Goal: Task Accomplishment & Management: Manage account settings

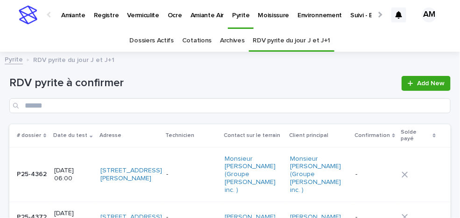
click at [278, 46] on link "RDV pyrite du jour J et J+1" at bounding box center [291, 41] width 77 height 22
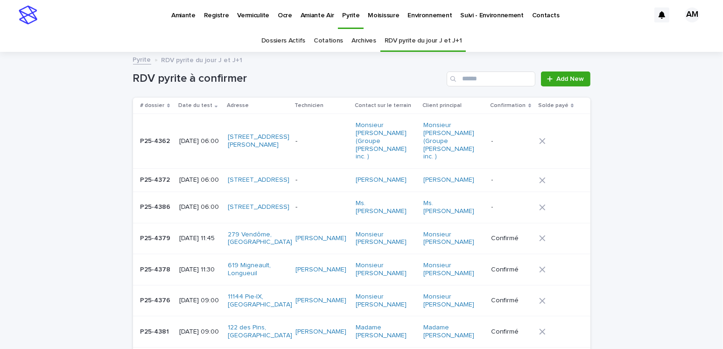
click at [200, 203] on p "2025-09-22 06:00" at bounding box center [199, 207] width 41 height 8
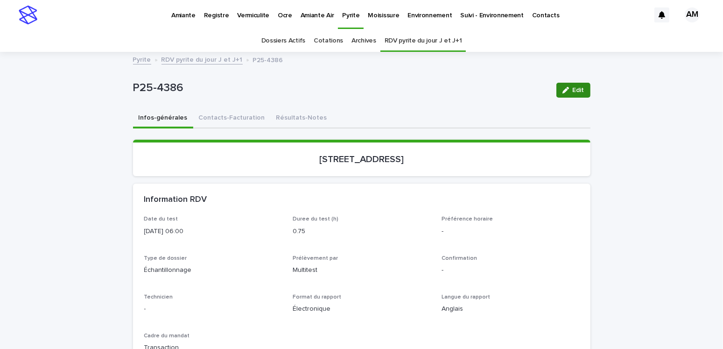
click at [459, 90] on span "Edit" at bounding box center [579, 90] width 12 height 7
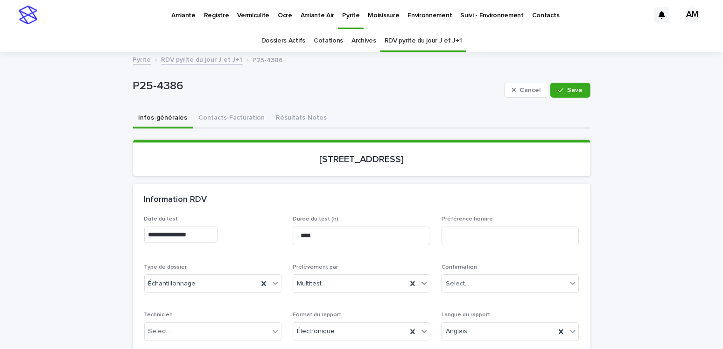
click at [187, 218] on input "**********" at bounding box center [181, 234] width 74 height 16
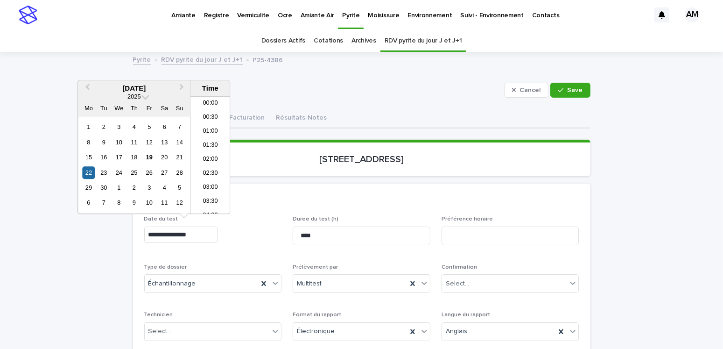
scroll to position [117, 0]
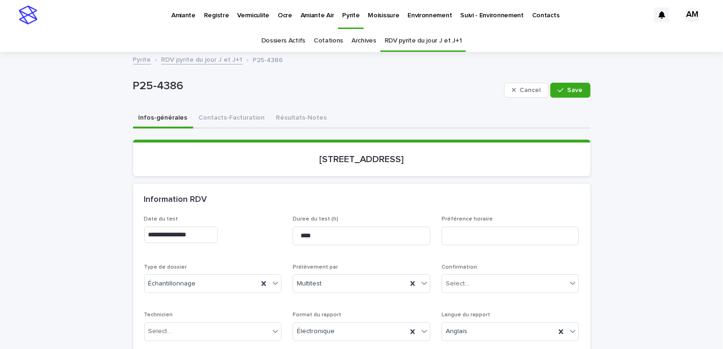
click at [391, 111] on div "Infos-générales Contacts-Facturation Résultats-Notes" at bounding box center [361, 119] width 457 height 20
click at [190, 62] on link "RDV pyrite du jour J et J+1" at bounding box center [202, 59] width 81 height 11
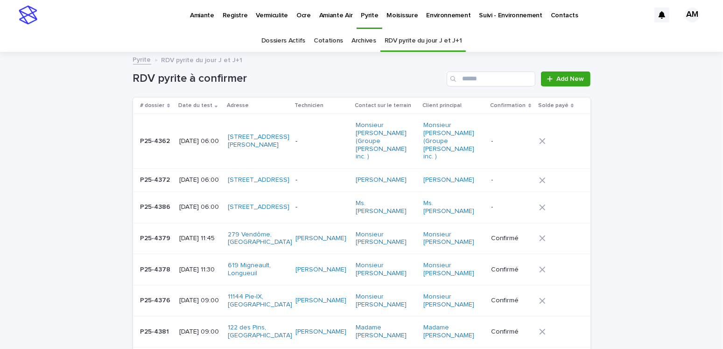
scroll to position [29, 0]
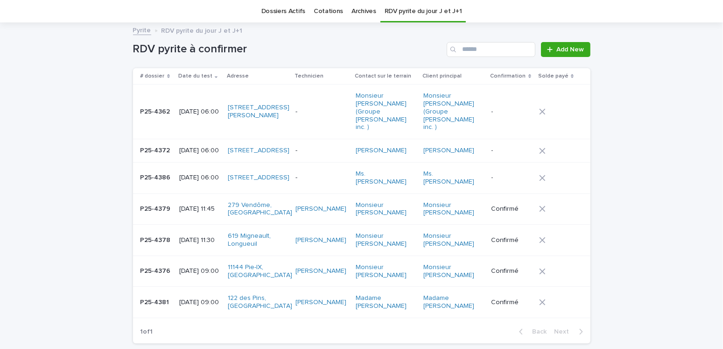
click at [206, 174] on p "2025-09-22 06:00" at bounding box center [199, 178] width 41 height 8
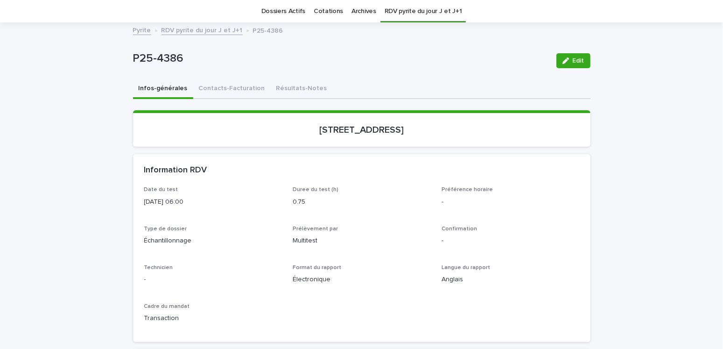
scroll to position [29, 0]
click at [204, 28] on link "RDV pyrite du jour J et J+1" at bounding box center [202, 29] width 81 height 11
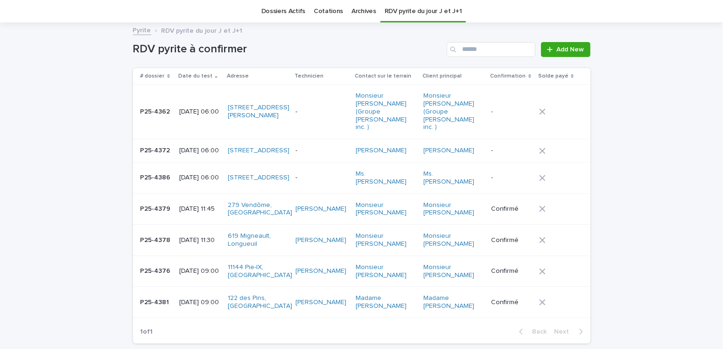
click at [205, 109] on p "2025-09-22 06:00" at bounding box center [199, 112] width 41 height 8
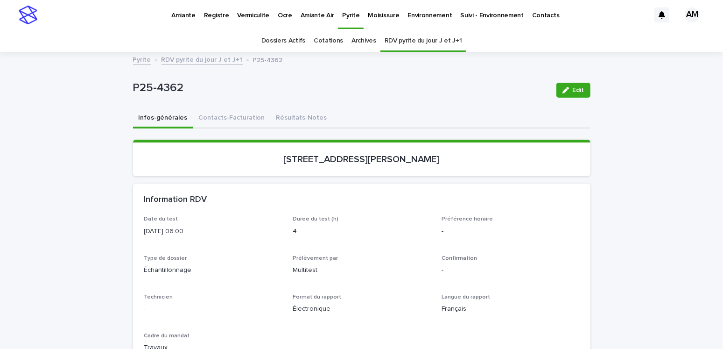
drag, startPoint x: 571, startPoint y: 85, endPoint x: 564, endPoint y: 152, distance: 67.2
click at [459, 86] on button "Edit" at bounding box center [573, 90] width 34 height 15
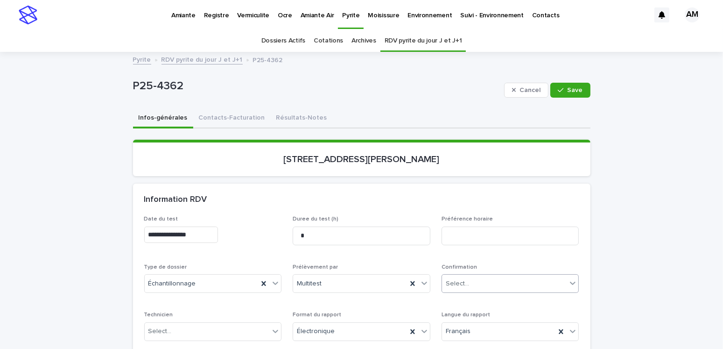
click at [459, 218] on div "Select..." at bounding box center [457, 284] width 23 height 10
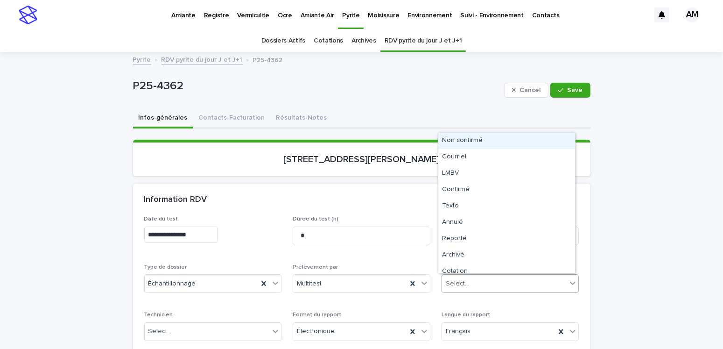
drag, startPoint x: 480, startPoint y: 150, endPoint x: 474, endPoint y: 138, distance: 13.2
click at [459, 138] on div "Non confirmé" at bounding box center [506, 141] width 137 height 16
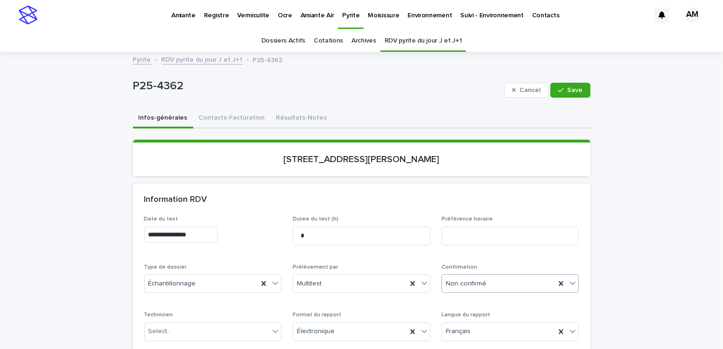
scroll to position [93, 0]
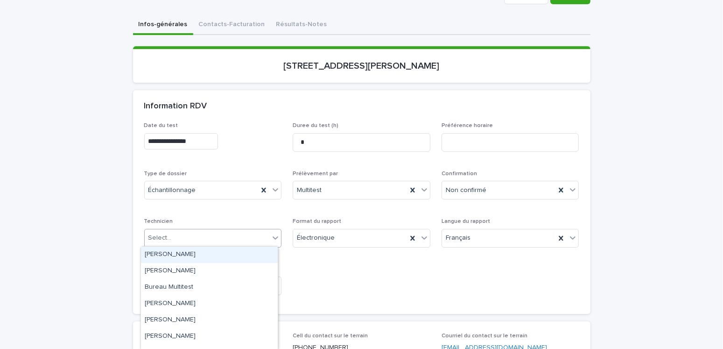
click at [184, 218] on div "Select..." at bounding box center [207, 237] width 125 height 15
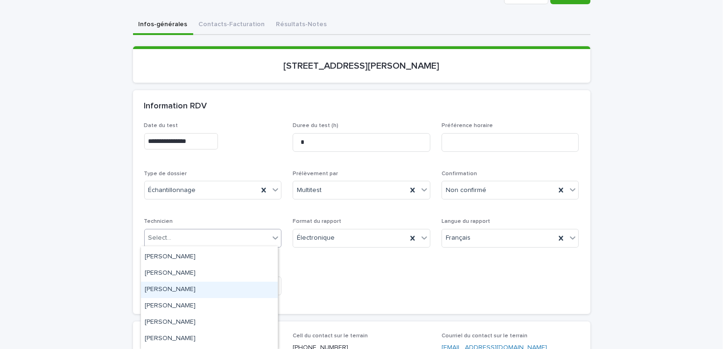
scroll to position [158, 0]
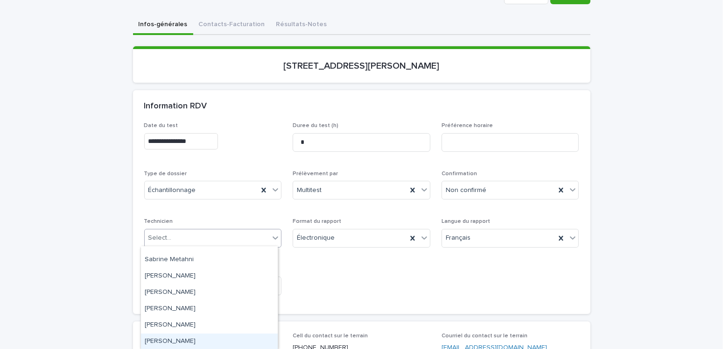
click at [185, 218] on div "[PERSON_NAME]" at bounding box center [209, 341] width 137 height 16
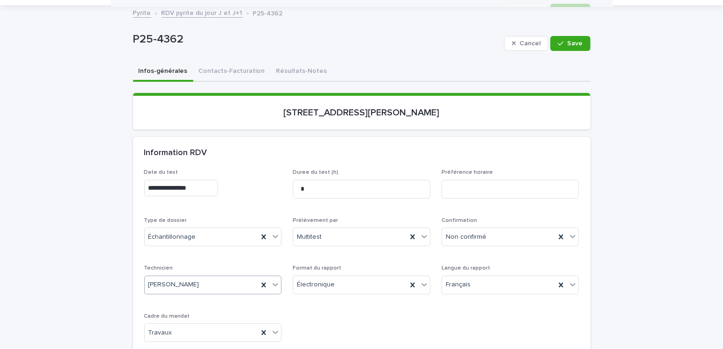
scroll to position [0, 0]
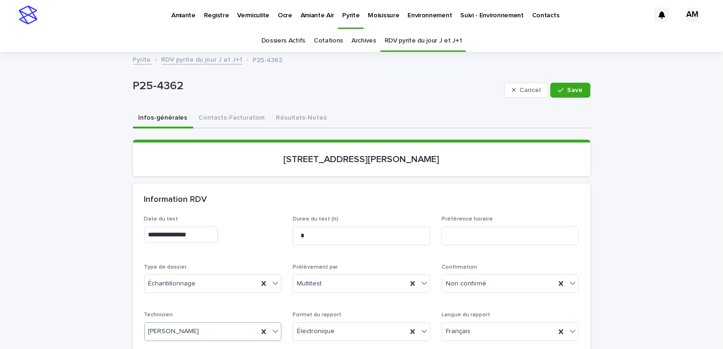
click at [188, 218] on input "**********" at bounding box center [181, 234] width 74 height 16
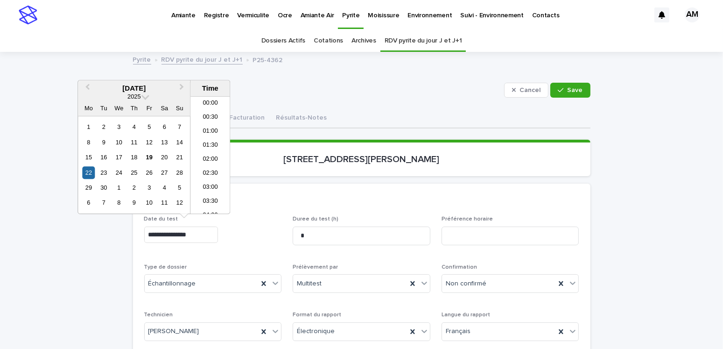
scroll to position [117, 0]
type input "**********"
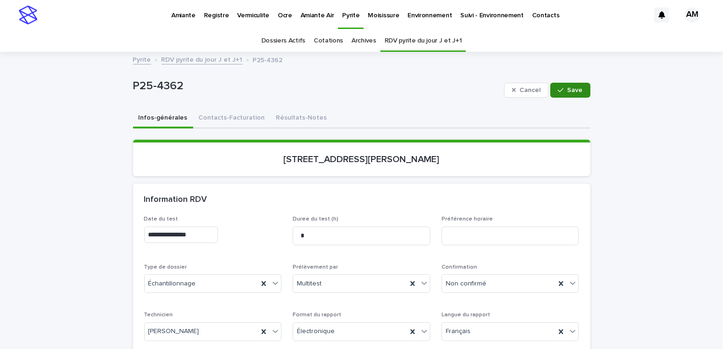
click at [459, 83] on button "Save" at bounding box center [570, 90] width 40 height 15
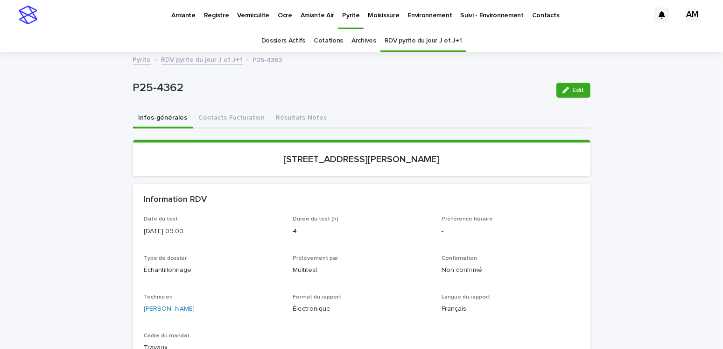
click at [190, 61] on link "RDV pyrite du jour J et J+1" at bounding box center [202, 59] width 81 height 11
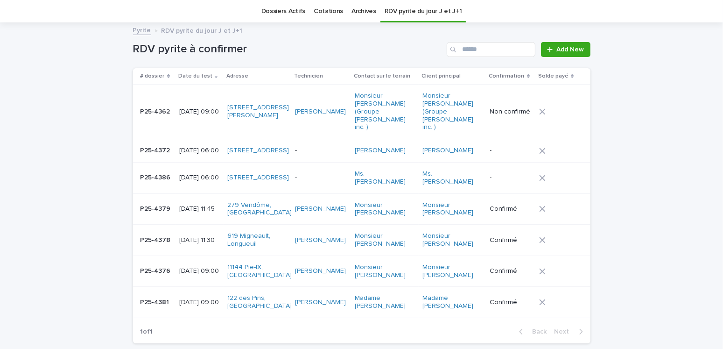
click at [201, 147] on p "2025-09-22 06:00" at bounding box center [199, 151] width 41 height 8
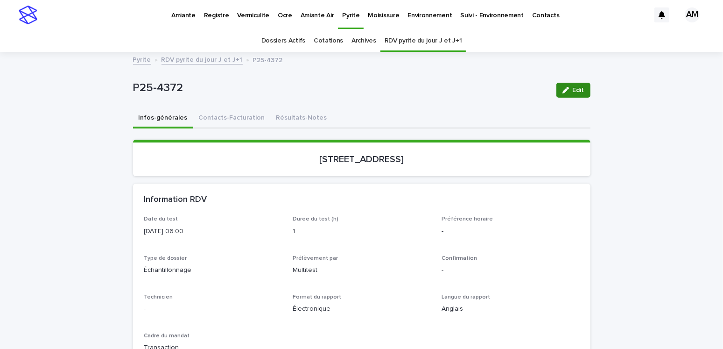
click at [459, 93] on span "Edit" at bounding box center [579, 90] width 12 height 7
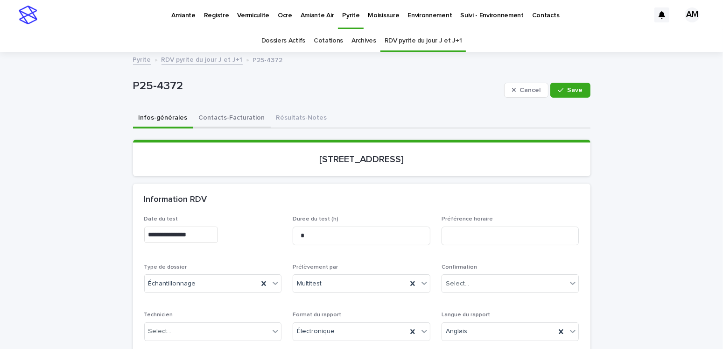
click at [232, 116] on button "Contacts-Facturation" at bounding box center [231, 119] width 77 height 20
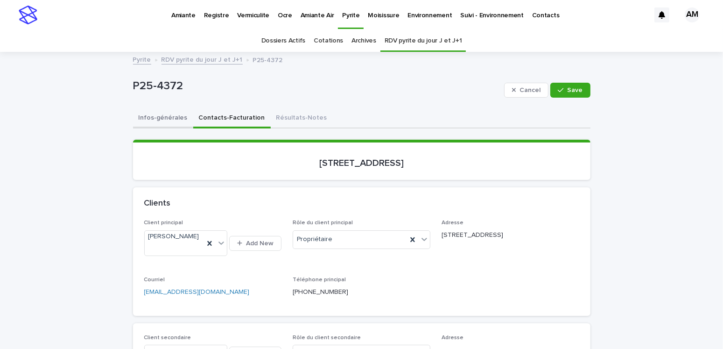
click at [165, 115] on button "Infos-générales" at bounding box center [163, 119] width 60 height 20
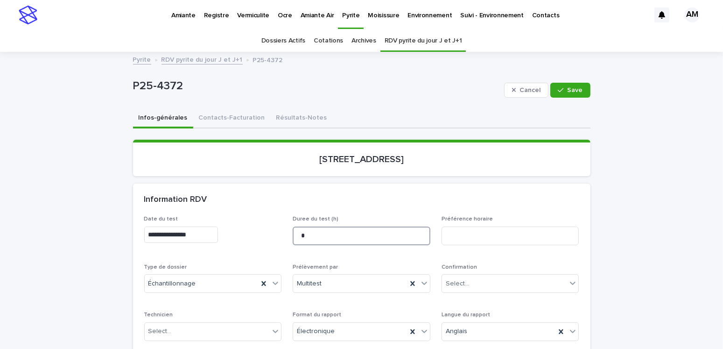
drag, startPoint x: 307, startPoint y: 233, endPoint x: 264, endPoint y: 228, distance: 43.7
click at [264, 218] on div "**********" at bounding box center [361, 306] width 435 height 180
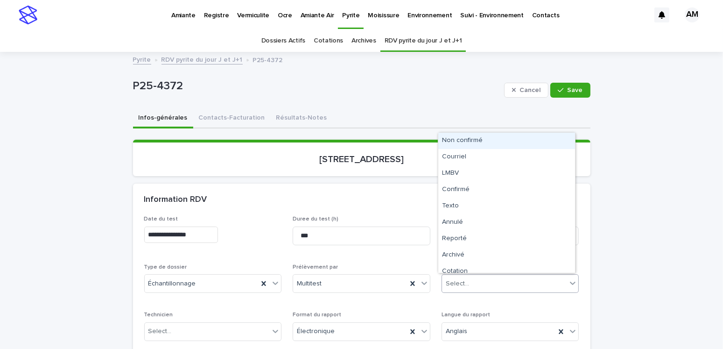
click at [458, 218] on div "Select..." at bounding box center [457, 284] width 23 height 10
click at [459, 142] on div "Non confirmé" at bounding box center [506, 141] width 137 height 16
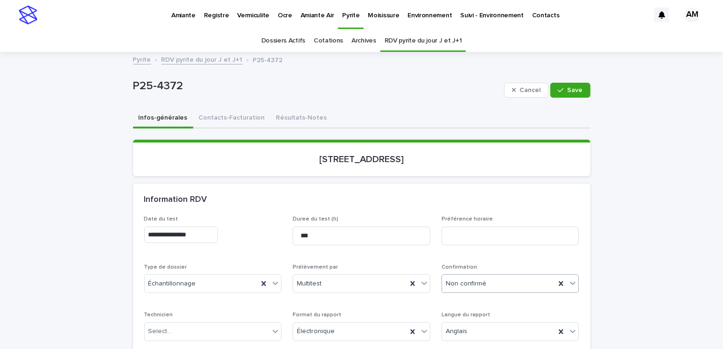
scroll to position [47, 0]
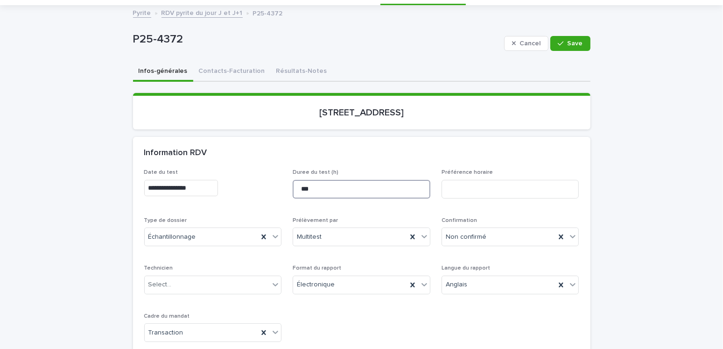
drag, startPoint x: 308, startPoint y: 186, endPoint x: 273, endPoint y: 175, distance: 36.8
click at [273, 175] on div "**********" at bounding box center [361, 259] width 435 height 180
type input "*"
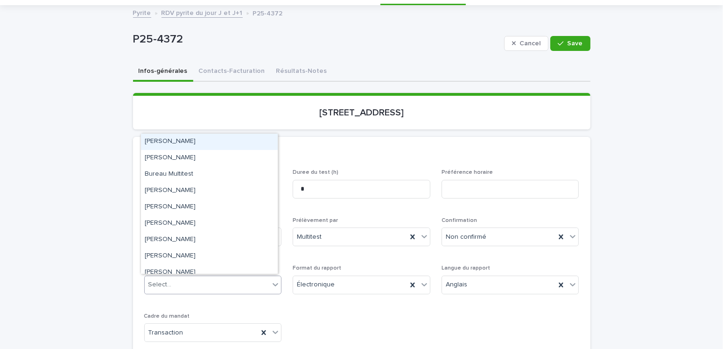
click at [212, 218] on div "Select..." at bounding box center [207, 284] width 125 height 15
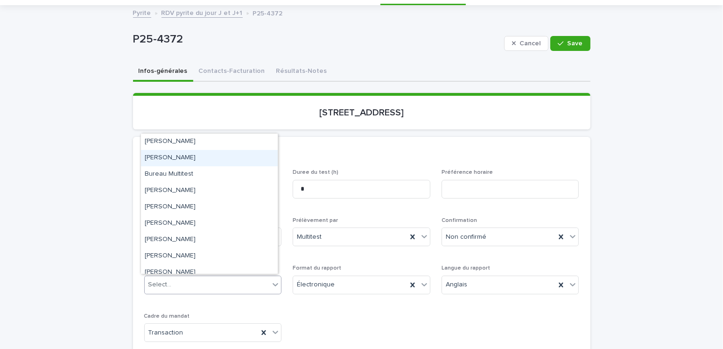
click at [192, 157] on div "[PERSON_NAME]" at bounding box center [209, 158] width 137 height 16
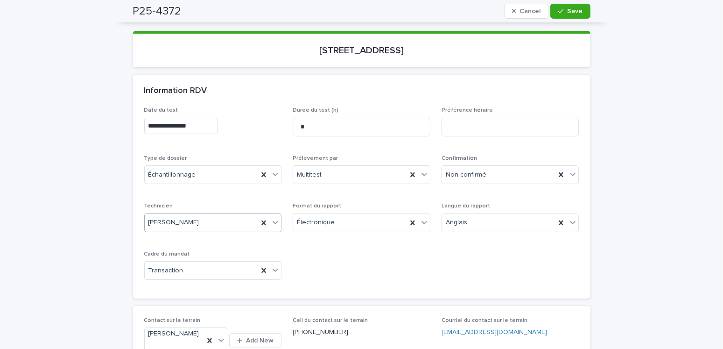
scroll to position [0, 0]
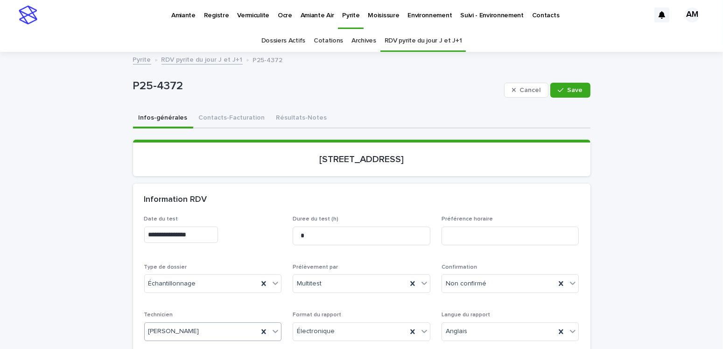
click at [187, 218] on input "**********" at bounding box center [181, 234] width 74 height 16
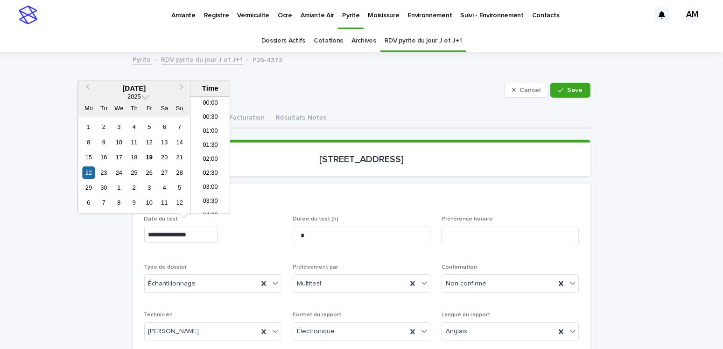
scroll to position [117, 0]
type input "**********"
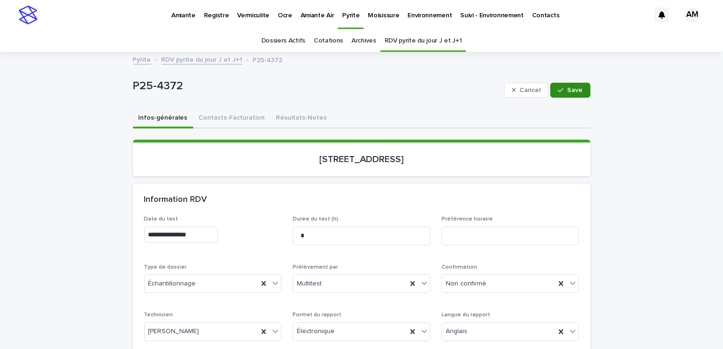
click at [459, 87] on button "Save" at bounding box center [570, 90] width 40 height 15
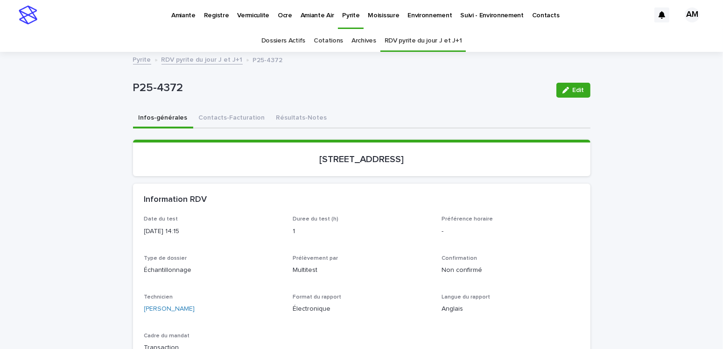
click at [204, 60] on link "RDV pyrite du jour J et J+1" at bounding box center [202, 59] width 81 height 11
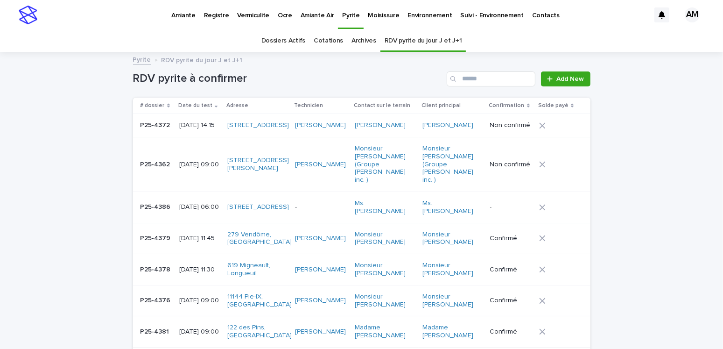
scroll to position [29, 0]
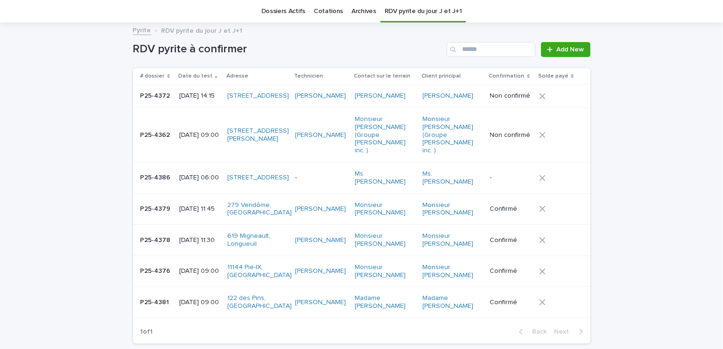
click at [187, 178] on p "2025-09-22 06:00" at bounding box center [199, 178] width 41 height 8
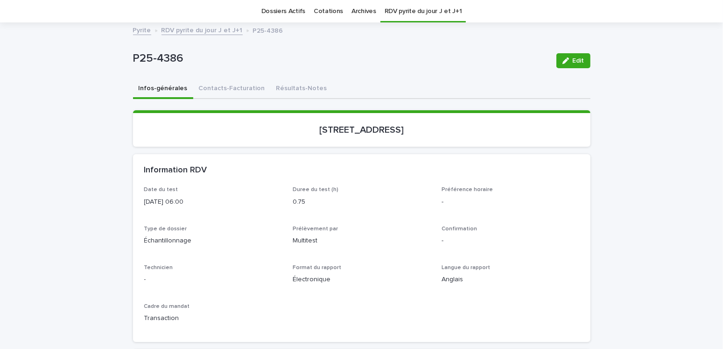
scroll to position [29, 0]
click at [459, 61] on span "Edit" at bounding box center [579, 60] width 12 height 7
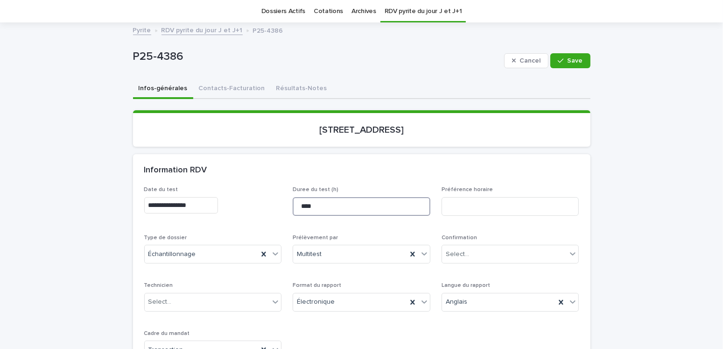
drag, startPoint x: 305, startPoint y: 199, endPoint x: 270, endPoint y: 204, distance: 35.8
click at [270, 204] on div "**********" at bounding box center [361, 276] width 435 height 180
type input "*"
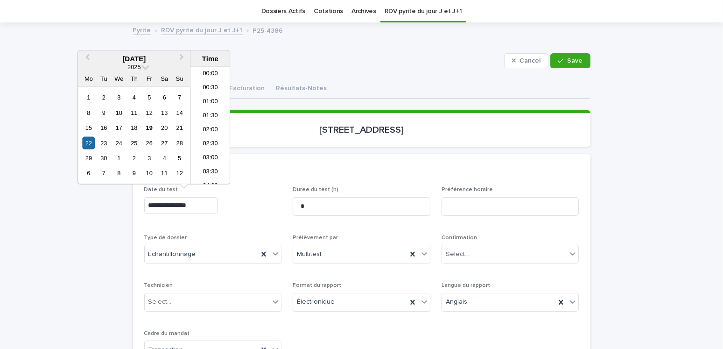
drag, startPoint x: 186, startPoint y: 204, endPoint x: 192, endPoint y: 208, distance: 7.8
click at [186, 204] on input "**********" at bounding box center [181, 205] width 74 height 16
type input "**********"
click at [457, 218] on div "Select..." at bounding box center [457, 254] width 23 height 10
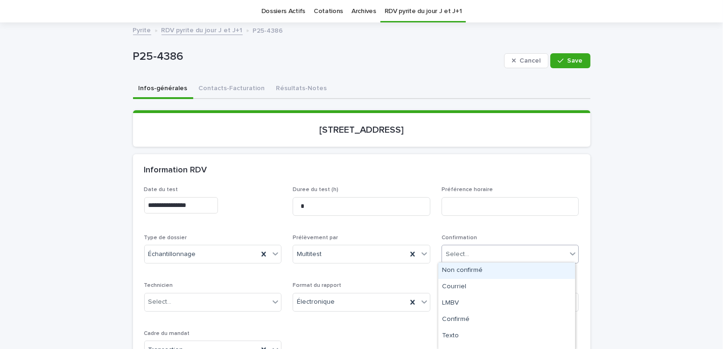
click at [459, 218] on div "Non confirmé" at bounding box center [506, 270] width 137 height 16
click at [197, 218] on div "Select..." at bounding box center [207, 301] width 125 height 15
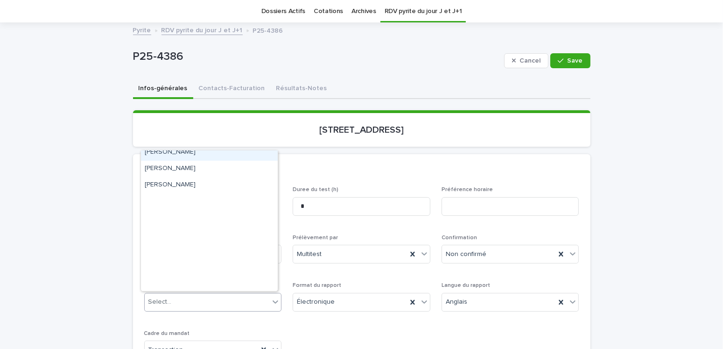
scroll to position [0, 0]
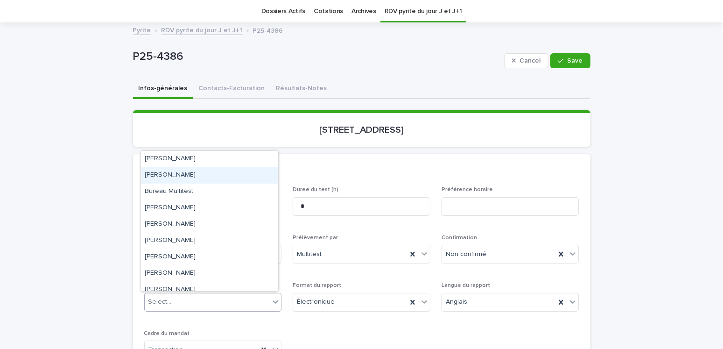
click at [171, 171] on div "[PERSON_NAME]" at bounding box center [209, 175] width 137 height 16
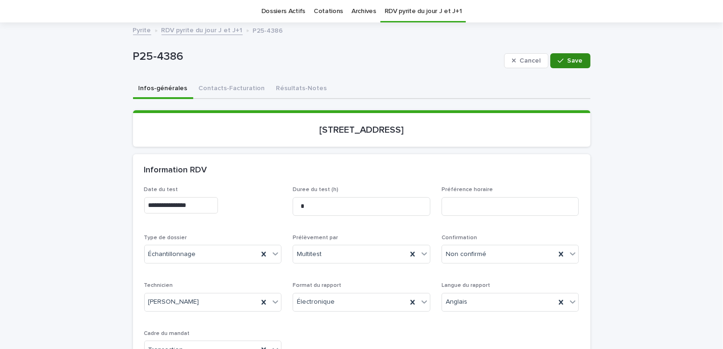
click at [459, 60] on span "Save" at bounding box center [575, 60] width 15 height 7
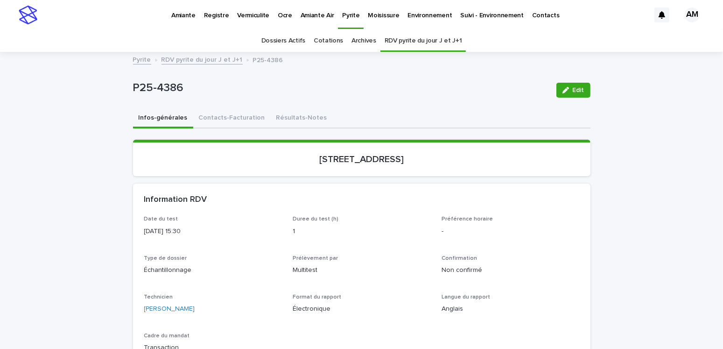
click at [321, 15] on p "Amiante Air" at bounding box center [318, 10] width 34 height 20
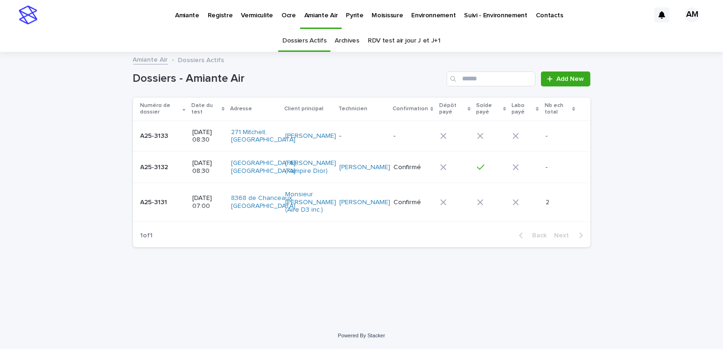
click at [203, 136] on p "2025-09-22 08:30" at bounding box center [208, 136] width 32 height 16
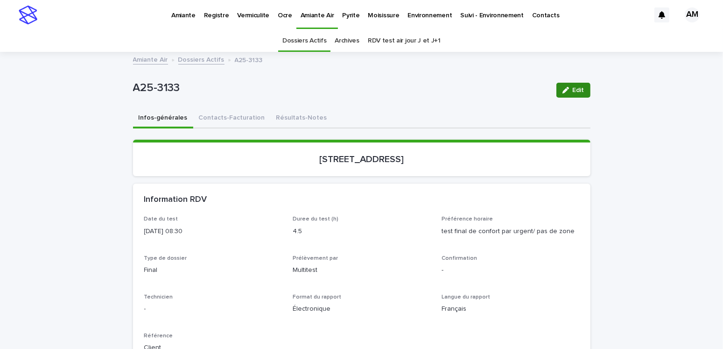
click at [459, 88] on div "button" at bounding box center [568, 90] width 10 height 7
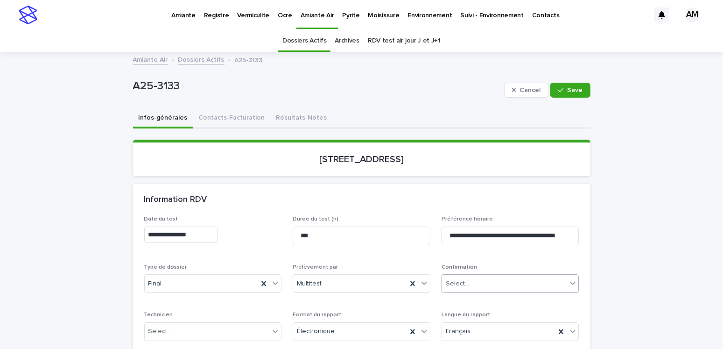
click at [459, 218] on div "Select..." at bounding box center [504, 283] width 125 height 15
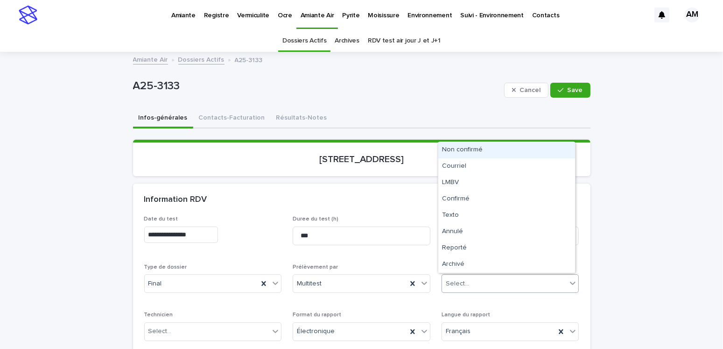
click at [459, 148] on div "Non confirmé" at bounding box center [506, 150] width 137 height 16
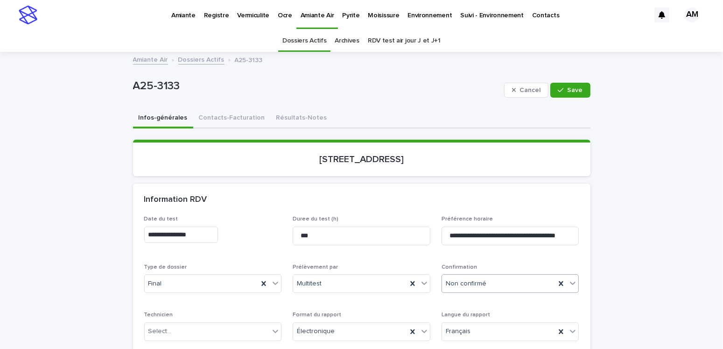
scroll to position [93, 0]
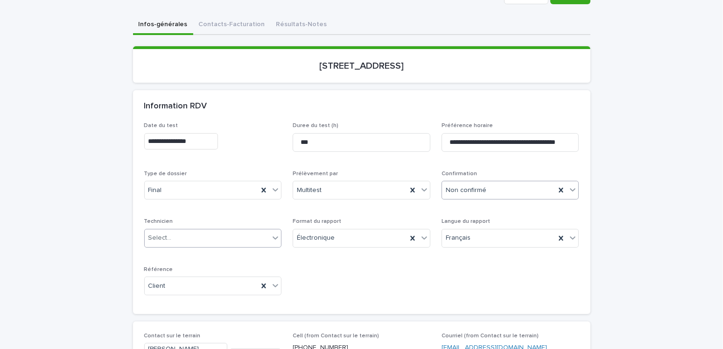
click at [179, 218] on div "Select..." at bounding box center [207, 237] width 125 height 15
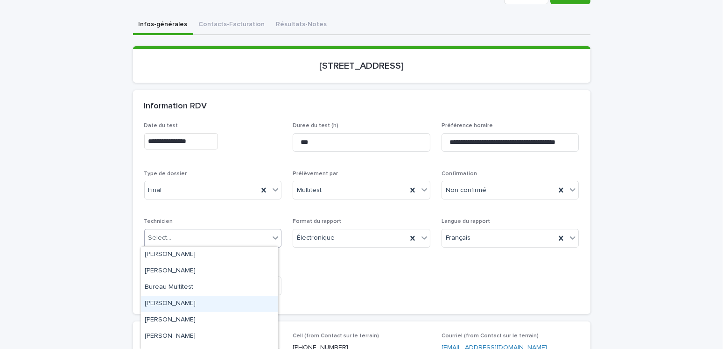
click at [192, 218] on div "[PERSON_NAME]" at bounding box center [209, 303] width 137 height 16
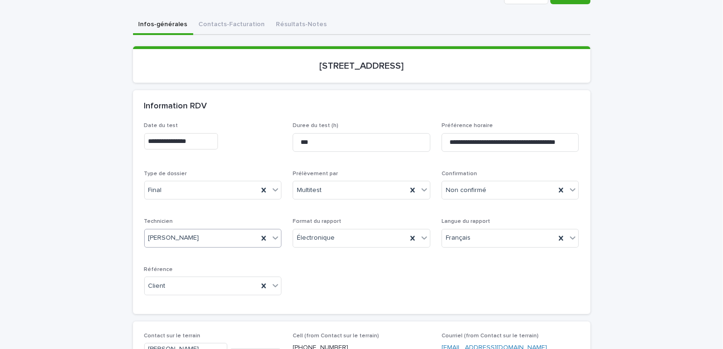
scroll to position [0, 0]
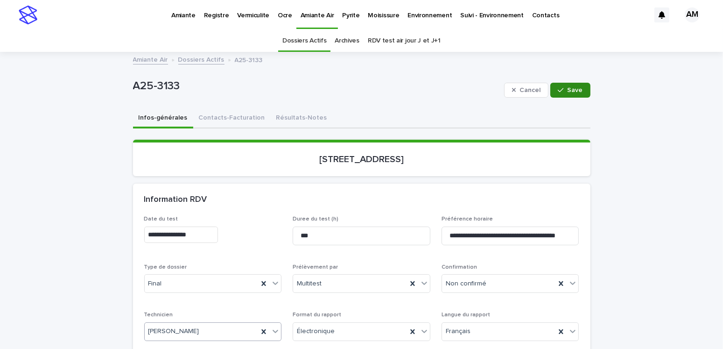
click at [459, 91] on span "Save" at bounding box center [575, 90] width 15 height 7
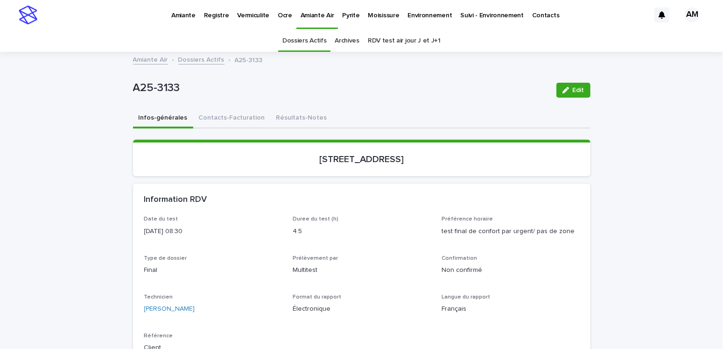
click at [197, 59] on link "Dossiers Actifs" at bounding box center [201, 59] width 46 height 11
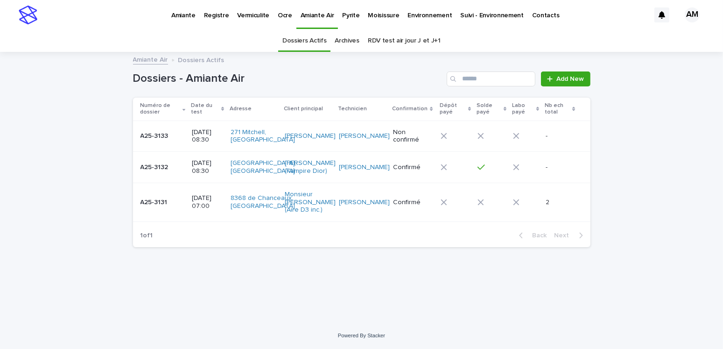
click at [187, 15] on p "Amiante" at bounding box center [183, 10] width 24 height 20
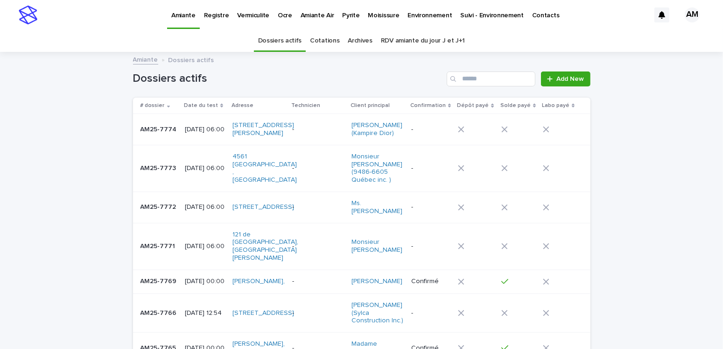
click at [417, 45] on link "RDV amiante du jour J et J+1" at bounding box center [423, 41] width 84 height 22
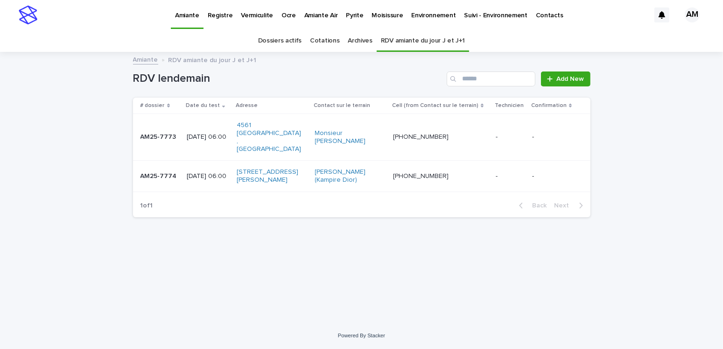
click at [212, 172] on p "2025-09-22 06:00" at bounding box center [208, 176] width 42 height 8
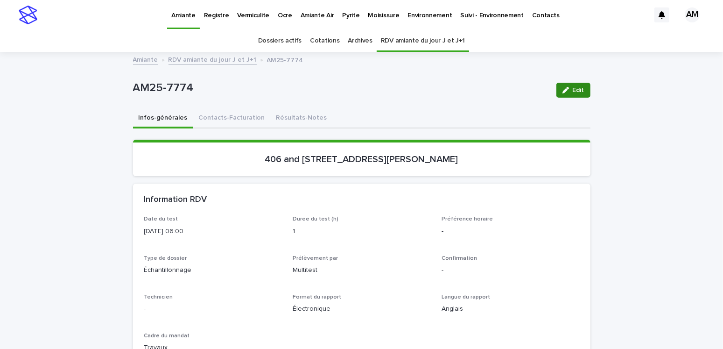
click at [459, 91] on icon "button" at bounding box center [566, 90] width 7 height 7
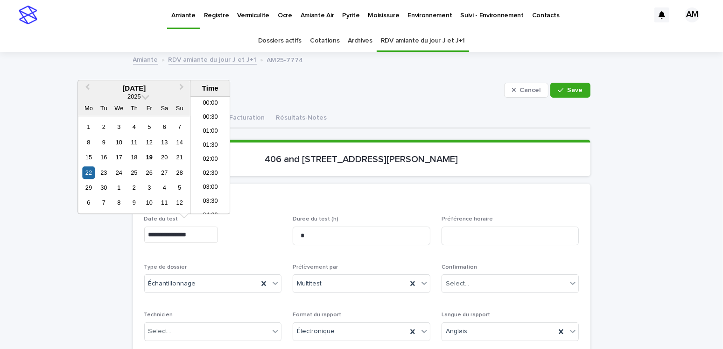
click at [184, 218] on input "**********" at bounding box center [181, 234] width 74 height 16
click at [187, 218] on input "**********" at bounding box center [181, 234] width 74 height 16
type input "**********"
click at [459, 218] on div "Select..." at bounding box center [504, 283] width 125 height 15
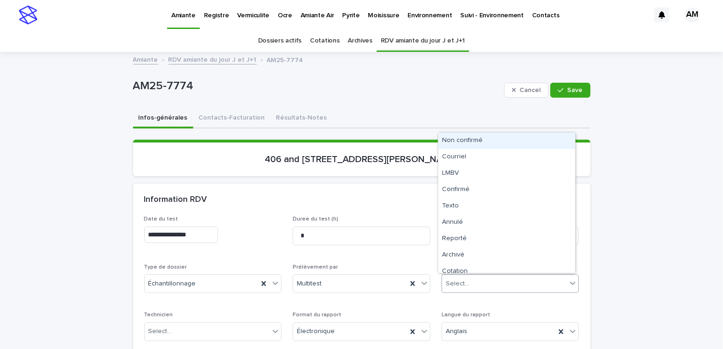
click at [459, 140] on div "Non confirmé" at bounding box center [506, 141] width 137 height 16
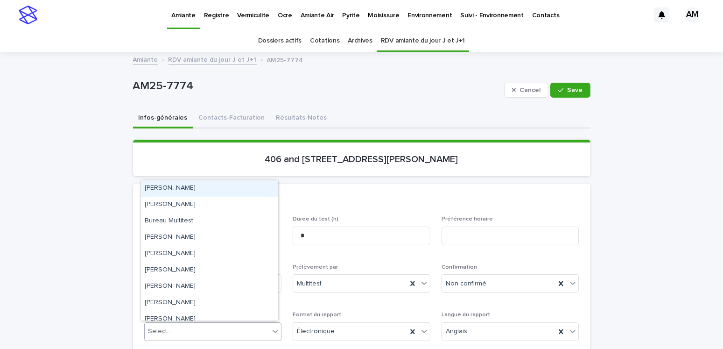
click at [190, 218] on div "Select..." at bounding box center [207, 331] width 125 height 15
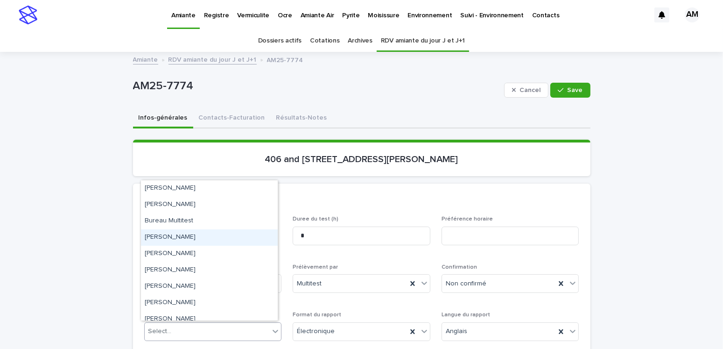
click at [190, 218] on div "[PERSON_NAME]" at bounding box center [209, 237] width 137 height 16
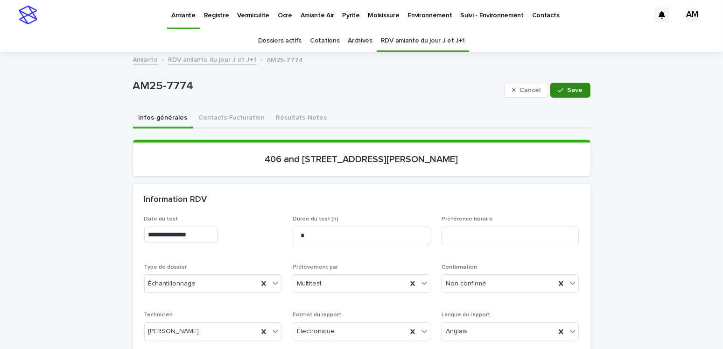
click at [459, 96] on button "Save" at bounding box center [570, 90] width 40 height 15
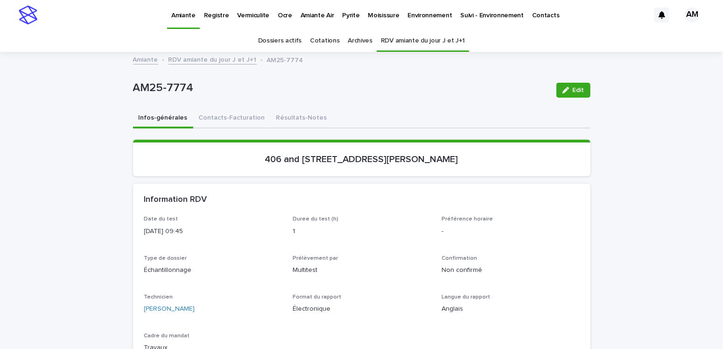
click at [197, 61] on link "RDV amiante du jour J et J+1" at bounding box center [213, 59] width 88 height 11
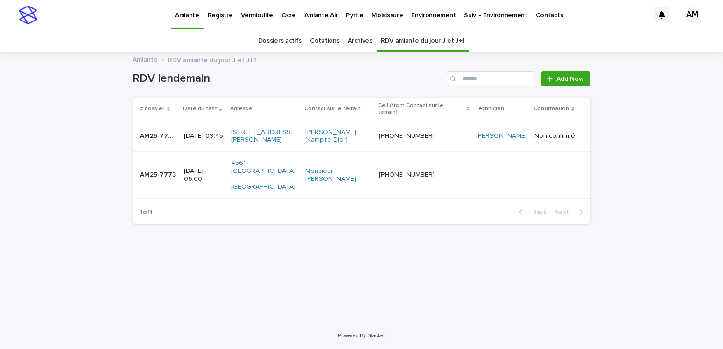
click at [213, 167] on p "2025-09-22 06:00" at bounding box center [204, 175] width 40 height 16
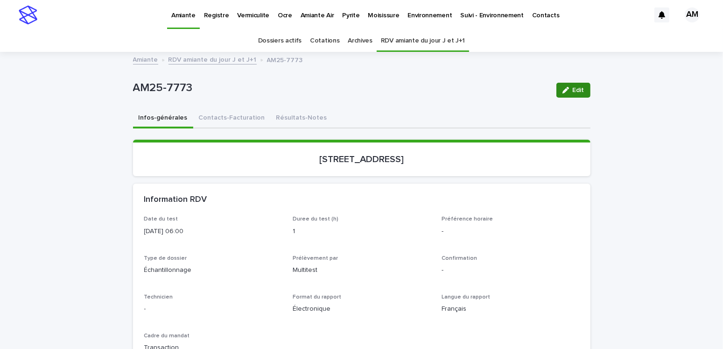
click at [459, 91] on span "Edit" at bounding box center [579, 90] width 12 height 7
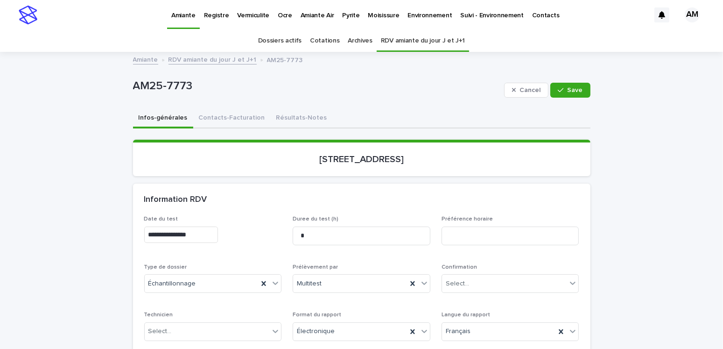
click at [184, 218] on input "**********" at bounding box center [181, 234] width 74 height 16
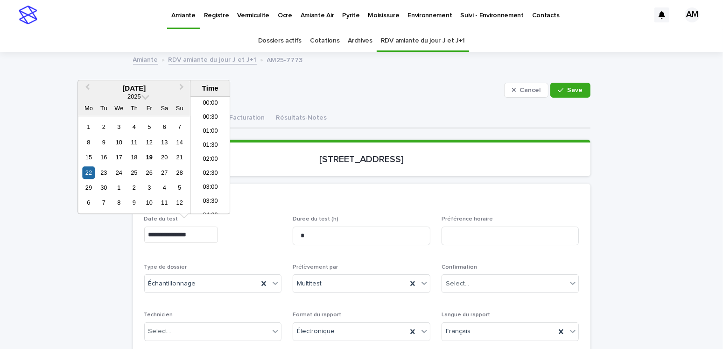
scroll to position [117, 0]
click at [187, 218] on input "**********" at bounding box center [181, 234] width 74 height 16
type input "**********"
click at [459, 218] on div "Select..." at bounding box center [504, 283] width 125 height 15
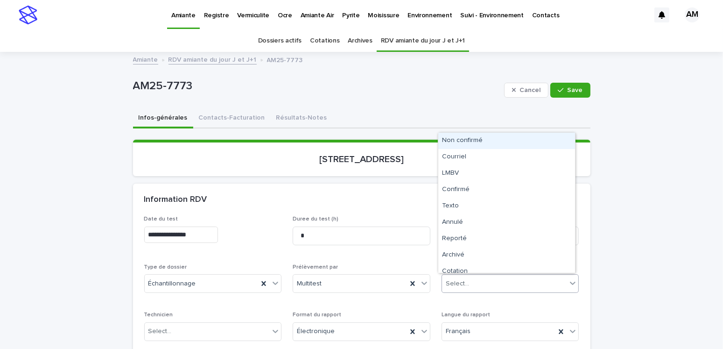
click at [459, 143] on div "Non confirmé" at bounding box center [506, 141] width 137 height 16
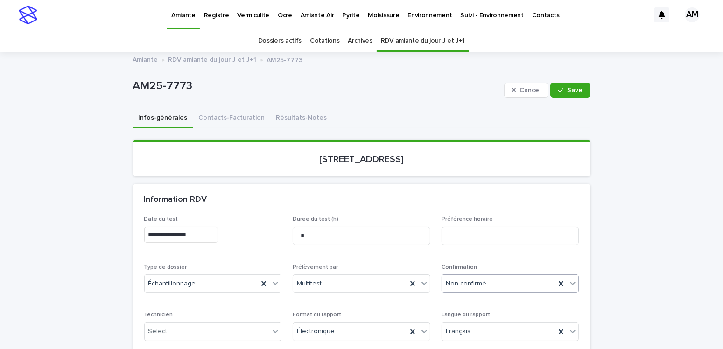
scroll to position [93, 0]
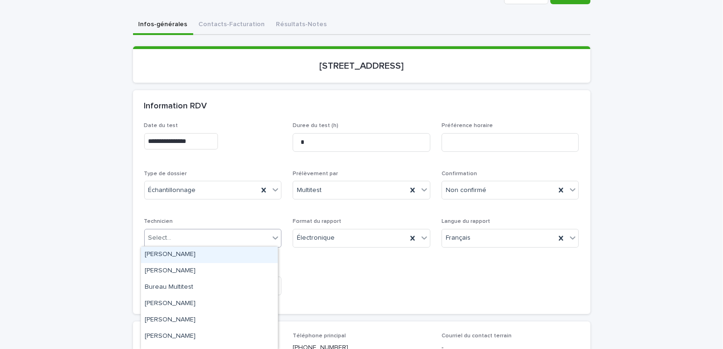
click at [182, 218] on div "Select..." at bounding box center [207, 237] width 125 height 15
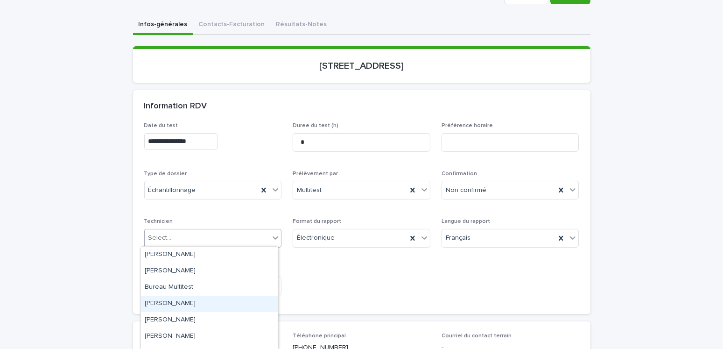
click at [192, 218] on div "[PERSON_NAME]" at bounding box center [209, 303] width 137 height 16
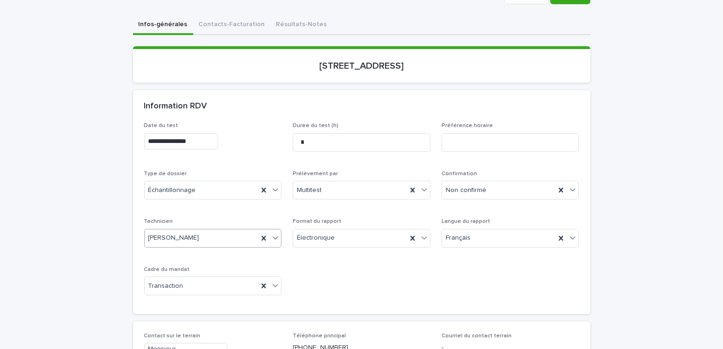
scroll to position [0, 0]
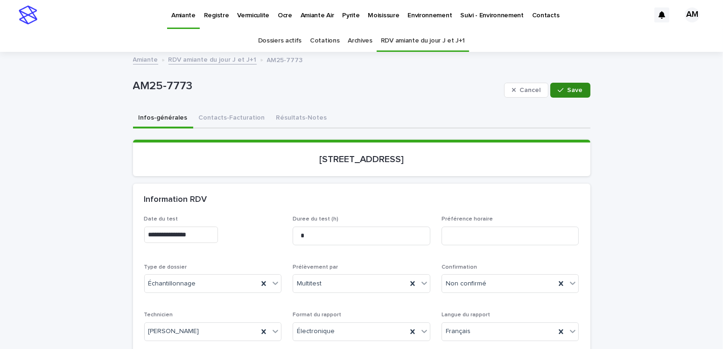
click at [459, 86] on button "Save" at bounding box center [570, 90] width 40 height 15
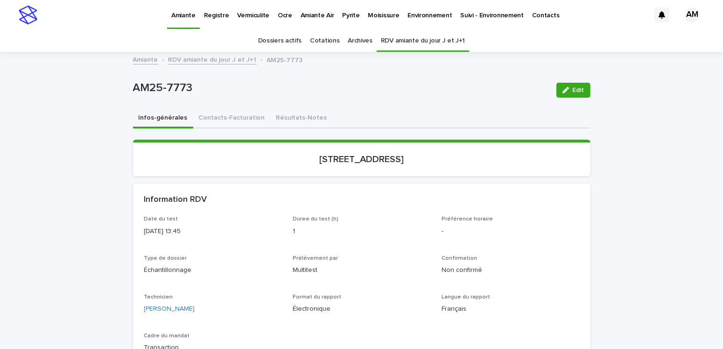
click at [194, 61] on link "RDV amiante du jour J et J+1" at bounding box center [213, 59] width 88 height 11
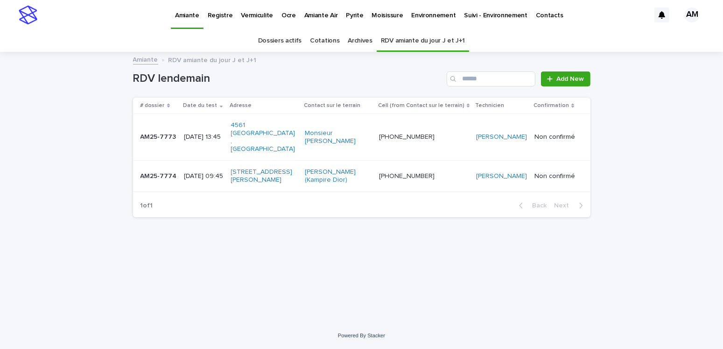
click at [346, 11] on p "Pyrite" at bounding box center [354, 10] width 17 height 20
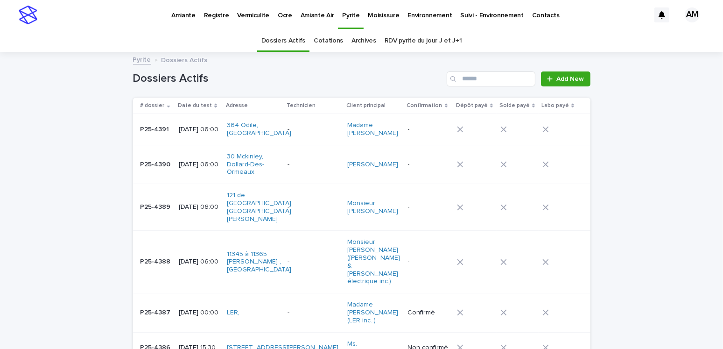
click at [183, 10] on p "Amiante" at bounding box center [183, 10] width 24 height 20
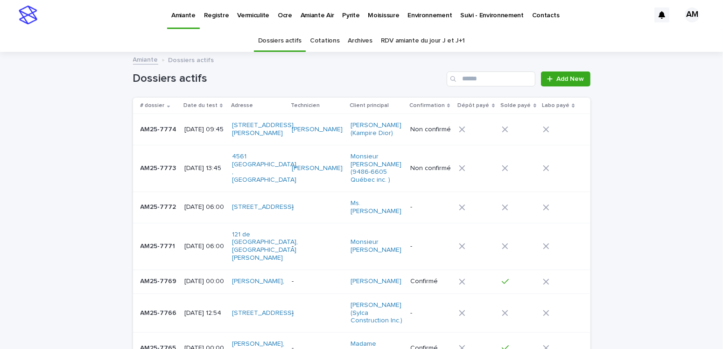
click at [349, 14] on p "Pyrite" at bounding box center [350, 10] width 17 height 20
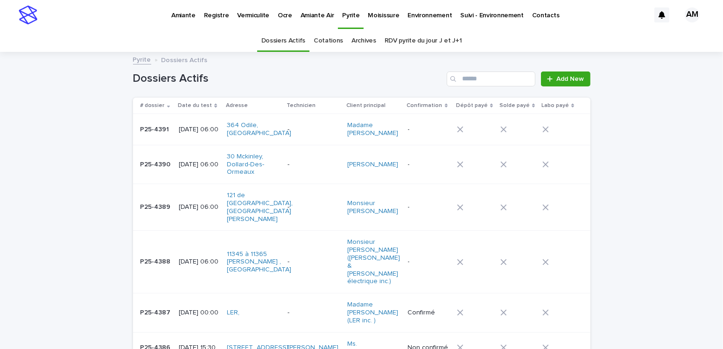
click at [418, 37] on link "RDV pyrite du jour J et J+1" at bounding box center [423, 41] width 77 height 22
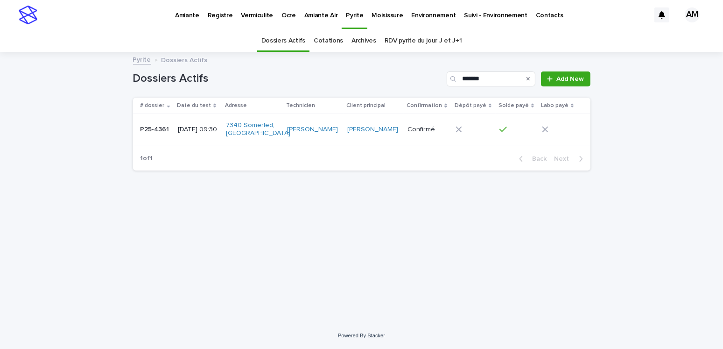
click at [346, 14] on p "Pyrite" at bounding box center [354, 10] width 17 height 20
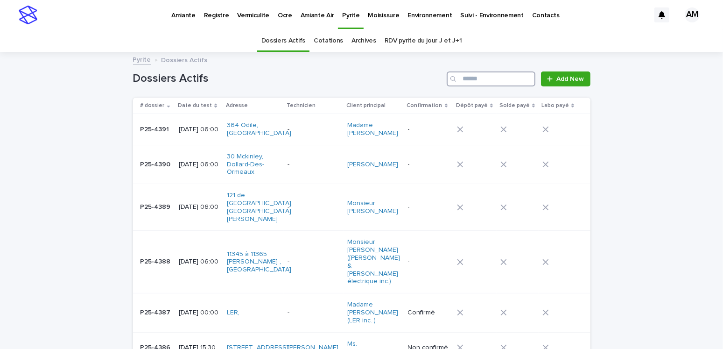
click at [480, 71] on input "Search" at bounding box center [491, 78] width 89 height 15
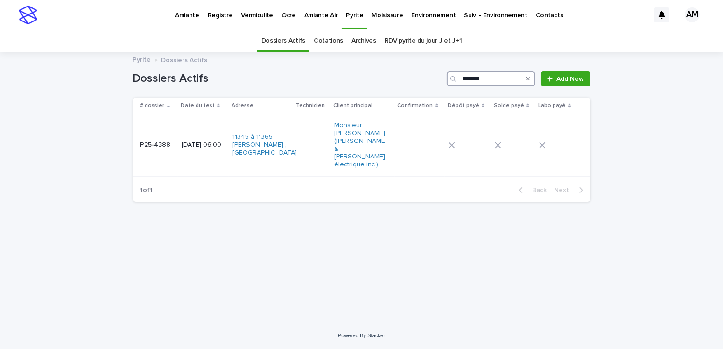
type input "*******"
click at [191, 141] on p "2025-09-23 06:00" at bounding box center [203, 145] width 43 height 8
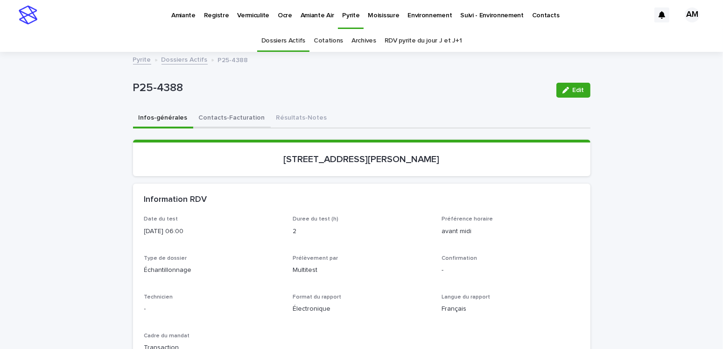
click at [211, 115] on button "Contacts-Facturation" at bounding box center [231, 119] width 77 height 20
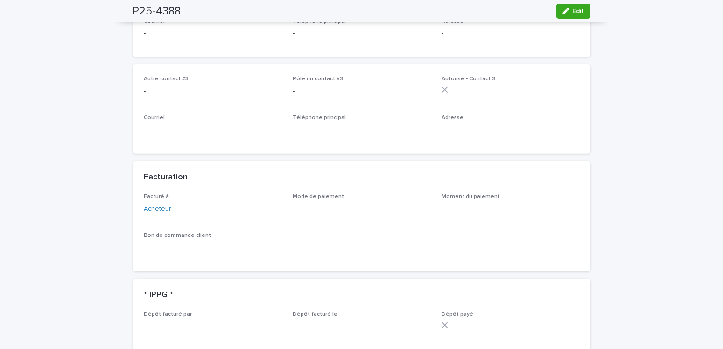
scroll to position [654, 0]
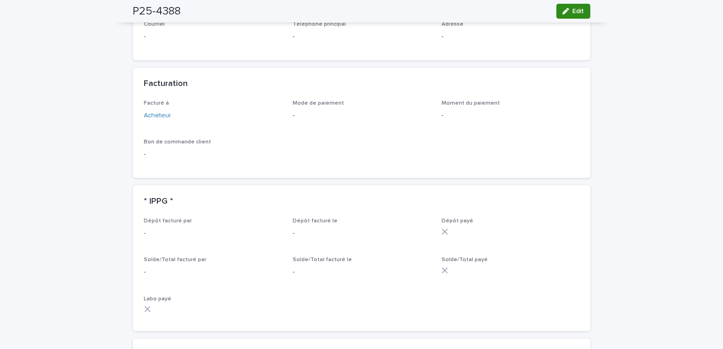
click at [573, 12] on span "Edit" at bounding box center [579, 11] width 12 height 7
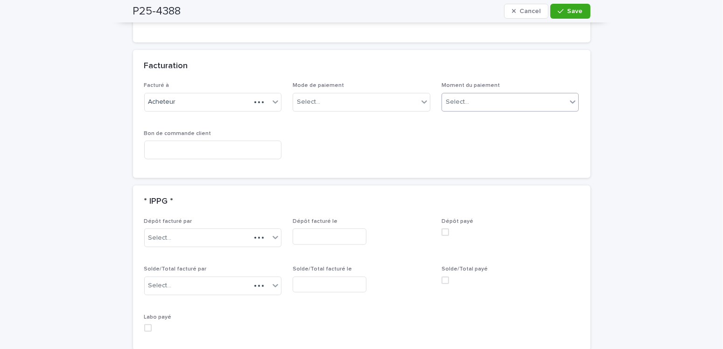
scroll to position [742, 0]
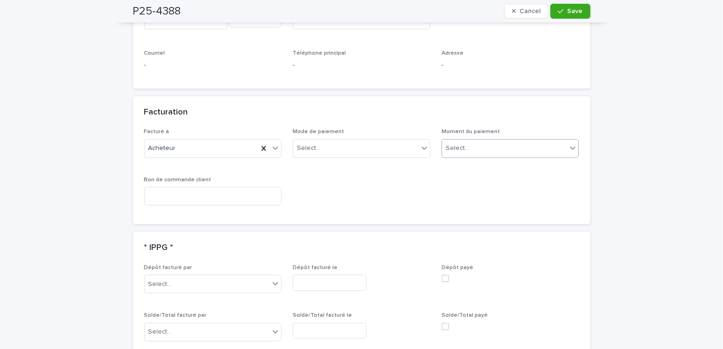
click at [475, 141] on div "Select..." at bounding box center [504, 148] width 125 height 15
click at [353, 141] on div "Select..." at bounding box center [355, 148] width 125 height 15
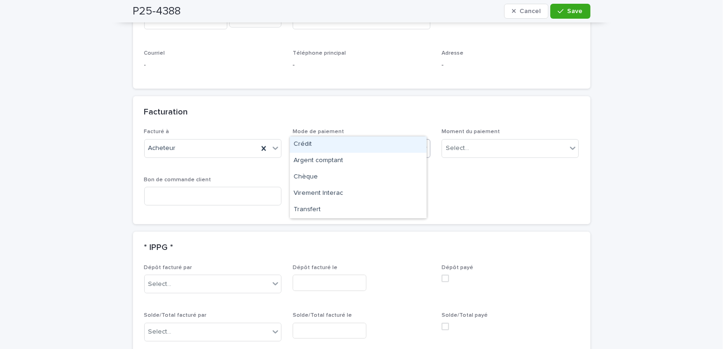
click at [374, 96] on div "Facturation" at bounding box center [361, 112] width 457 height 33
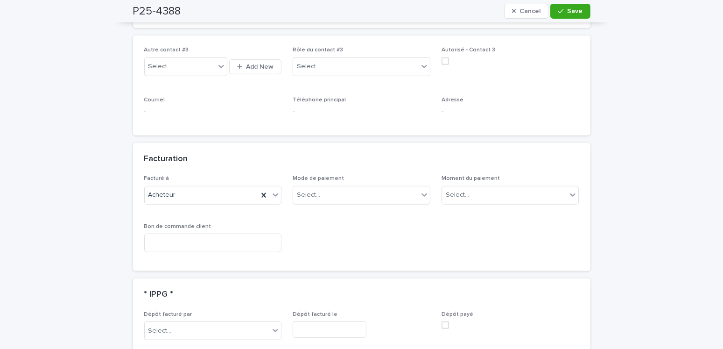
scroll to position [789, 0]
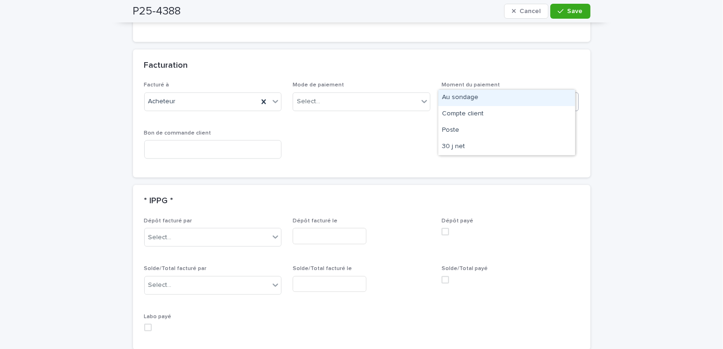
drag, startPoint x: 471, startPoint y: 74, endPoint x: 461, endPoint y: 96, distance: 24.0
click at [470, 94] on div "Select..." at bounding box center [504, 101] width 125 height 15
click at [459, 98] on div "Au sondage" at bounding box center [506, 98] width 137 height 16
click at [194, 277] on div "Select..." at bounding box center [207, 284] width 125 height 15
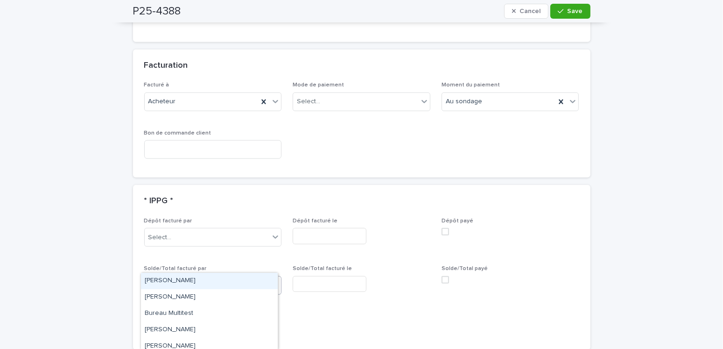
click at [158, 283] on div "Amilie Mainville" at bounding box center [209, 281] width 137 height 16
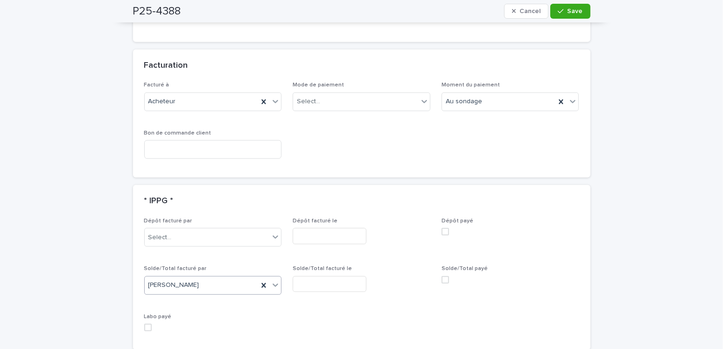
click at [332, 276] on input "text" at bounding box center [330, 284] width 74 height 16
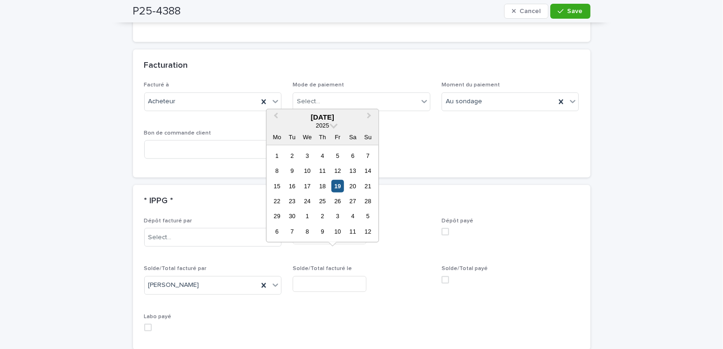
click at [335, 182] on div "19" at bounding box center [337, 185] width 13 height 13
type input "**********"
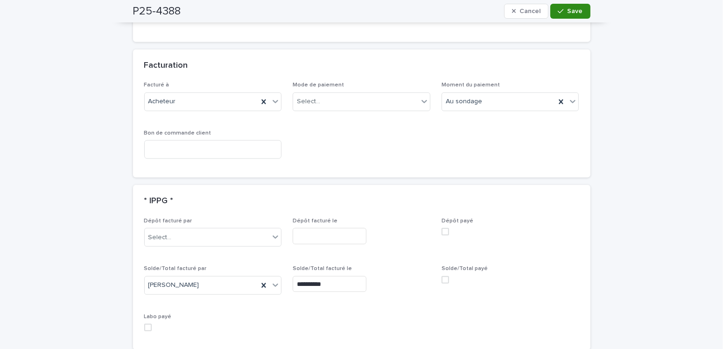
click at [562, 14] on button "Save" at bounding box center [570, 11] width 40 height 15
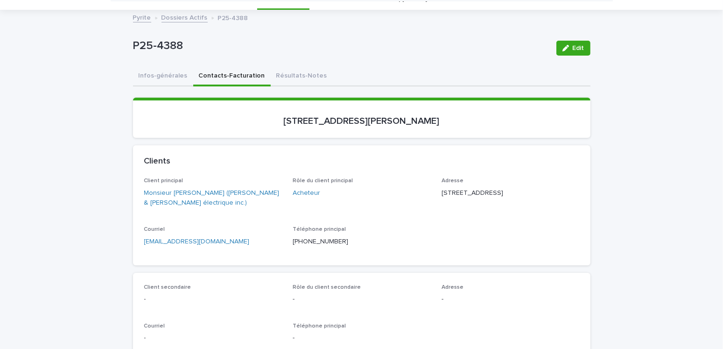
scroll to position [0, 0]
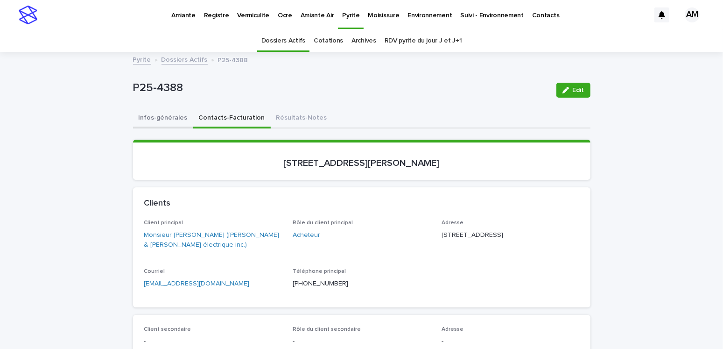
click at [158, 114] on button "Infos-générales" at bounding box center [163, 119] width 60 height 20
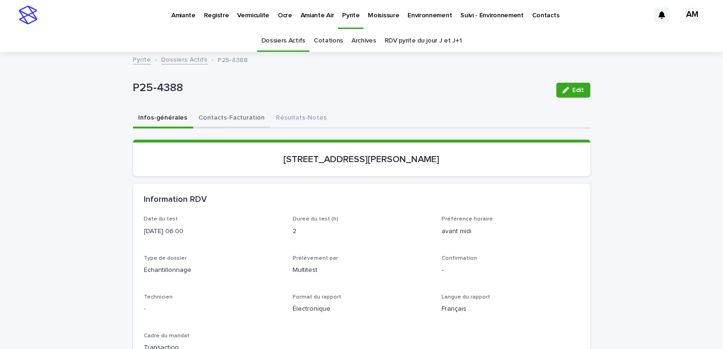
click at [226, 119] on button "Contacts-Facturation" at bounding box center [231, 119] width 77 height 20
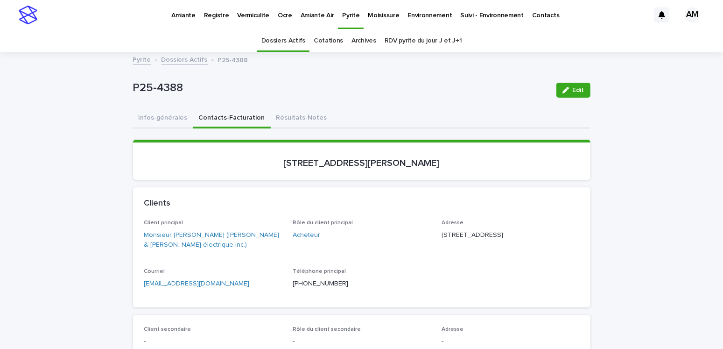
scroll to position [47, 0]
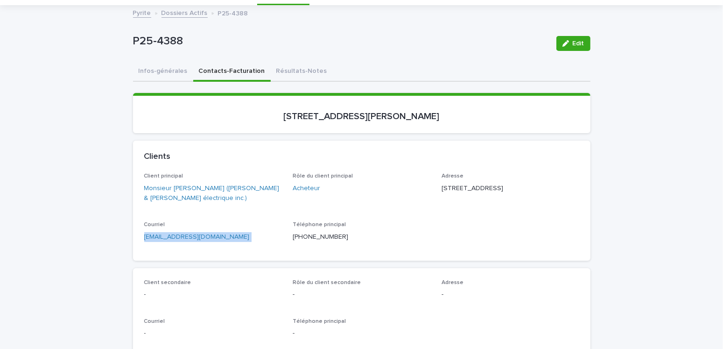
drag, startPoint x: 248, startPoint y: 245, endPoint x: 78, endPoint y: 246, distance: 169.9
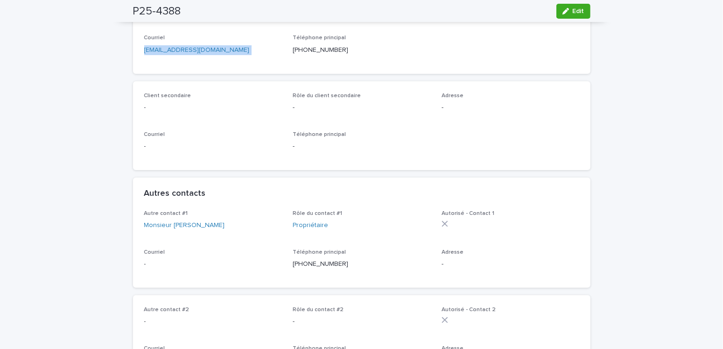
scroll to position [0, 0]
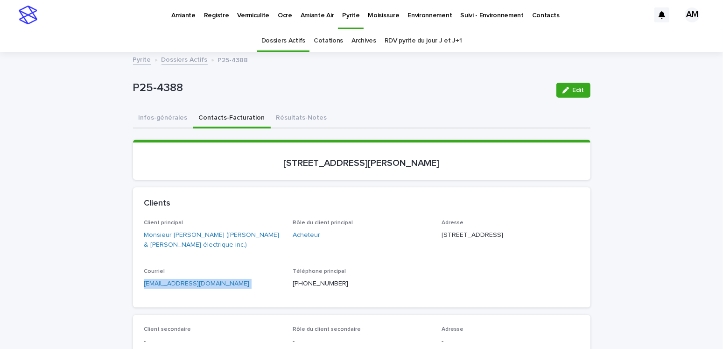
click at [179, 60] on link "Dossiers Actifs" at bounding box center [185, 59] width 46 height 11
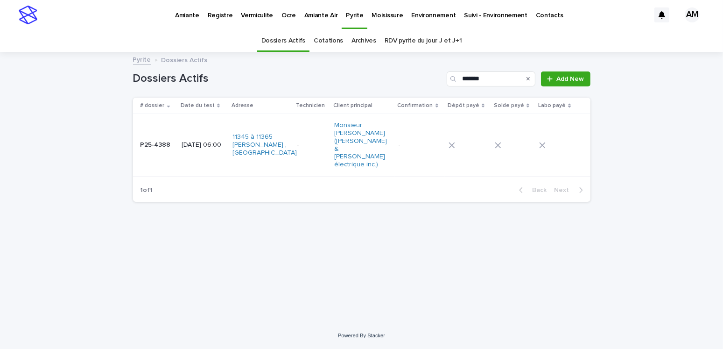
click at [189, 18] on p "Amiante" at bounding box center [187, 10] width 24 height 20
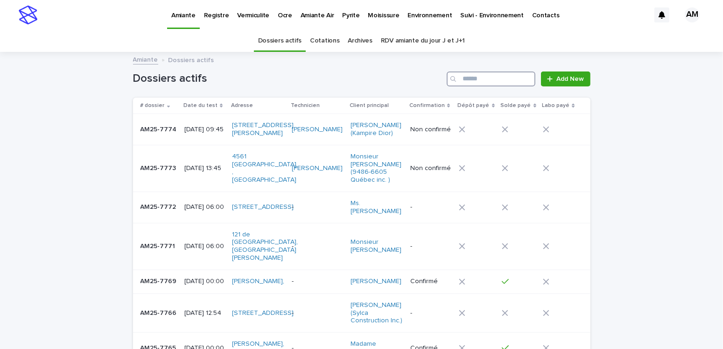
click at [500, 78] on input "Search" at bounding box center [491, 78] width 89 height 15
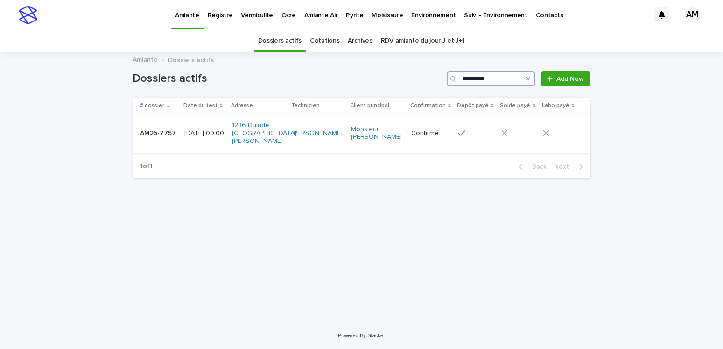
type input "*********"
click at [212, 132] on p "2025-09-09 09:00" at bounding box center [204, 133] width 40 height 8
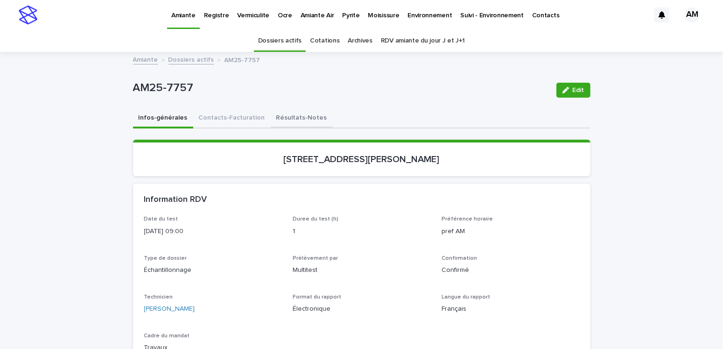
click at [284, 117] on button "Résultats-Notes" at bounding box center [302, 119] width 62 height 20
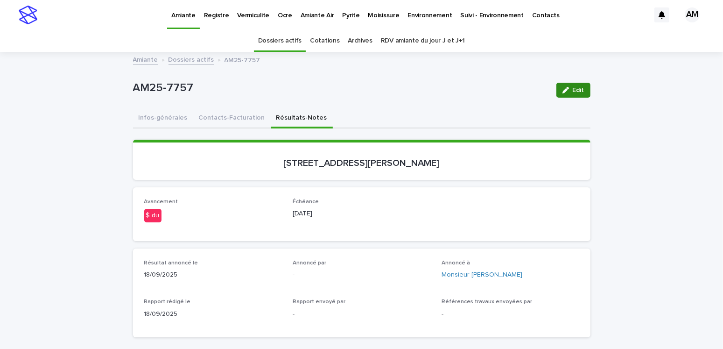
click at [574, 90] on span "Edit" at bounding box center [579, 90] width 12 height 7
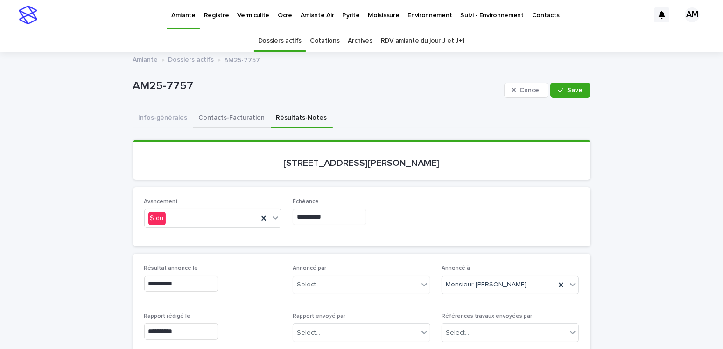
click at [218, 120] on button "Contacts-Facturation" at bounding box center [231, 119] width 77 height 20
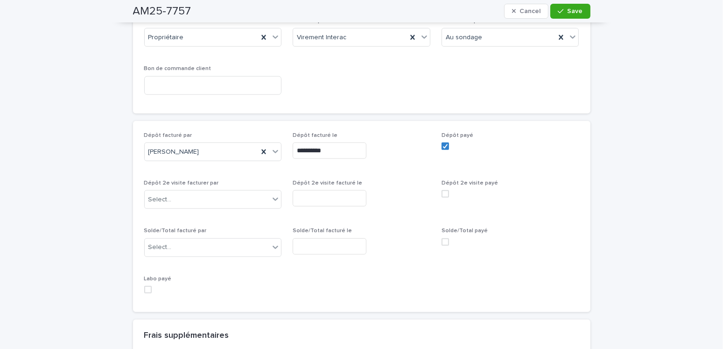
scroll to position [840, 0]
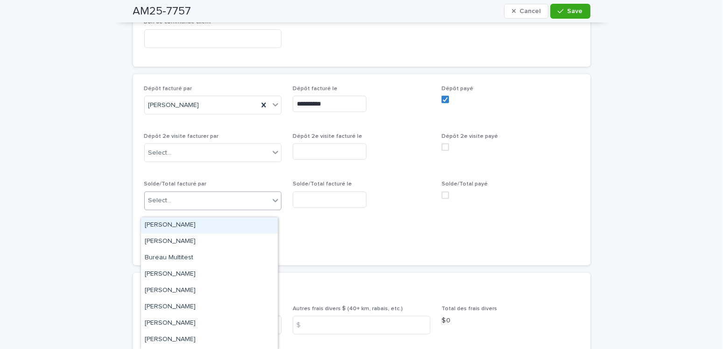
click at [167, 208] on div "Select..." at bounding box center [207, 200] width 125 height 15
click at [165, 226] on div "Amilie Mainville" at bounding box center [209, 225] width 137 height 16
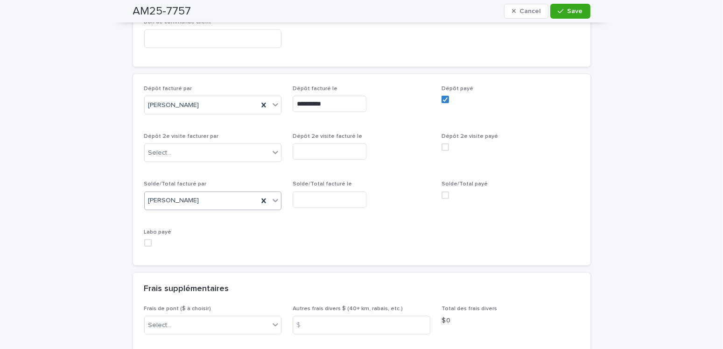
click at [306, 205] on input "text" at bounding box center [330, 199] width 74 height 16
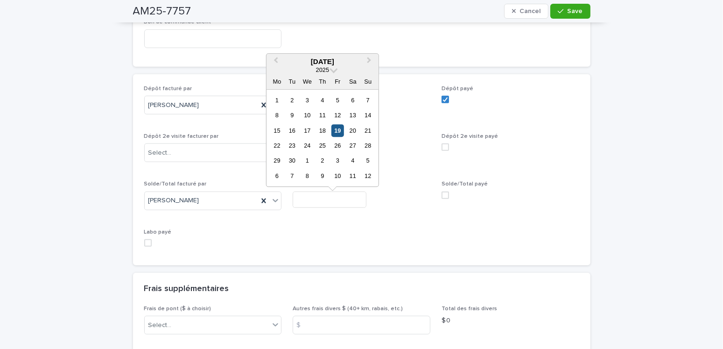
click at [339, 126] on div "19" at bounding box center [337, 130] width 13 height 13
type input "**********"
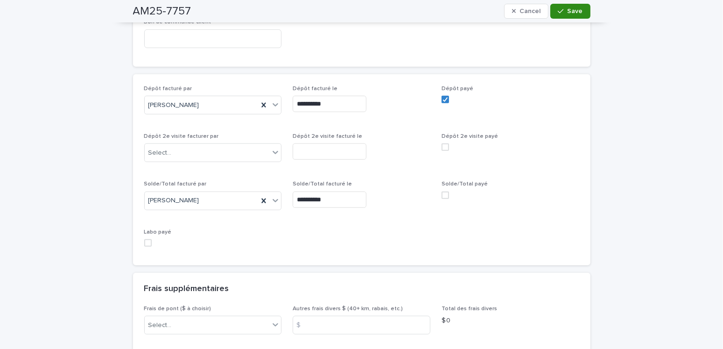
click at [560, 10] on icon "button" at bounding box center [561, 11] width 6 height 4
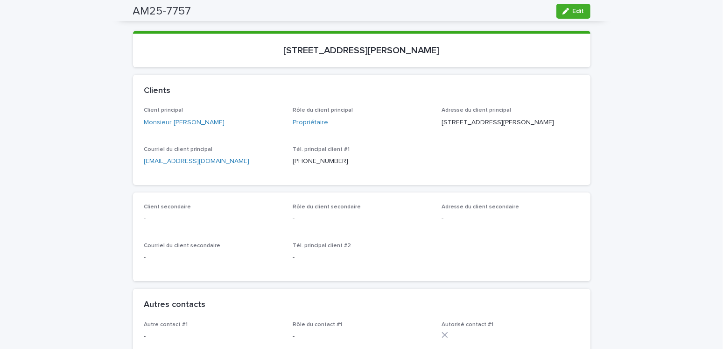
scroll to position [0, 0]
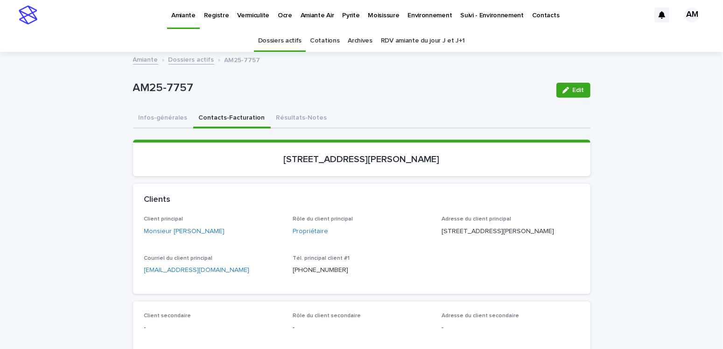
click at [184, 60] on link "Dossiers actifs" at bounding box center [192, 59] width 46 height 11
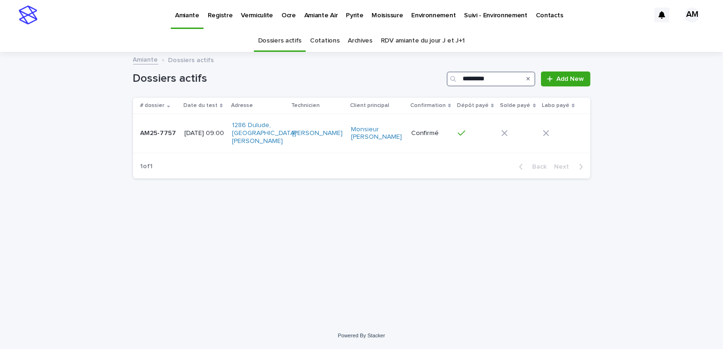
click at [498, 77] on input "*********" at bounding box center [491, 78] width 89 height 15
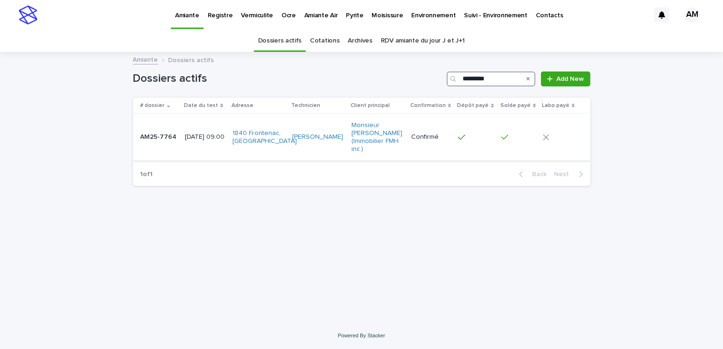
type input "*********"
click at [200, 133] on p "2025-09-16 09:00" at bounding box center [205, 137] width 40 height 8
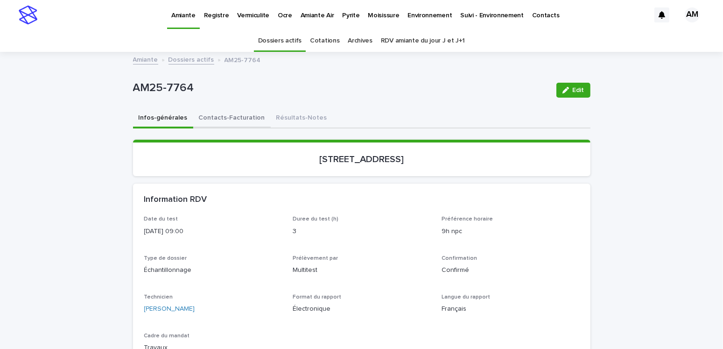
click at [233, 116] on button "Contacts-Facturation" at bounding box center [231, 119] width 77 height 20
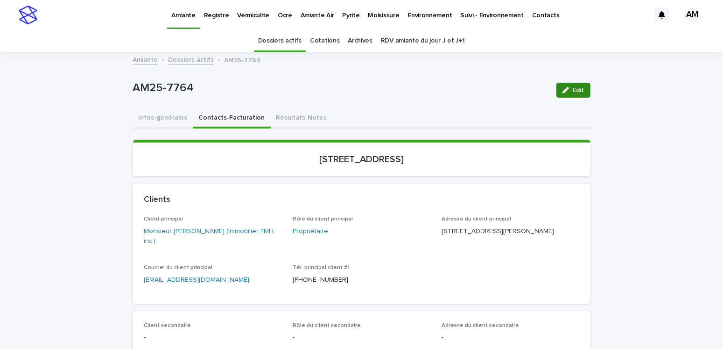
click at [574, 87] on span "Edit" at bounding box center [579, 90] width 12 height 7
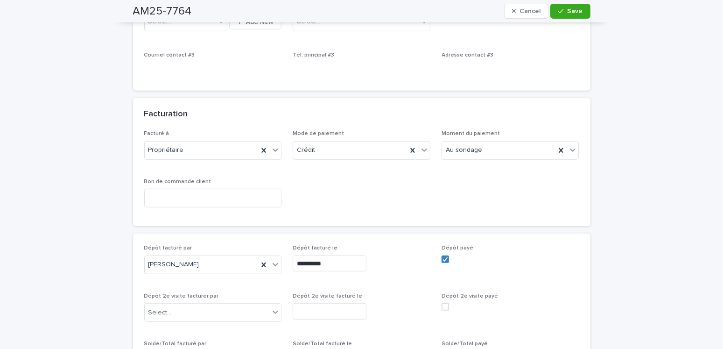
scroll to position [887, 0]
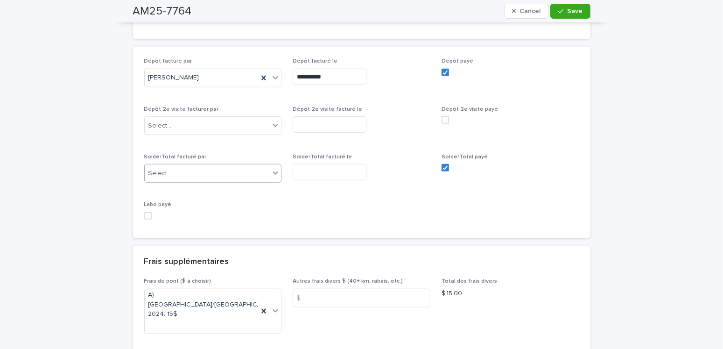
click at [190, 166] on div "Select..." at bounding box center [207, 173] width 125 height 15
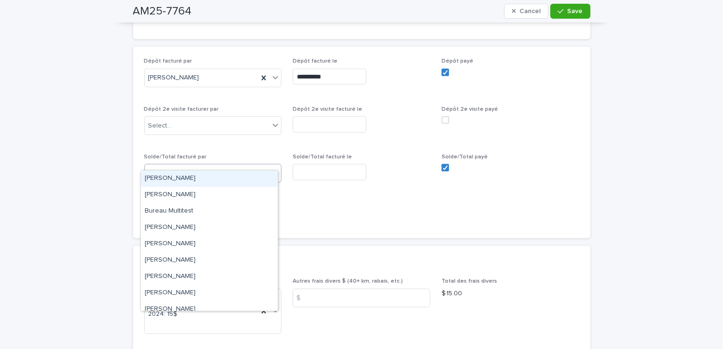
click at [182, 179] on div "Amilie Mainville" at bounding box center [209, 178] width 137 height 16
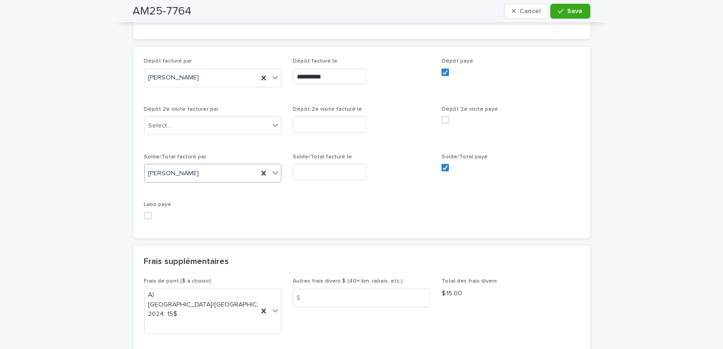
click at [300, 164] on input "text" at bounding box center [330, 172] width 74 height 16
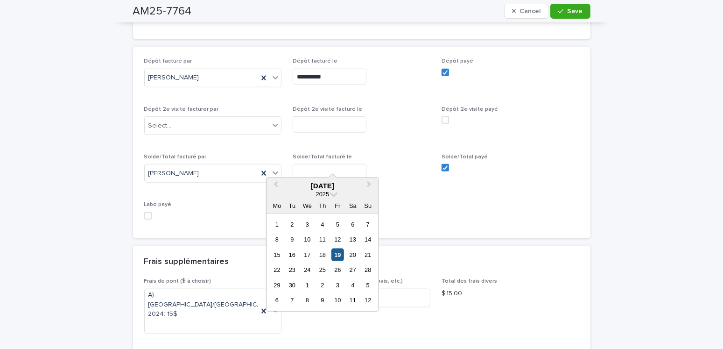
click at [342, 252] on div "19" at bounding box center [337, 254] width 13 height 13
type input "**********"
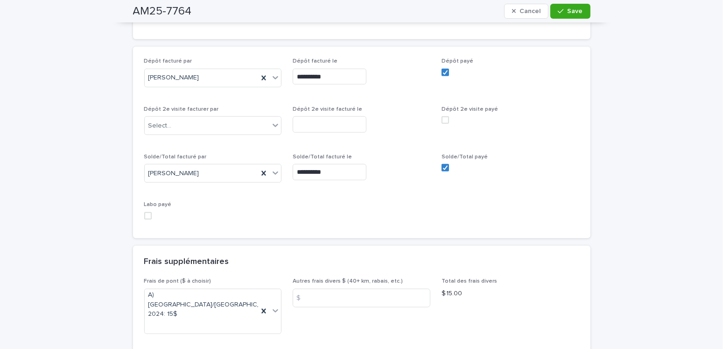
drag, startPoint x: 576, startPoint y: 8, endPoint x: 582, endPoint y: 29, distance: 22.2
click at [577, 8] on span "Save" at bounding box center [575, 11] width 15 height 7
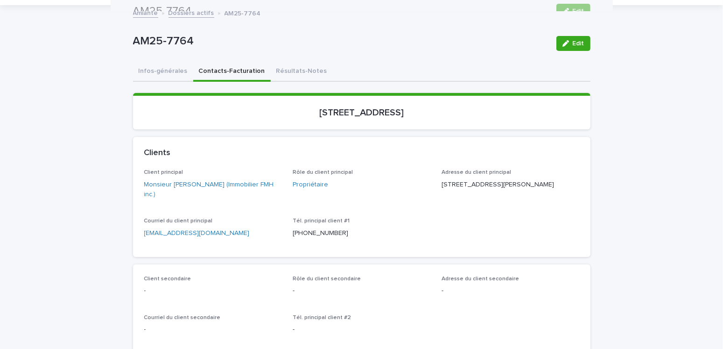
scroll to position [0, 0]
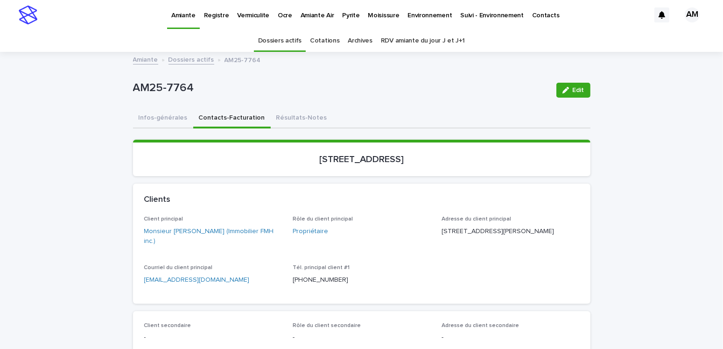
click at [182, 59] on link "Dossiers actifs" at bounding box center [192, 59] width 46 height 11
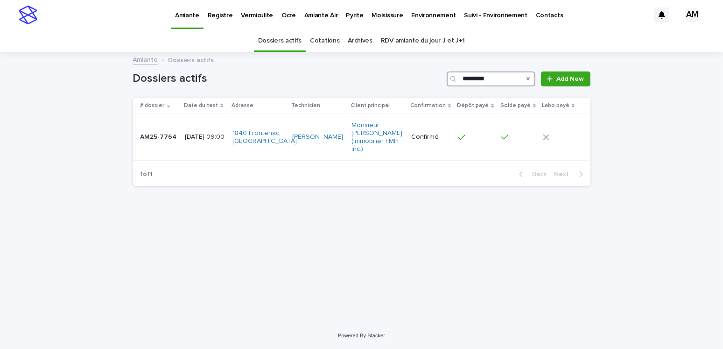
click at [502, 77] on input "*********" at bounding box center [491, 78] width 89 height 15
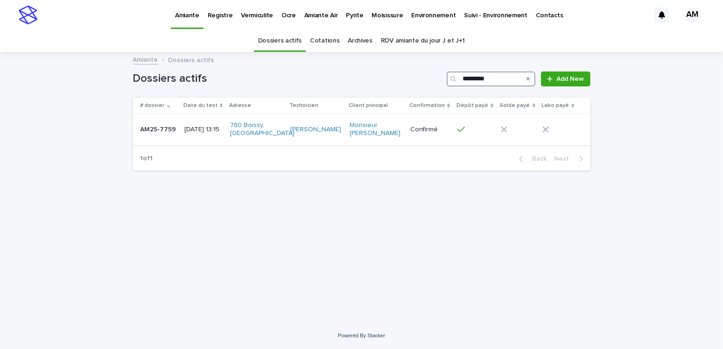
type input "*********"
click at [161, 128] on p "AM25-7759" at bounding box center [160, 129] width 38 height 10
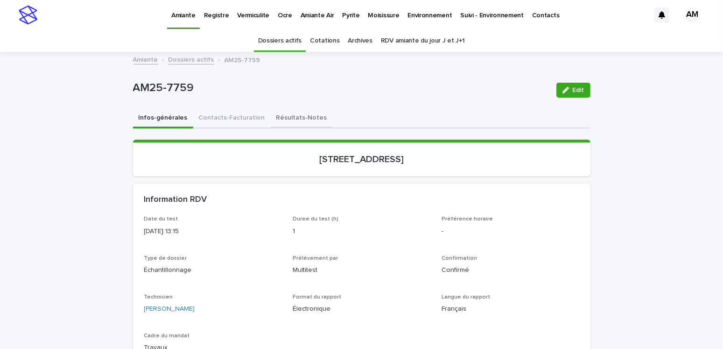
click at [295, 115] on button "Résultats-Notes" at bounding box center [302, 119] width 62 height 20
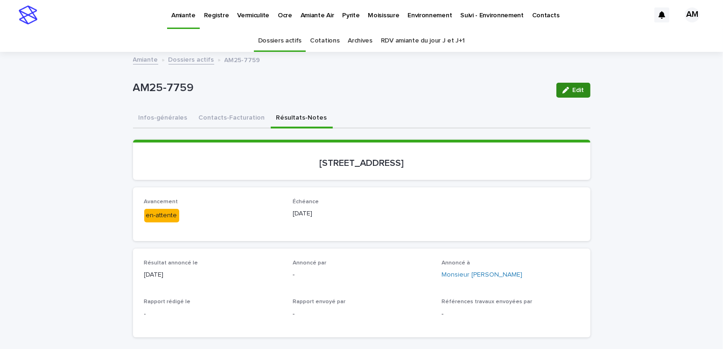
click at [573, 91] on span "Edit" at bounding box center [579, 90] width 12 height 7
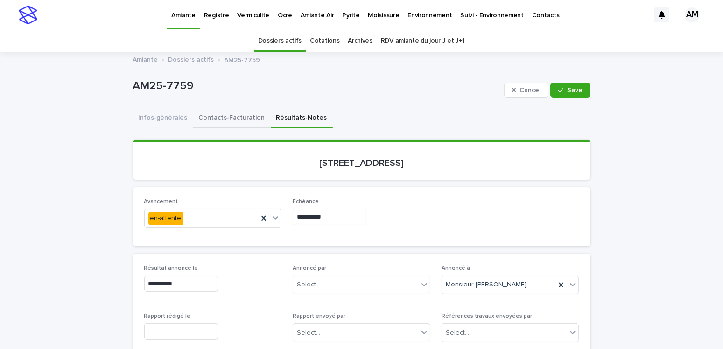
click at [235, 120] on button "Contacts-Facturation" at bounding box center [231, 119] width 77 height 20
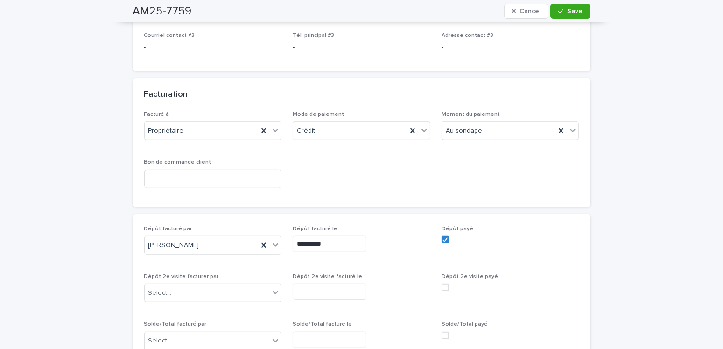
scroll to position [794, 0]
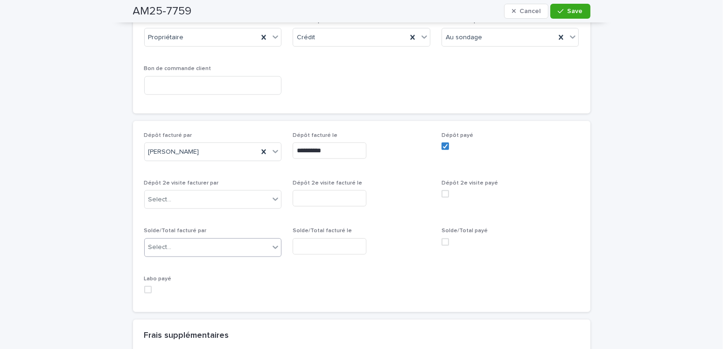
click at [195, 243] on div "Select..." at bounding box center [207, 246] width 125 height 15
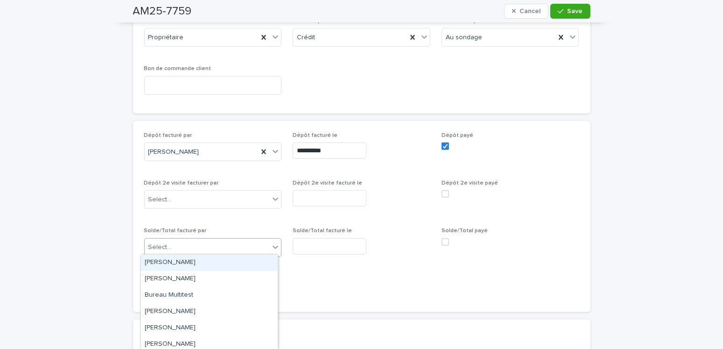
click at [167, 260] on div "Amilie Mainville" at bounding box center [209, 262] width 137 height 16
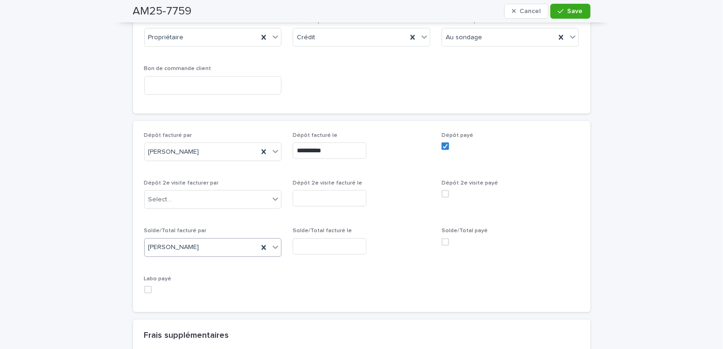
click at [325, 239] on input "text" at bounding box center [330, 246] width 74 height 16
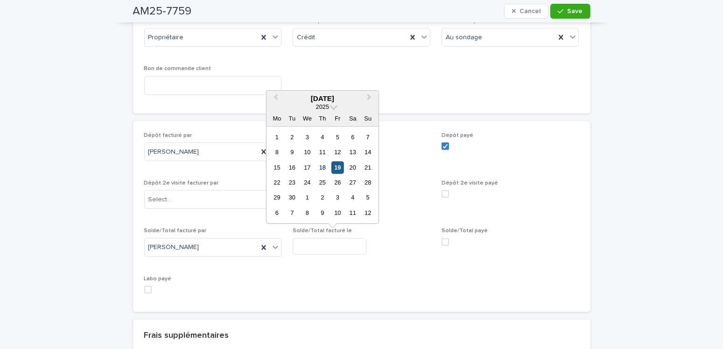
click at [339, 165] on div "19" at bounding box center [337, 167] width 13 height 13
type input "**********"
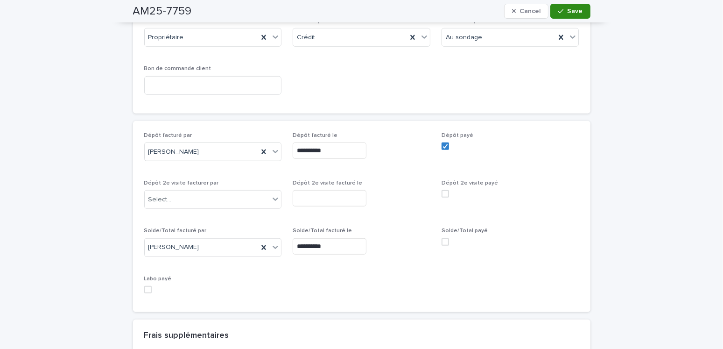
click at [568, 11] on span "Save" at bounding box center [575, 11] width 15 height 7
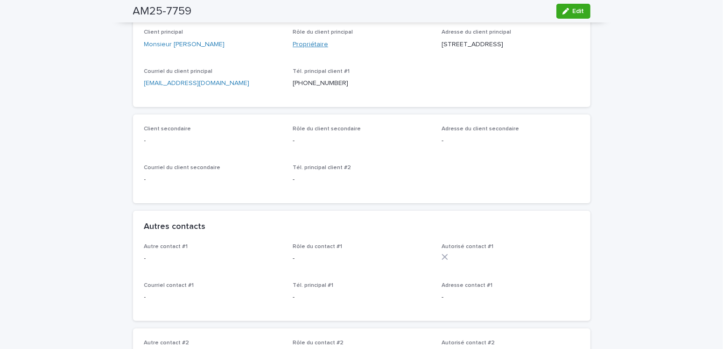
scroll to position [0, 0]
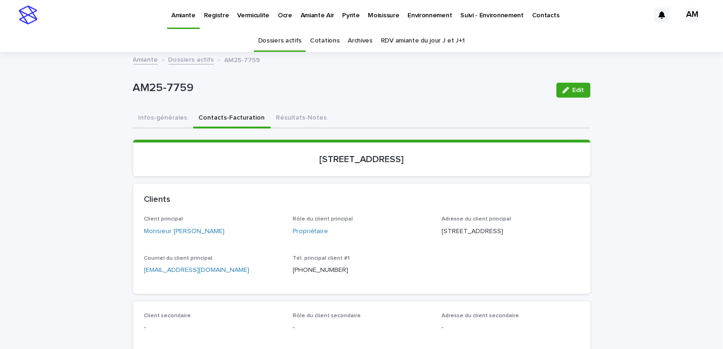
click at [184, 58] on link "Dossiers actifs" at bounding box center [192, 59] width 46 height 11
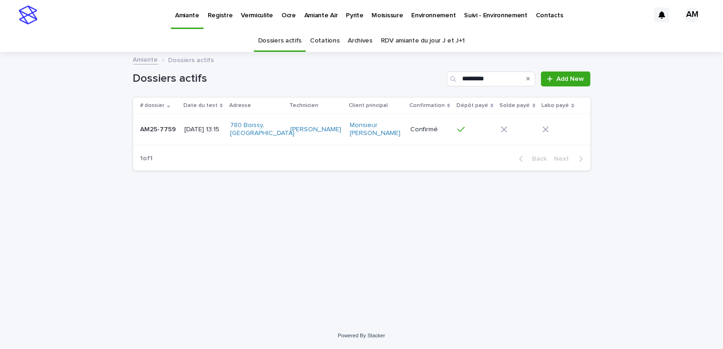
click at [144, 62] on link "Amiante" at bounding box center [145, 59] width 25 height 11
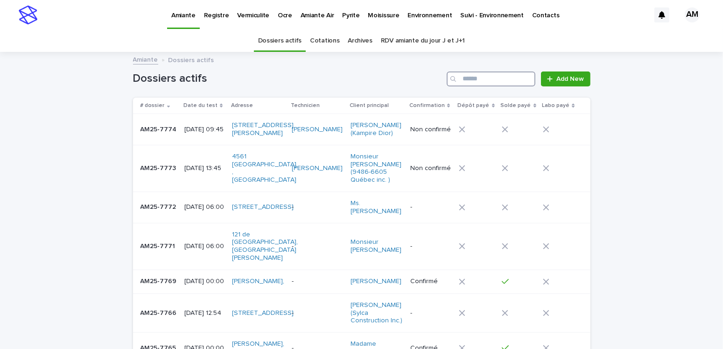
click at [476, 82] on input "Search" at bounding box center [491, 78] width 89 height 15
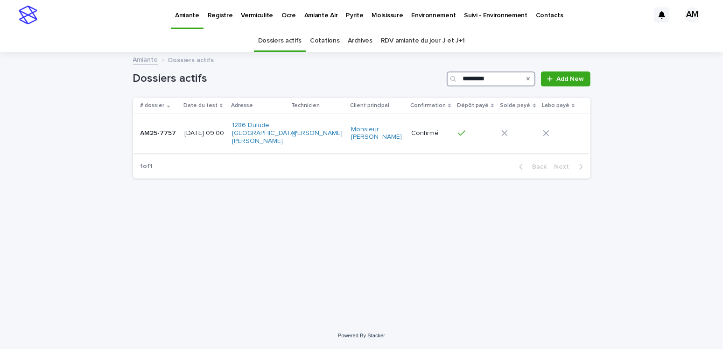
type input "*********"
click at [197, 137] on p "2025-09-09 09:00" at bounding box center [204, 133] width 40 height 8
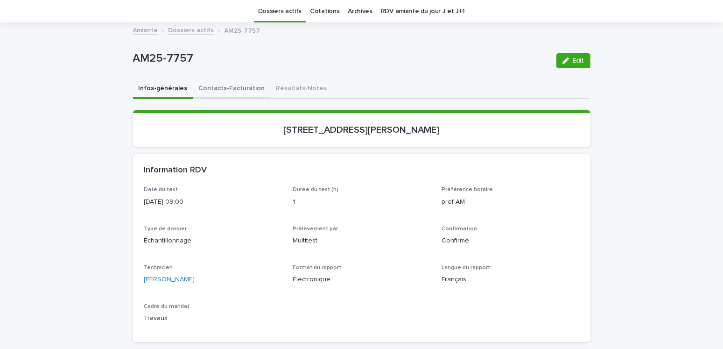
click at [241, 88] on button "Contacts-Facturation" at bounding box center [231, 89] width 77 height 20
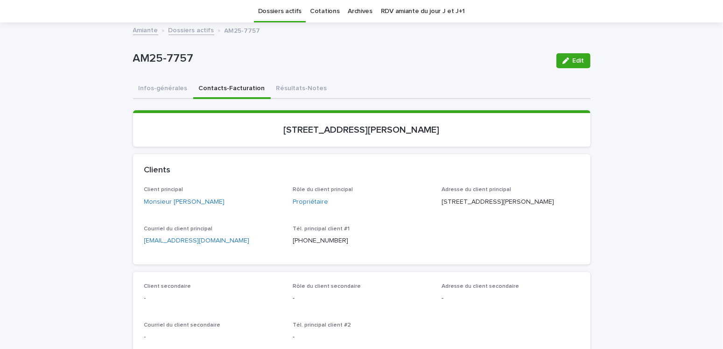
scroll to position [76, 0]
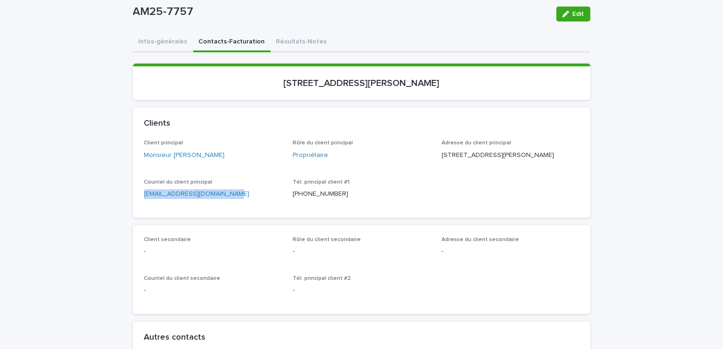
drag, startPoint x: 252, startPoint y: 211, endPoint x: 128, endPoint y: 205, distance: 123.8
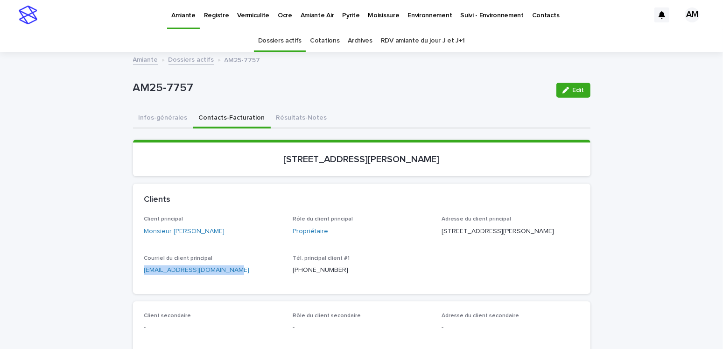
click at [187, 56] on link "Dossiers actifs" at bounding box center [192, 59] width 46 height 11
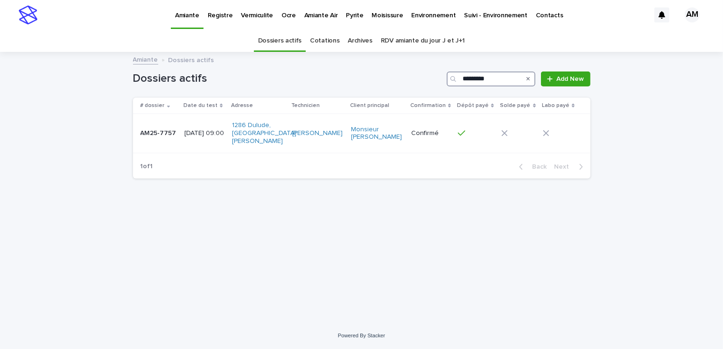
click at [501, 77] on input "*********" at bounding box center [491, 78] width 89 height 15
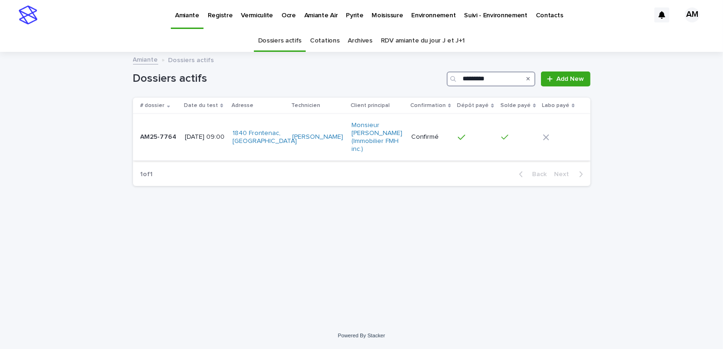
type input "*********"
click at [205, 131] on div "2025-09-16 09:00" at bounding box center [205, 136] width 40 height 10
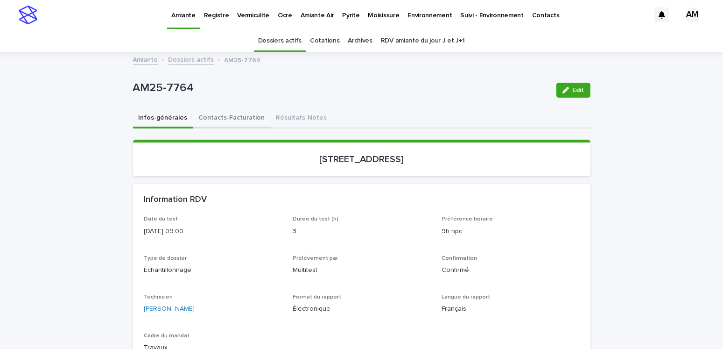
click at [224, 116] on button "Contacts-Facturation" at bounding box center [231, 119] width 77 height 20
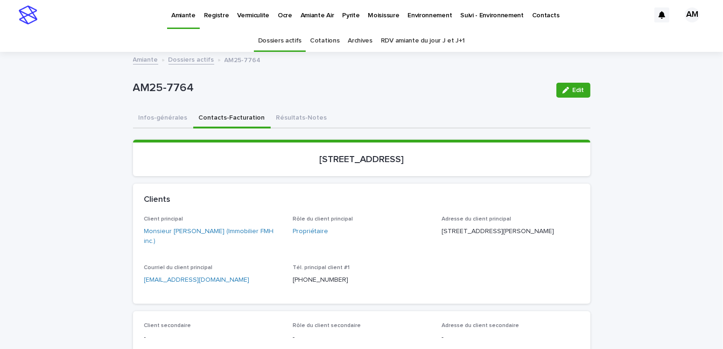
scroll to position [93, 0]
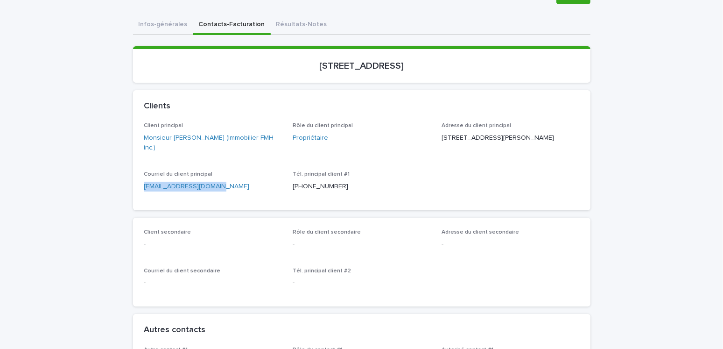
drag, startPoint x: 146, startPoint y: 202, endPoint x: 91, endPoint y: 197, distance: 54.9
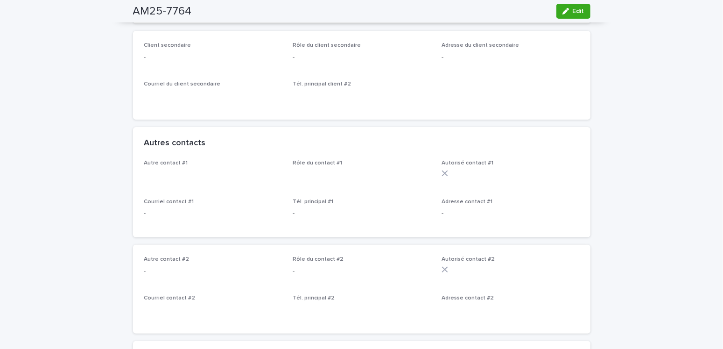
scroll to position [0, 0]
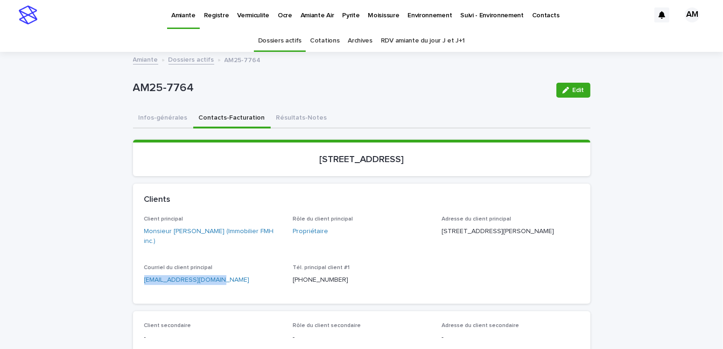
click at [192, 60] on link "Dossiers actifs" at bounding box center [192, 59] width 46 height 11
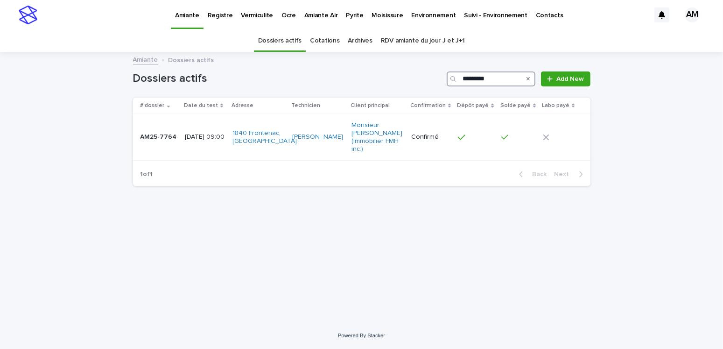
click at [499, 77] on input "*********" at bounding box center [491, 78] width 89 height 15
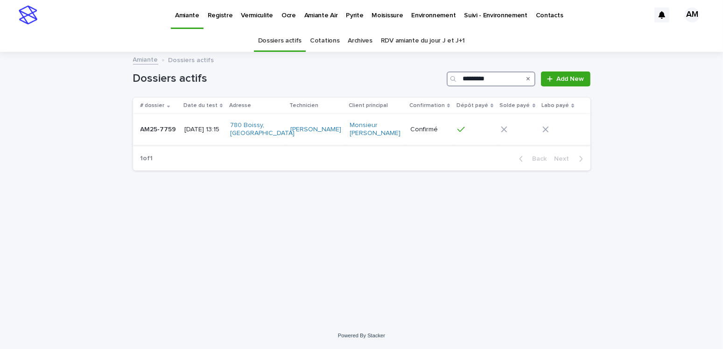
type input "*********"
click at [196, 126] on p "2025-09-09 13:15" at bounding box center [203, 130] width 38 height 8
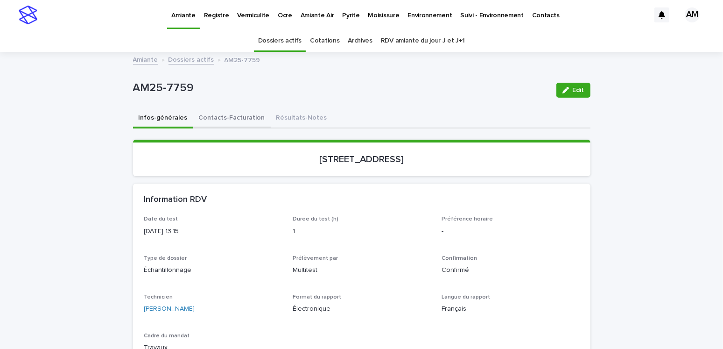
click at [225, 116] on button "Contacts-Facturation" at bounding box center [231, 119] width 77 height 20
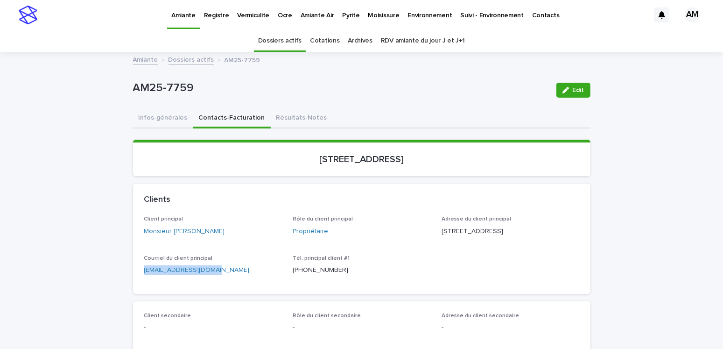
drag, startPoint x: 233, startPoint y: 291, endPoint x: 101, endPoint y: 284, distance: 132.7
click at [317, 18] on p "Amiante Air" at bounding box center [318, 10] width 34 height 20
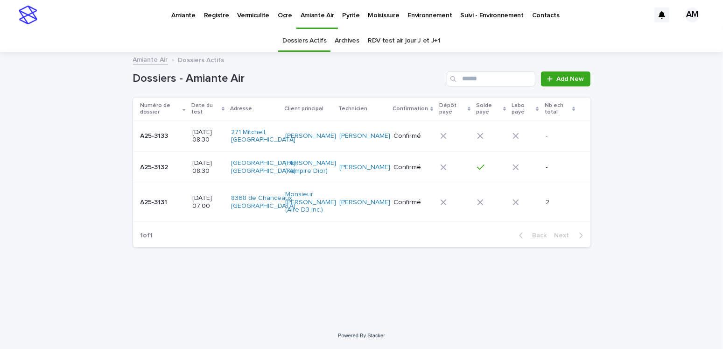
click at [197, 137] on p "2025-09-22 08:30" at bounding box center [208, 136] width 32 height 16
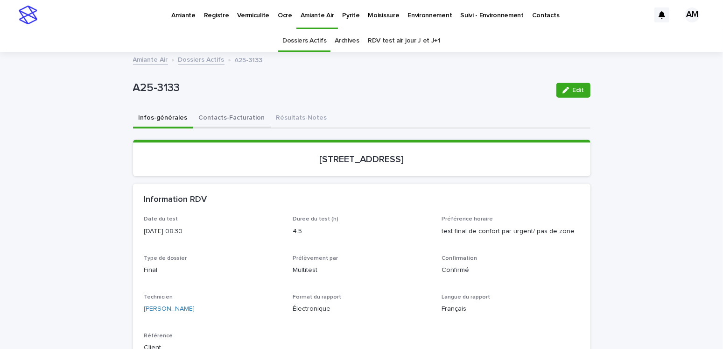
click at [236, 115] on button "Contacts-Facturation" at bounding box center [231, 119] width 77 height 20
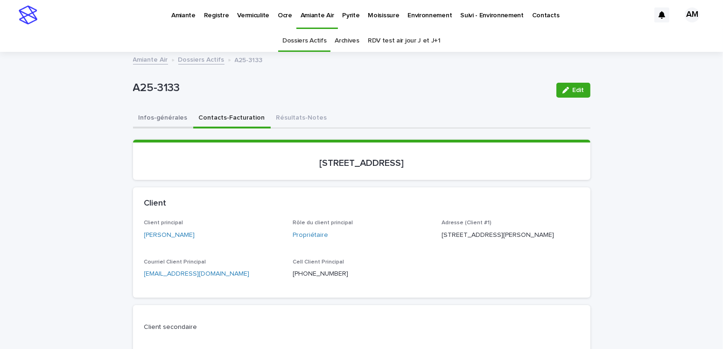
click at [164, 114] on button "Infos-générales" at bounding box center [163, 119] width 60 height 20
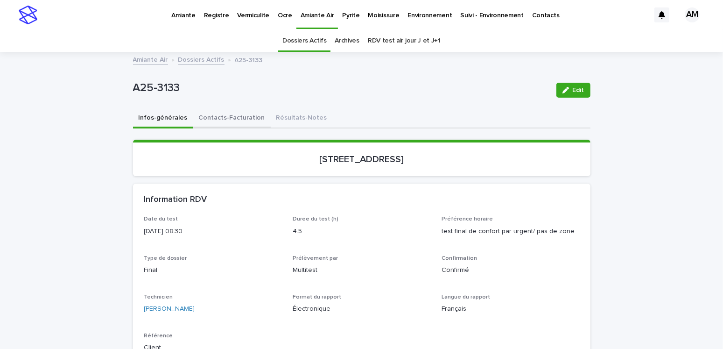
click at [227, 113] on button "Contacts-Facturation" at bounding box center [231, 119] width 77 height 20
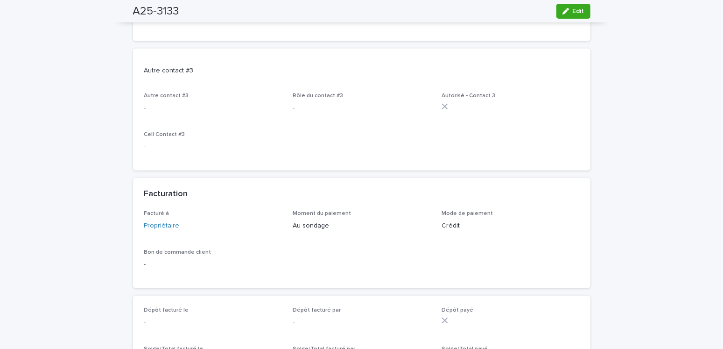
scroll to position [747, 0]
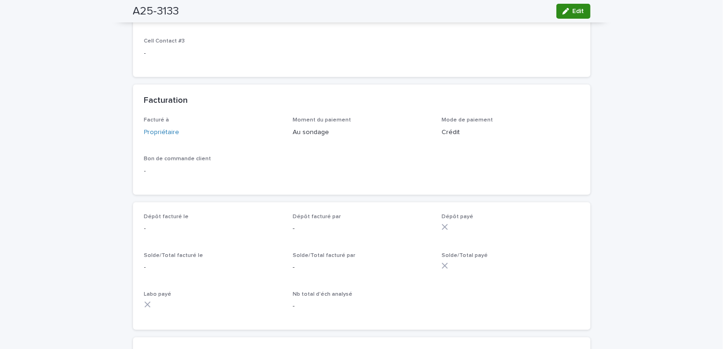
click at [564, 12] on icon "button" at bounding box center [566, 11] width 7 height 7
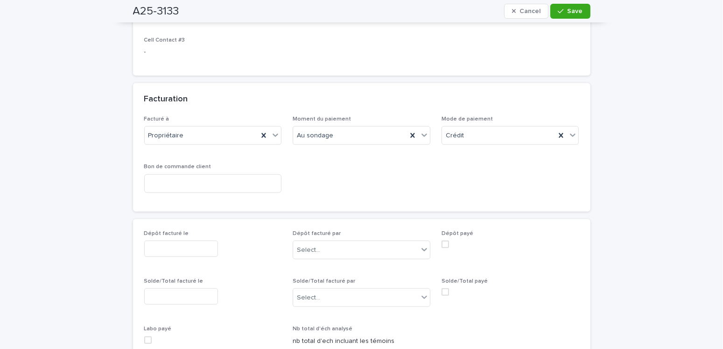
scroll to position [903, 0]
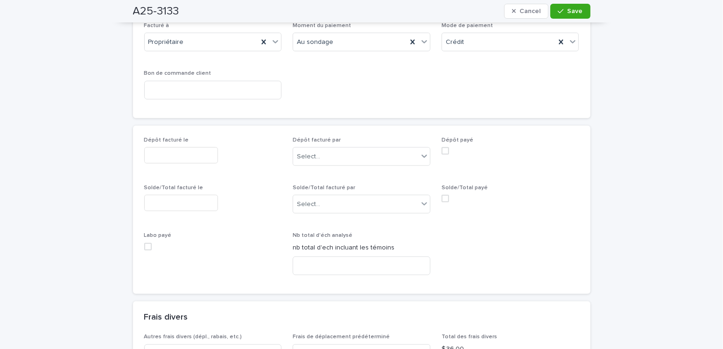
click at [177, 197] on input "text" at bounding box center [181, 203] width 74 height 16
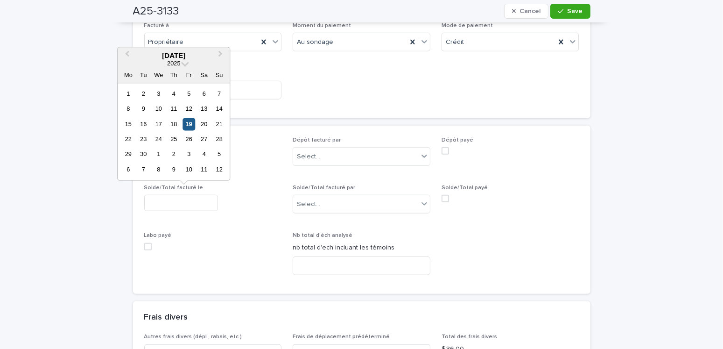
click at [187, 125] on div "19" at bounding box center [189, 124] width 13 height 13
type input "**********"
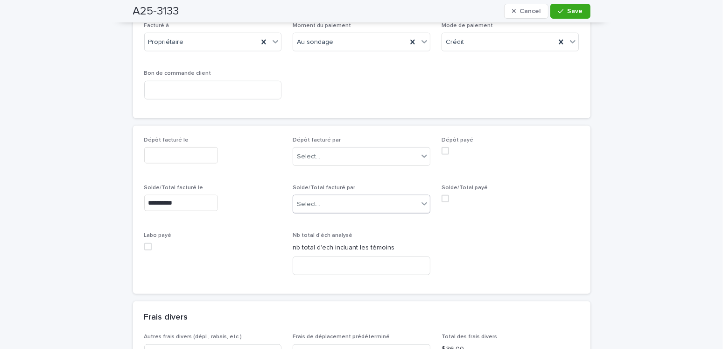
click at [319, 197] on div "Select..." at bounding box center [355, 204] width 125 height 15
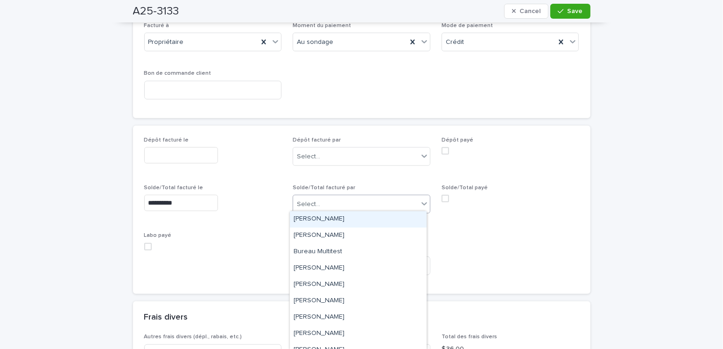
click at [317, 222] on div "Amilie Mainville" at bounding box center [358, 219] width 137 height 16
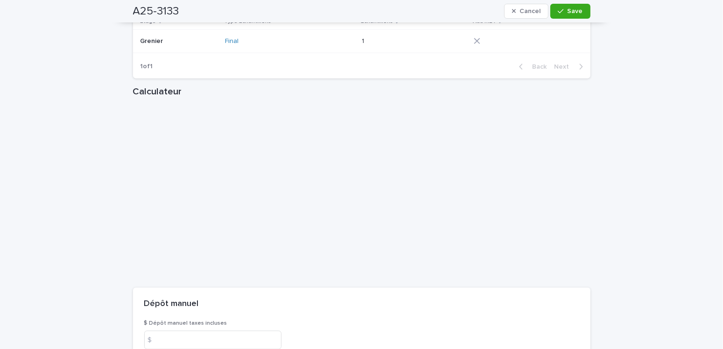
scroll to position [1416, 0]
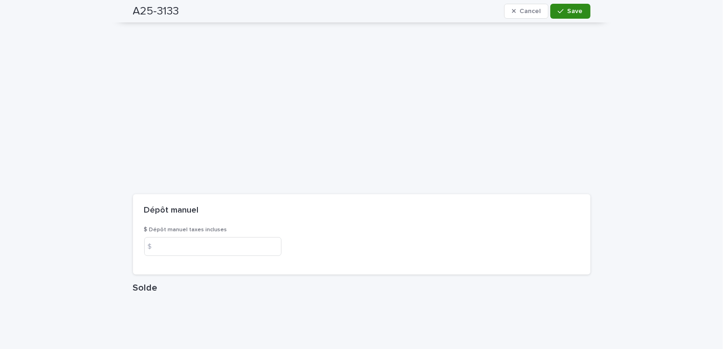
click at [574, 8] on span "Save" at bounding box center [575, 11] width 15 height 7
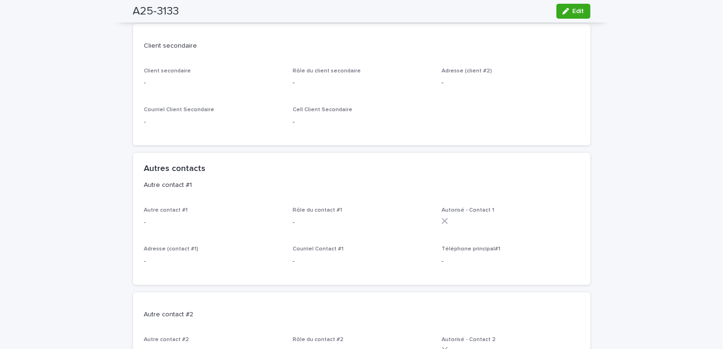
scroll to position [94, 0]
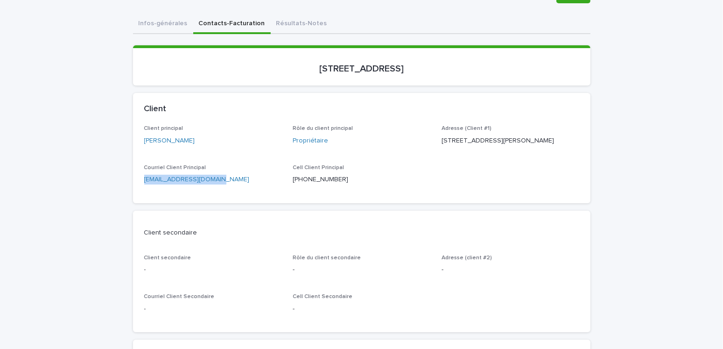
drag, startPoint x: 184, startPoint y: 198, endPoint x: 108, endPoint y: 192, distance: 76.4
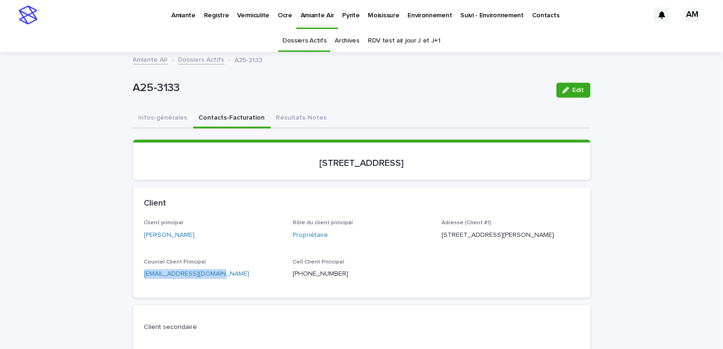
click at [348, 17] on p "Pyrite" at bounding box center [350, 10] width 17 height 20
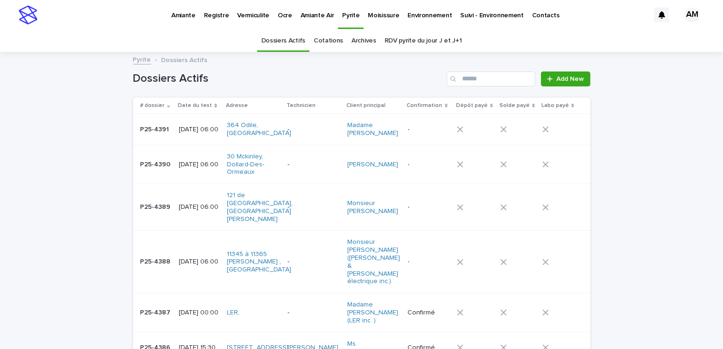
click at [394, 44] on link "RDV pyrite du jour J et J+1" at bounding box center [423, 41] width 77 height 22
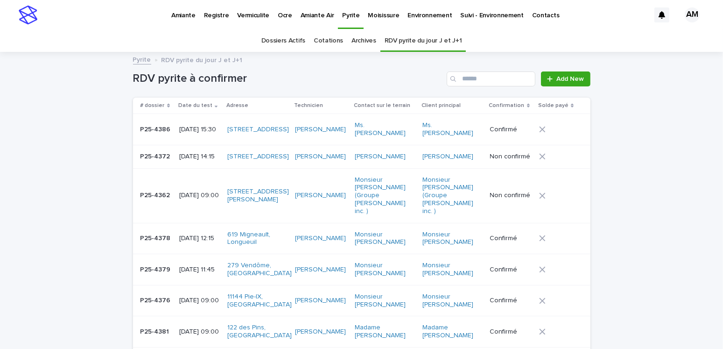
click at [197, 161] on div "[DATE] 14:15" at bounding box center [199, 156] width 41 height 10
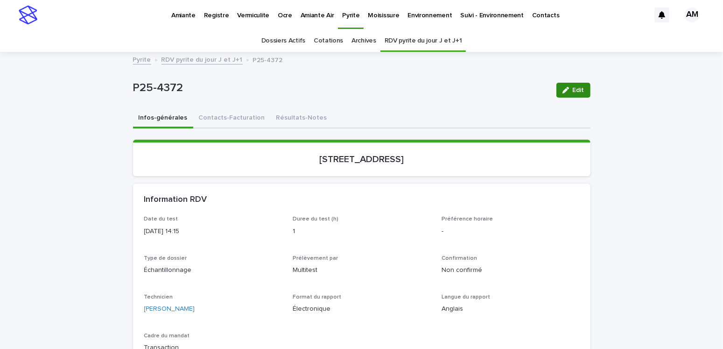
click at [573, 87] on span "Edit" at bounding box center [579, 90] width 12 height 7
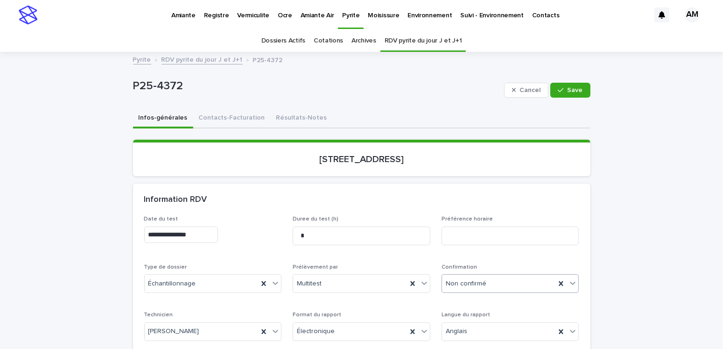
click at [471, 277] on div "Non confirmé" at bounding box center [499, 283] width 114 height 15
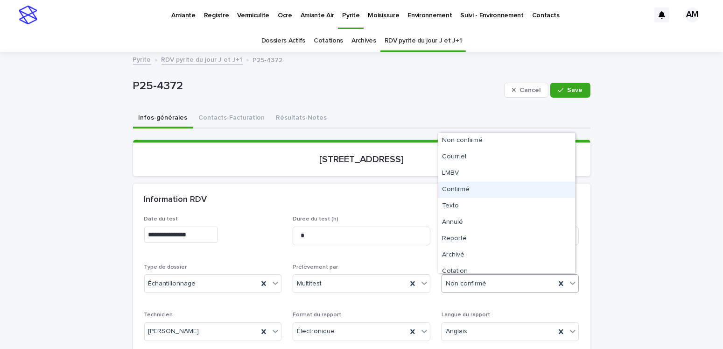
drag, startPoint x: 471, startPoint y: 276, endPoint x: 464, endPoint y: 181, distance: 95.5
click at [461, 190] on div "Confirmé" at bounding box center [506, 190] width 137 height 16
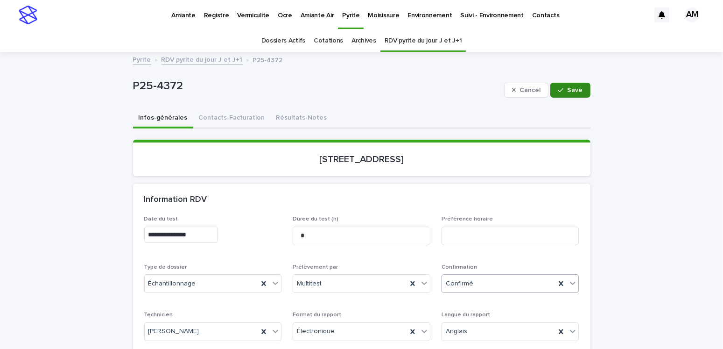
click at [570, 87] on span "Save" at bounding box center [575, 90] width 15 height 7
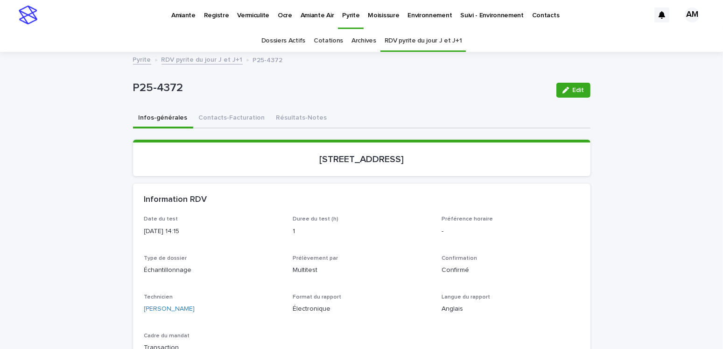
click at [196, 58] on link "RDV pyrite du jour J et J+1" at bounding box center [202, 59] width 81 height 11
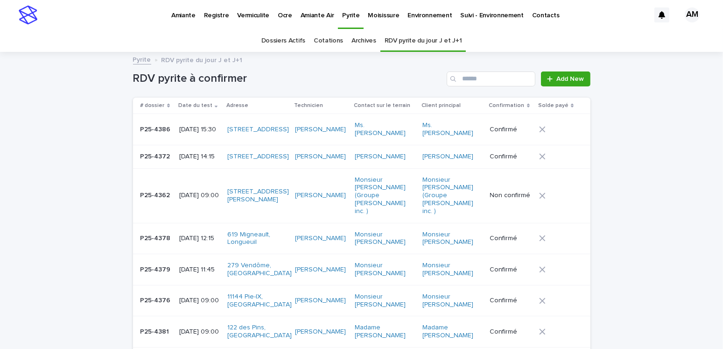
click at [181, 16] on p "Amiante" at bounding box center [183, 10] width 24 height 20
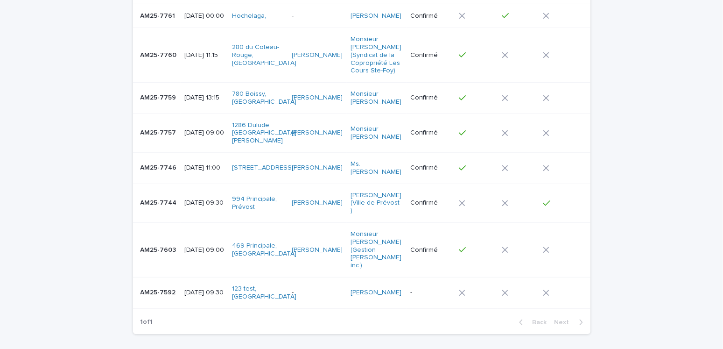
scroll to position [406, 0]
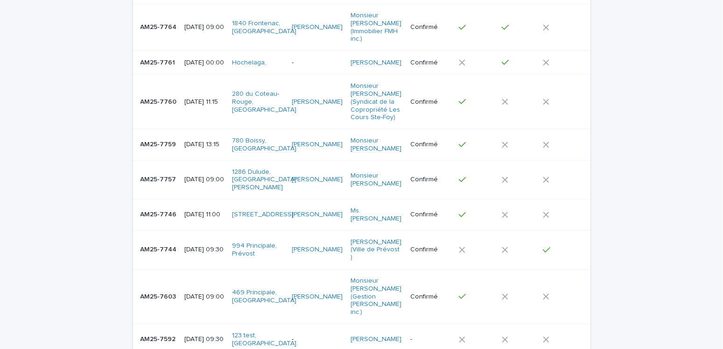
click at [189, 176] on p "2025-09-09 09:00" at bounding box center [204, 180] width 40 height 8
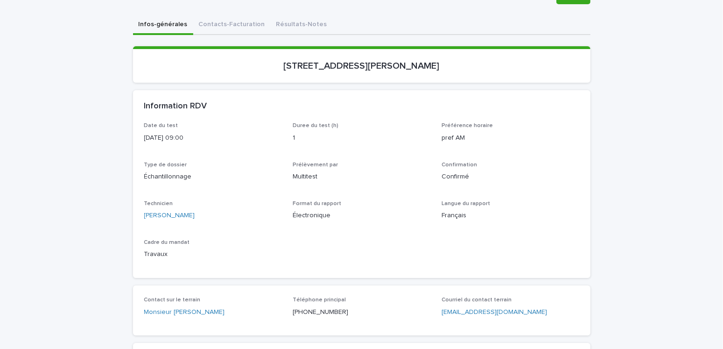
scroll to position [47, 0]
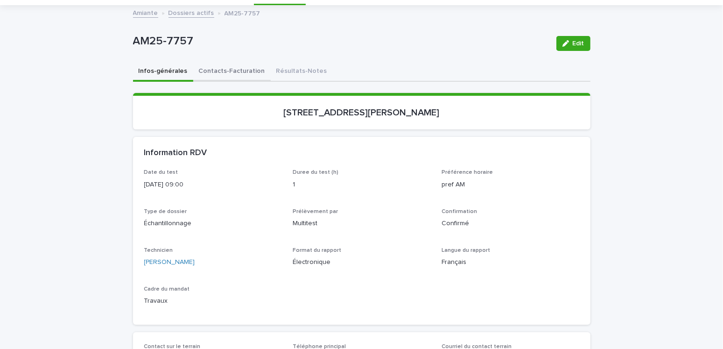
click at [228, 73] on button "Contacts-Facturation" at bounding box center [231, 72] width 77 height 20
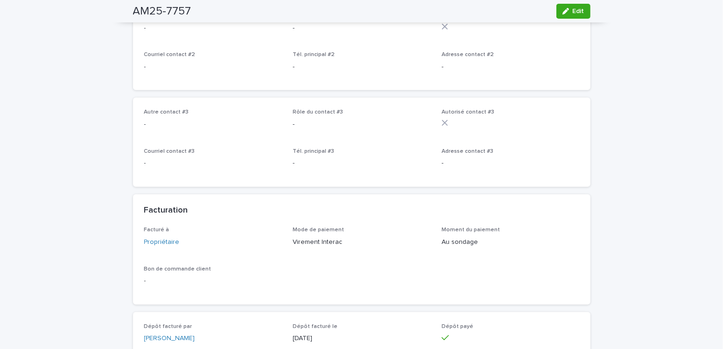
scroll to position [700, 0]
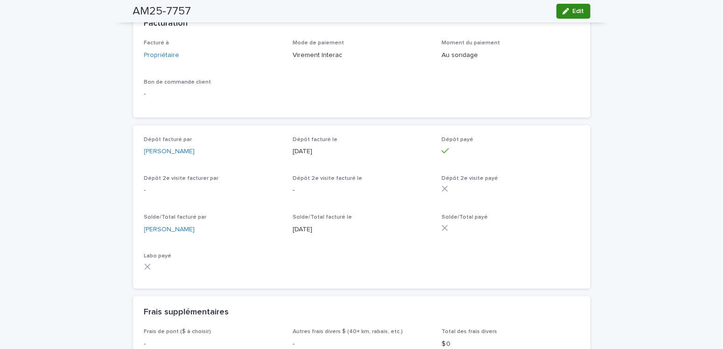
click at [573, 11] on span "Edit" at bounding box center [579, 11] width 12 height 7
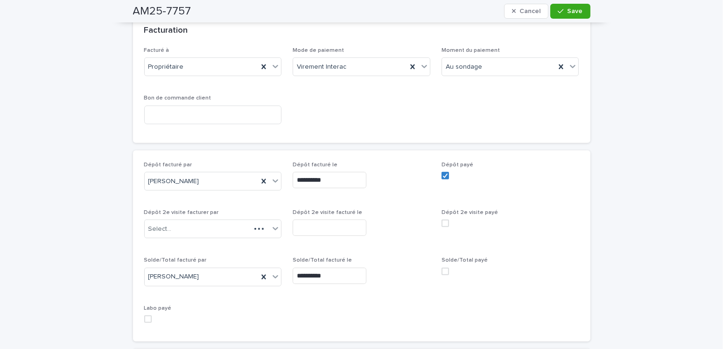
scroll to position [778, 0]
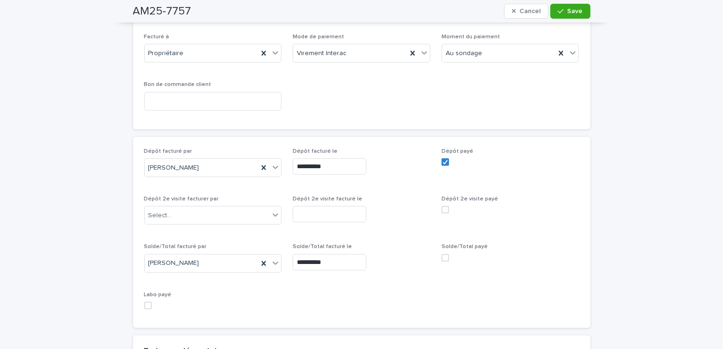
click at [442, 261] on span at bounding box center [445, 257] width 7 height 7
click at [564, 11] on div "button" at bounding box center [562, 11] width 9 height 7
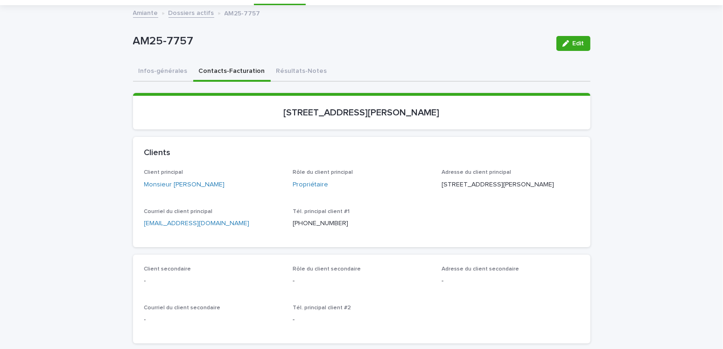
scroll to position [0, 0]
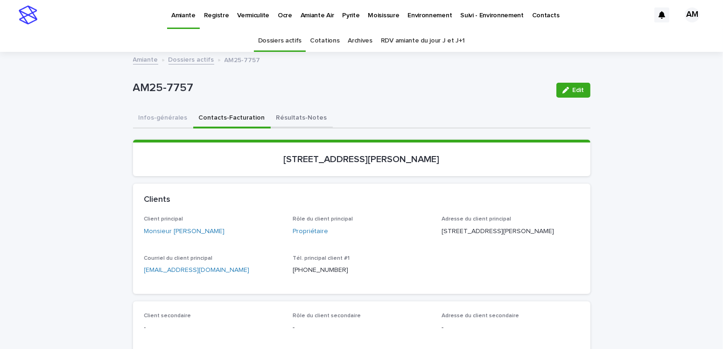
click at [301, 117] on button "Résultats-Notes" at bounding box center [302, 119] width 62 height 20
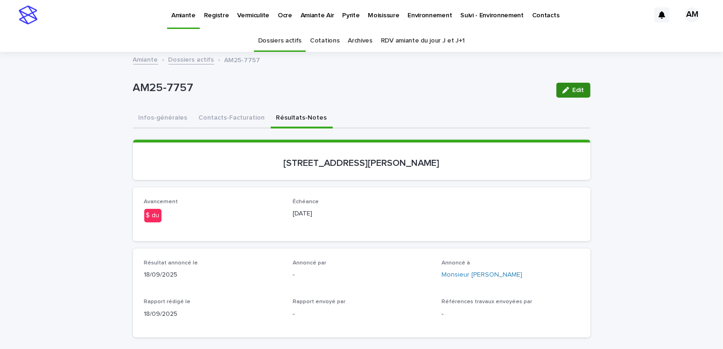
click at [568, 90] on div "button" at bounding box center [568, 90] width 10 height 7
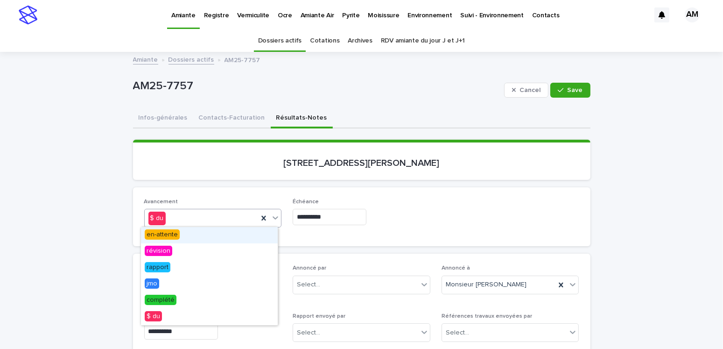
click at [179, 219] on div "$ du" at bounding box center [202, 218] width 114 height 15
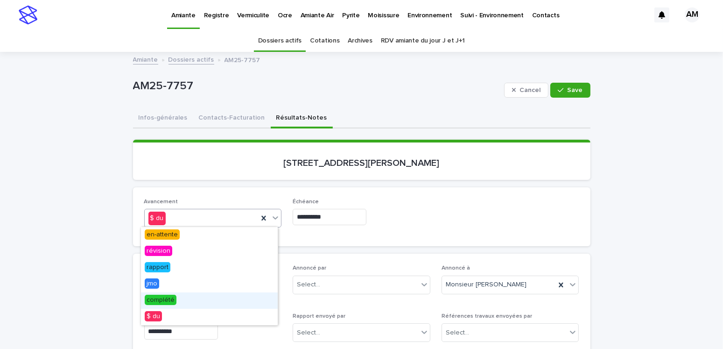
click at [162, 300] on span "complété" at bounding box center [161, 300] width 32 height 10
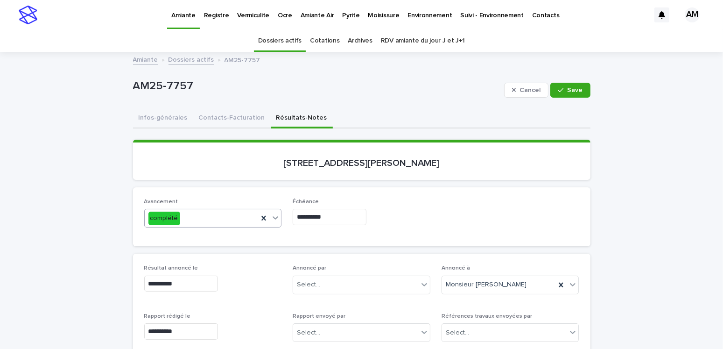
click at [319, 218] on input "**********" at bounding box center [330, 217] width 74 height 16
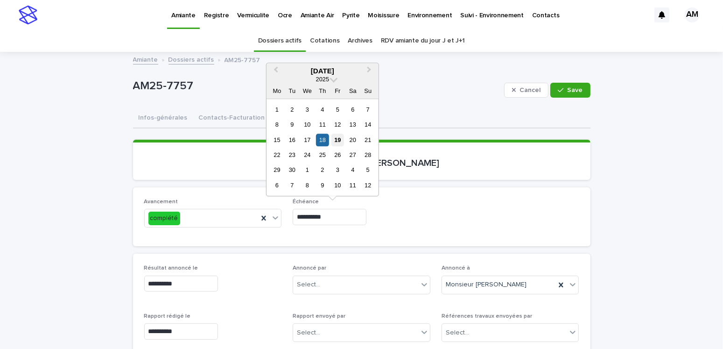
click at [338, 141] on div "19" at bounding box center [337, 140] width 13 height 13
type input "**********"
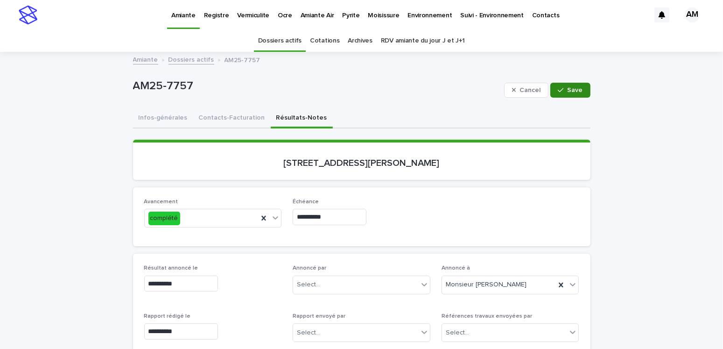
click at [568, 91] on span "Save" at bounding box center [575, 90] width 15 height 7
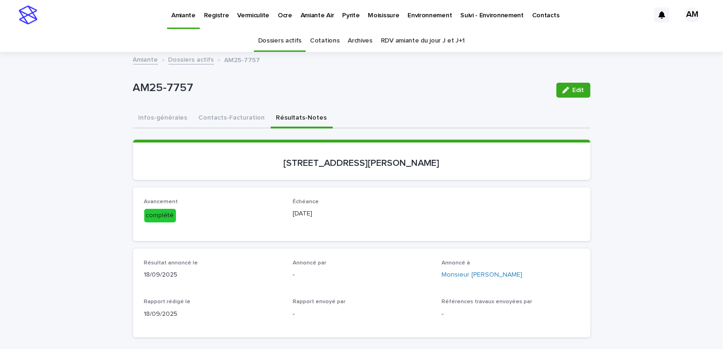
click at [189, 65] on div "Amiante Dossiers actifs AM25-7757" at bounding box center [361, 60] width 467 height 13
click at [191, 60] on link "Dossiers actifs" at bounding box center [192, 59] width 46 height 11
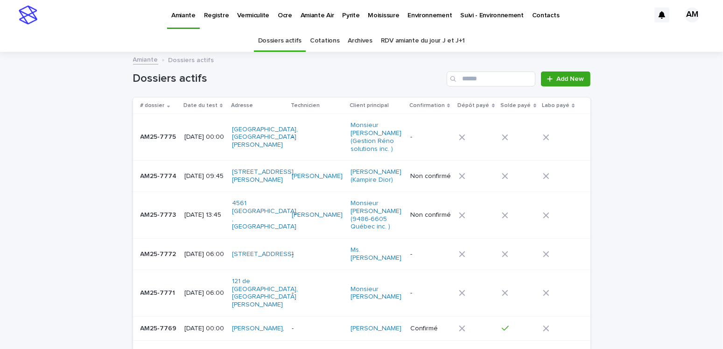
click at [184, 133] on p "2025-09-19 00:00" at bounding box center [204, 137] width 40 height 8
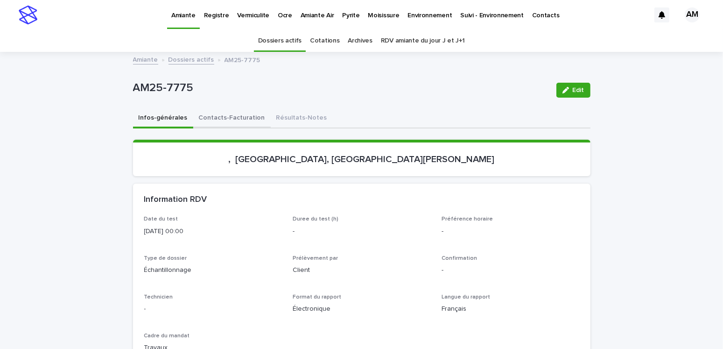
click at [219, 117] on button "Contacts-Facturation" at bounding box center [231, 119] width 77 height 20
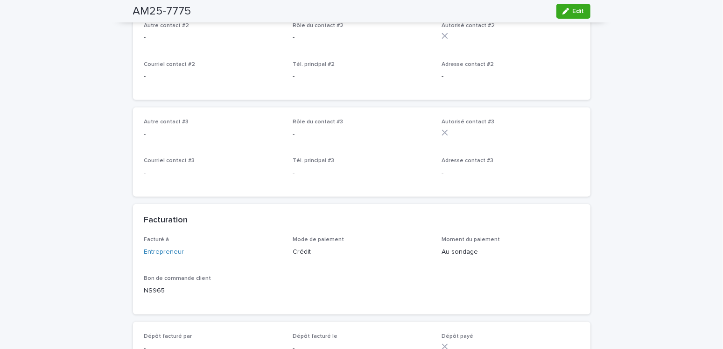
scroll to position [654, 0]
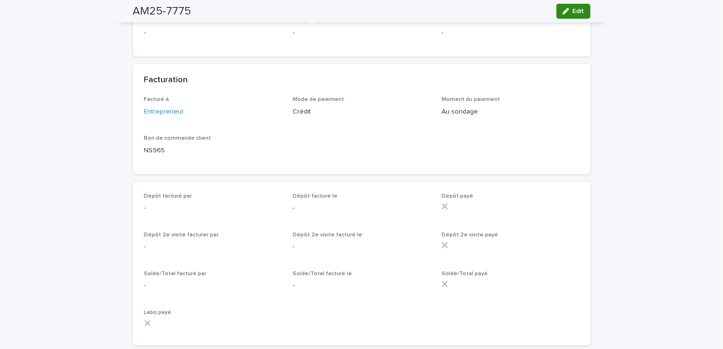
click at [573, 13] on span "Edit" at bounding box center [579, 11] width 12 height 7
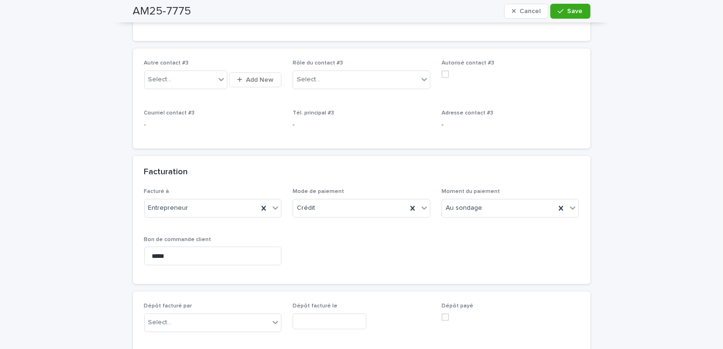
scroll to position [689, 0]
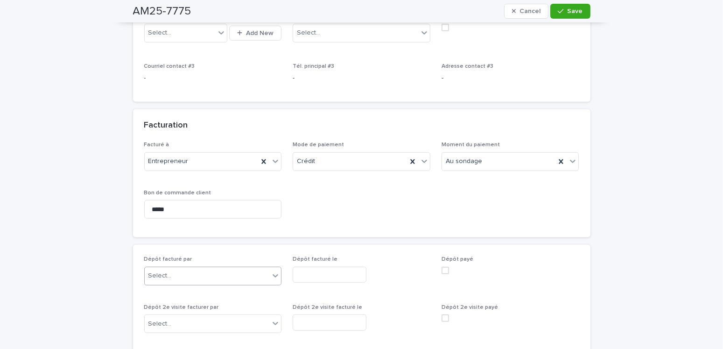
click at [173, 272] on input "text" at bounding box center [173, 276] width 1 height 8
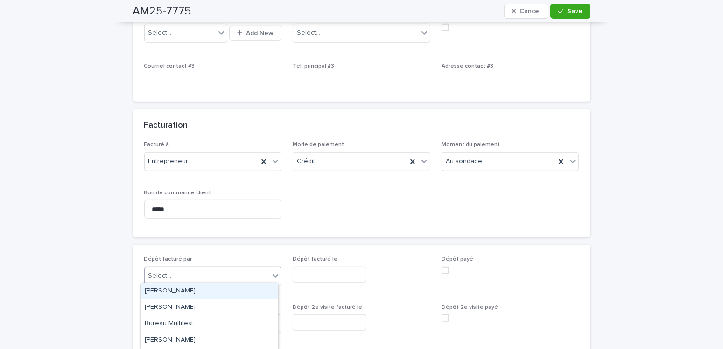
click at [175, 285] on div "Amilie Mainville" at bounding box center [209, 291] width 137 height 16
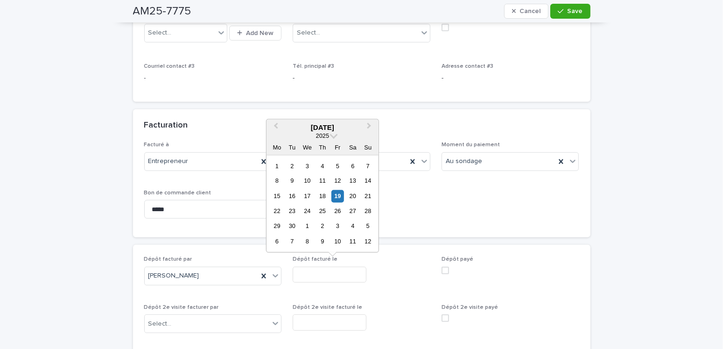
click at [315, 276] on input "text" at bounding box center [330, 275] width 74 height 16
click at [337, 199] on div "19" at bounding box center [337, 196] width 13 height 13
type input "**********"
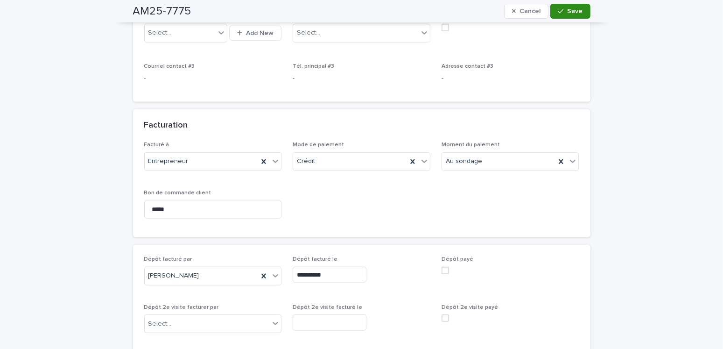
click at [568, 12] on span "Save" at bounding box center [575, 11] width 15 height 7
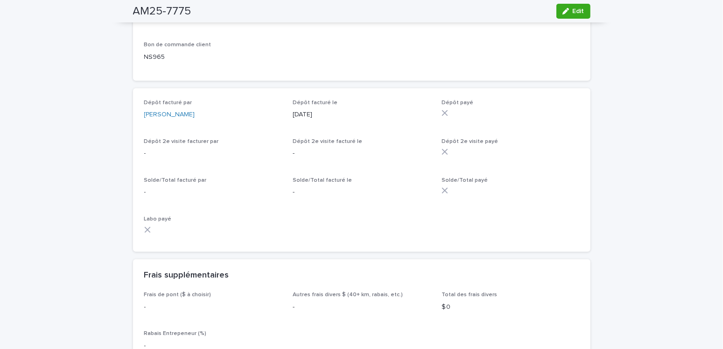
scroll to position [700, 0]
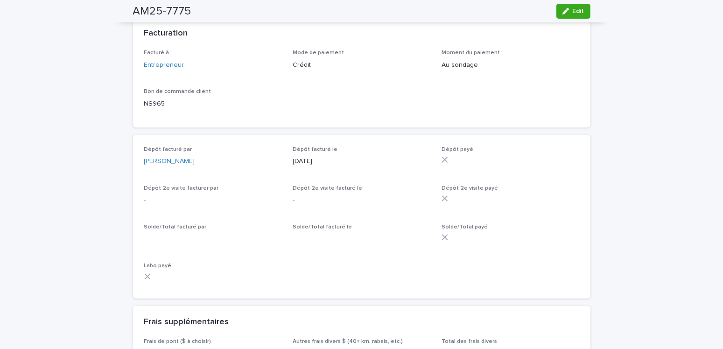
drag, startPoint x: 572, startPoint y: 9, endPoint x: 498, endPoint y: 129, distance: 140.8
click at [573, 9] on span "Edit" at bounding box center [579, 11] width 12 height 7
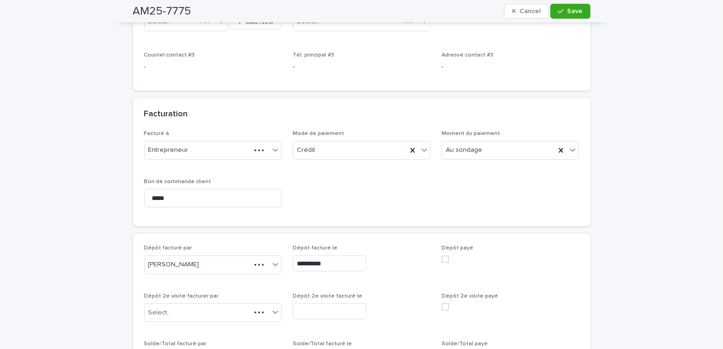
scroll to position [782, 0]
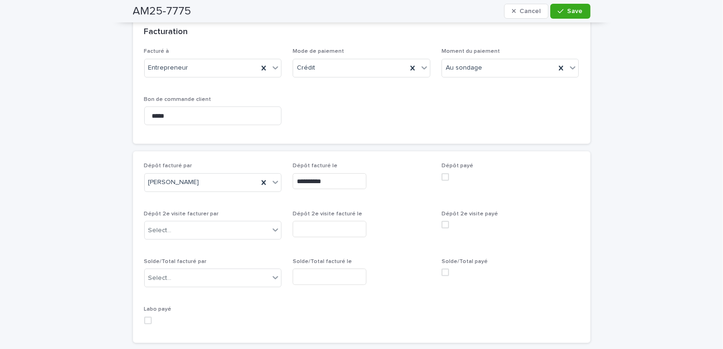
click at [442, 173] on span at bounding box center [445, 176] width 7 height 7
click at [558, 9] on icon "button" at bounding box center [561, 11] width 6 height 7
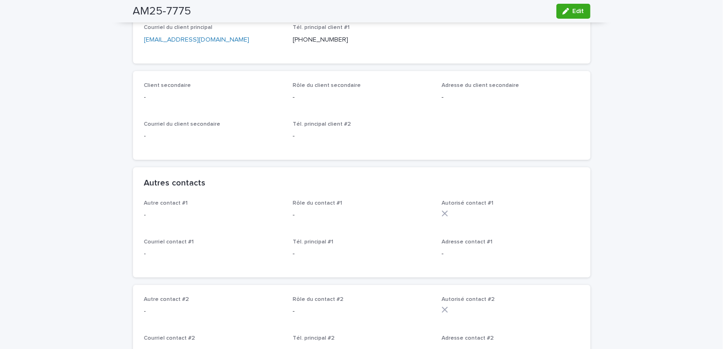
scroll to position [0, 0]
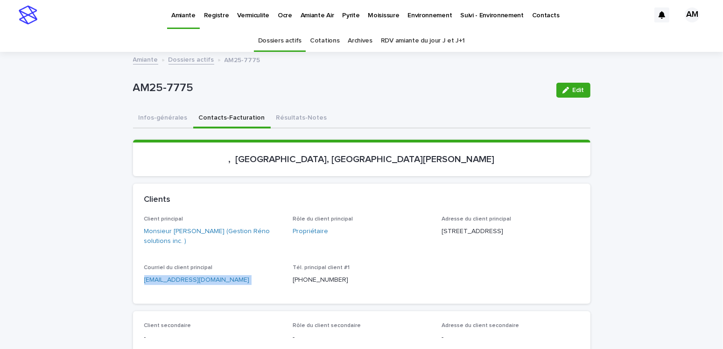
drag, startPoint x: 191, startPoint y: 287, endPoint x: 116, endPoint y: 285, distance: 75.2
click at [191, 61] on link "Dossiers actifs" at bounding box center [192, 59] width 46 height 11
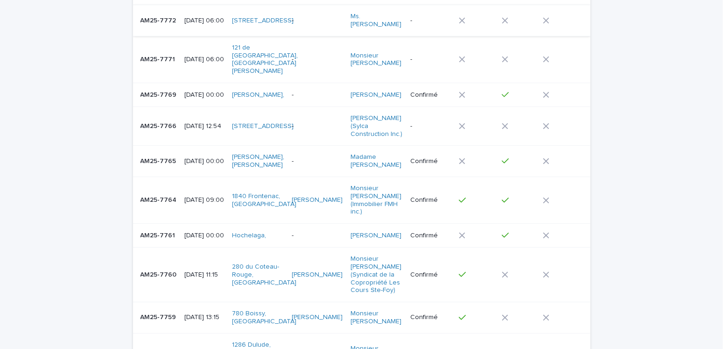
scroll to position [280, 0]
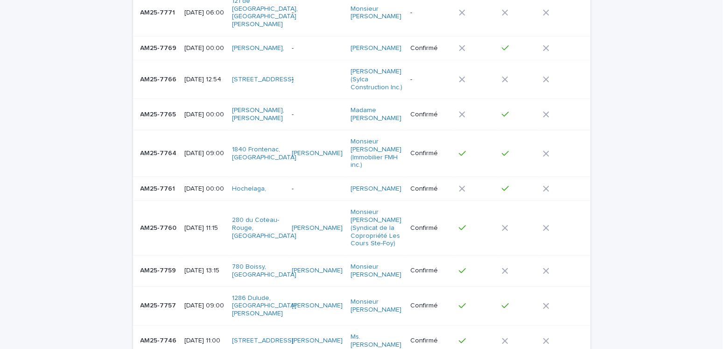
click at [166, 222] on p "AM25-7760" at bounding box center [160, 227] width 38 height 10
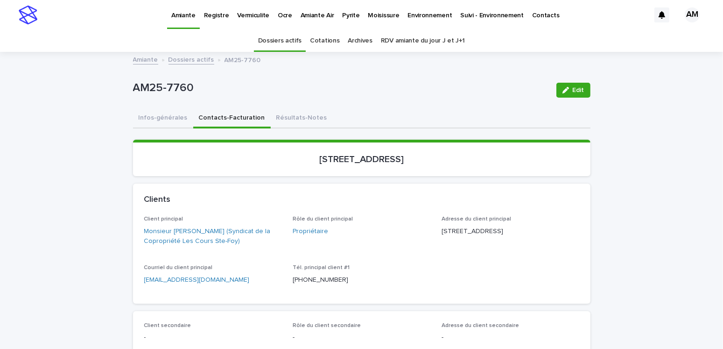
click at [239, 119] on button "Contacts-Facturation" at bounding box center [231, 119] width 77 height 20
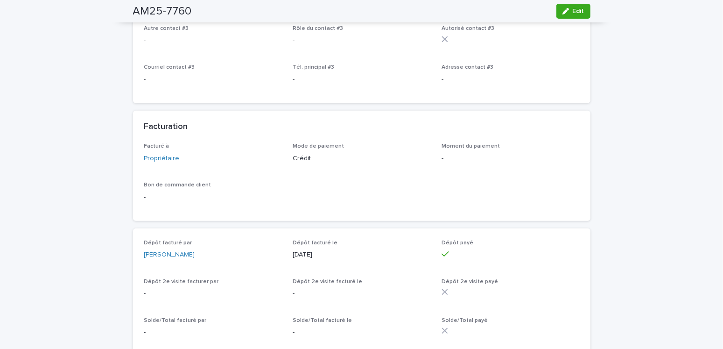
scroll to position [654, 0]
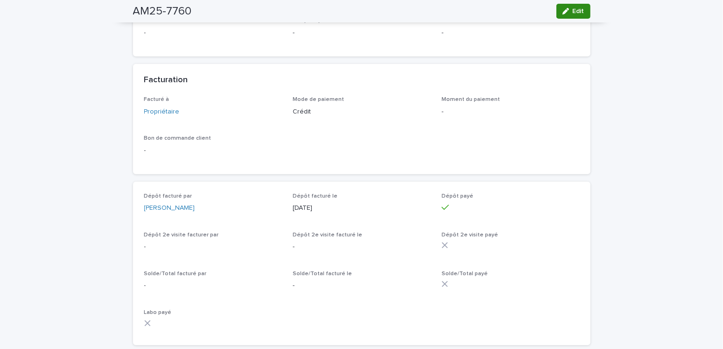
click at [566, 10] on div "button" at bounding box center [568, 11] width 10 height 7
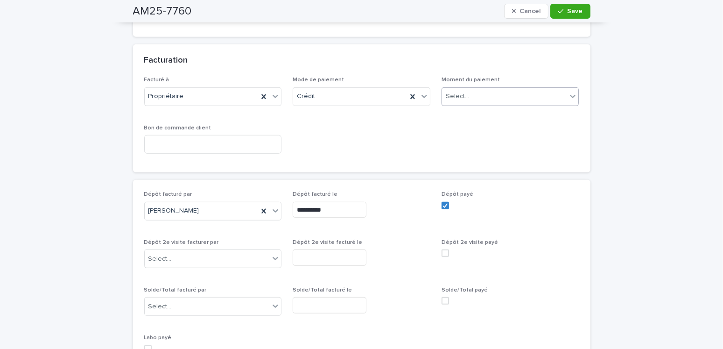
scroll to position [741, 0]
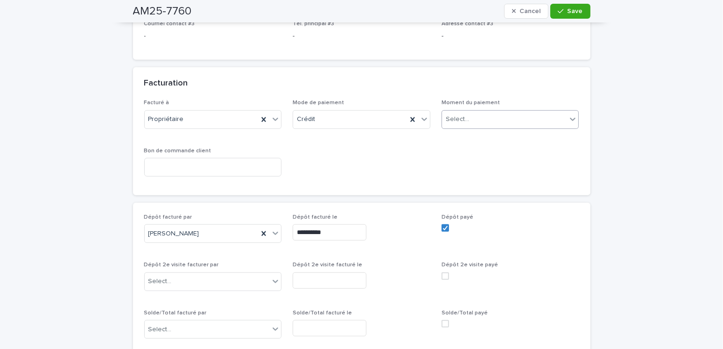
click at [478, 126] on body "Amiante Registre Vermiculite Ocre Amiante Air Pyrite Moisissure Environnement S…" at bounding box center [361, 174] width 723 height 349
click at [466, 132] on div "Au sondage" at bounding box center [506, 135] width 137 height 16
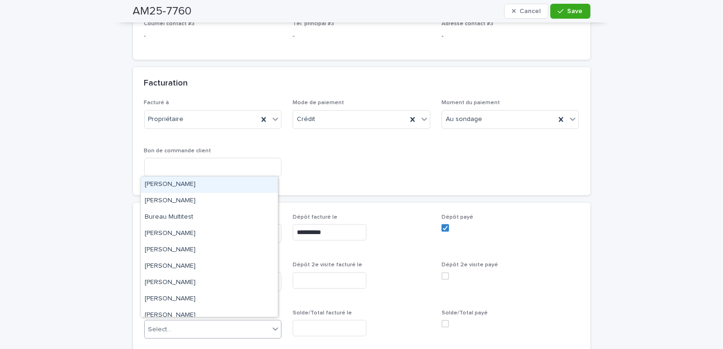
click at [176, 324] on div "Select..." at bounding box center [207, 329] width 125 height 15
click at [189, 190] on div "Amilie Mainville" at bounding box center [209, 184] width 137 height 16
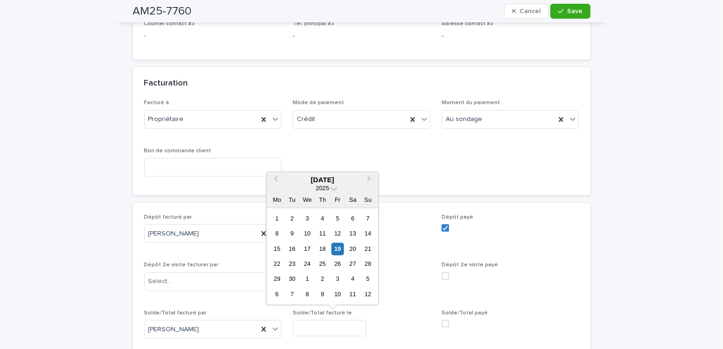
click at [301, 320] on input "text" at bounding box center [330, 328] width 74 height 16
click at [336, 244] on div "19" at bounding box center [337, 248] width 13 height 13
type input "**********"
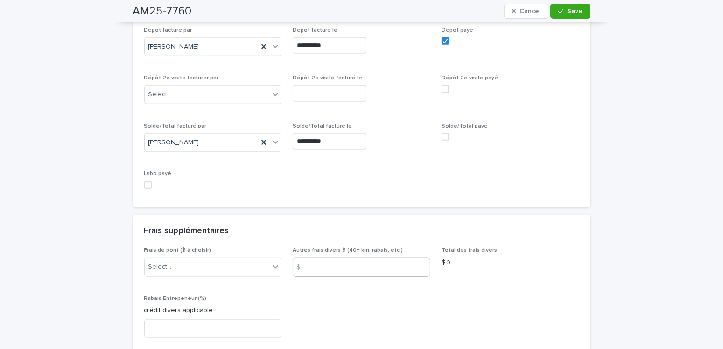
scroll to position [974, 0]
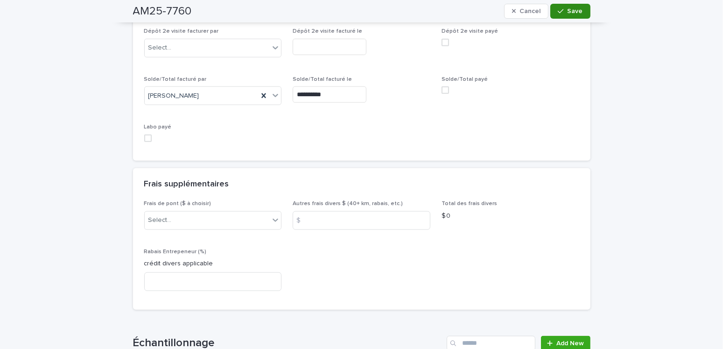
click at [562, 8] on div "button" at bounding box center [562, 11] width 9 height 7
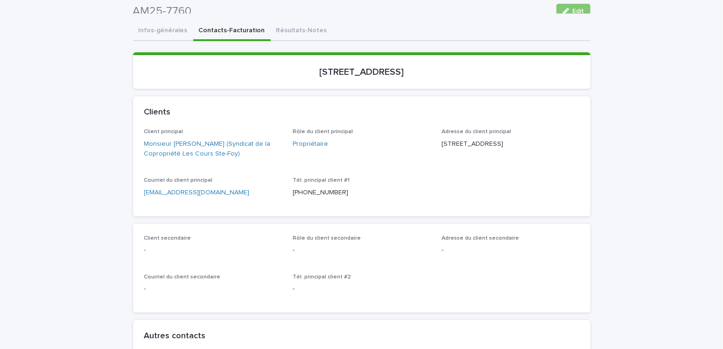
scroll to position [0, 0]
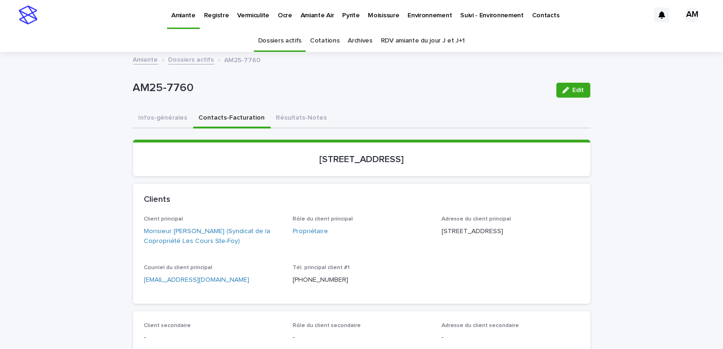
drag, startPoint x: 253, startPoint y: 284, endPoint x: 119, endPoint y: 290, distance: 134.6
click at [183, 60] on link "Dossiers actifs" at bounding box center [192, 59] width 46 height 11
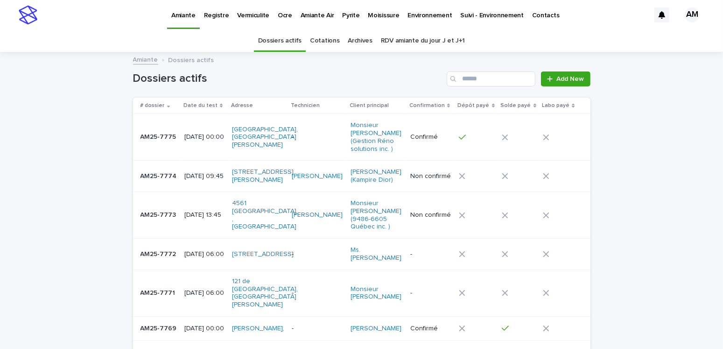
click at [342, 13] on p "Pyrite" at bounding box center [350, 10] width 17 height 20
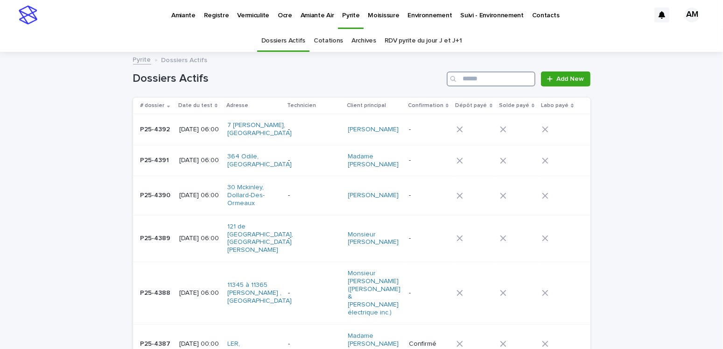
click at [511, 84] on input "Search" at bounding box center [491, 78] width 89 height 15
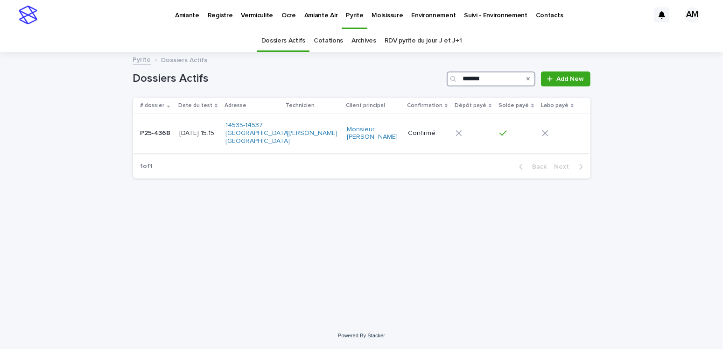
type input "*******"
click at [208, 129] on p "2025-09-16 15:15" at bounding box center [198, 133] width 39 height 8
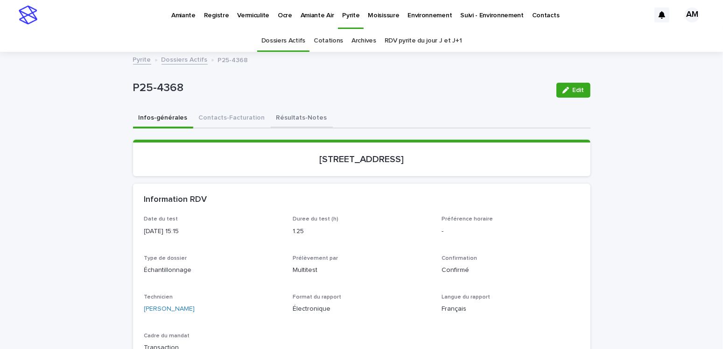
click at [294, 116] on button "Résultats-Notes" at bounding box center [302, 119] width 62 height 20
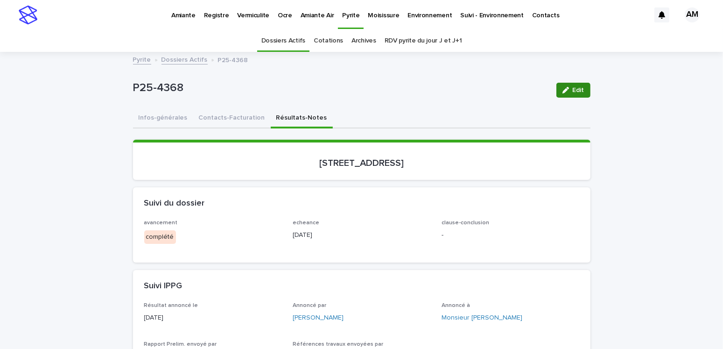
click at [575, 91] on span "Edit" at bounding box center [579, 90] width 12 height 7
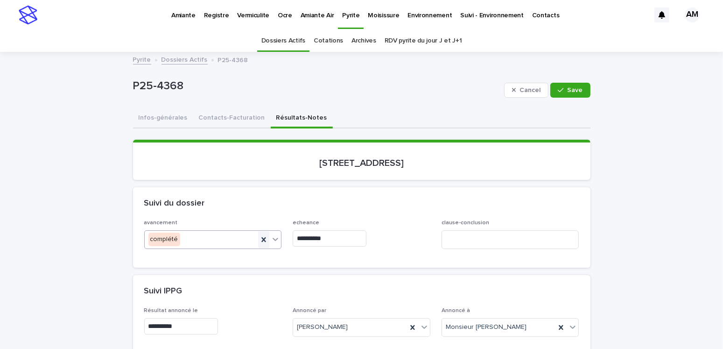
click at [260, 240] on icon at bounding box center [263, 239] width 9 height 9
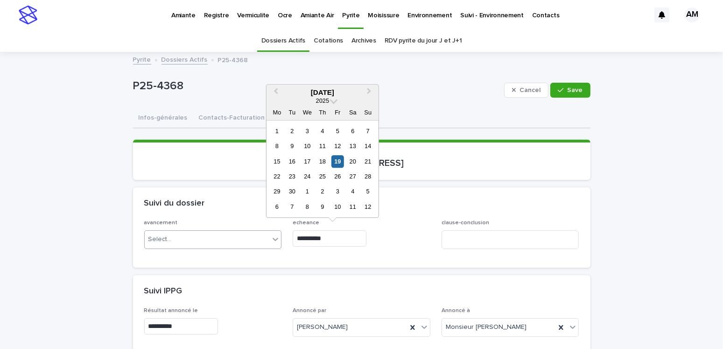
drag, startPoint x: 346, startPoint y: 239, endPoint x: 276, endPoint y: 237, distance: 70.5
click at [276, 237] on div "**********" at bounding box center [361, 237] width 435 height 36
type input "**********"
click at [344, 265] on div "**********" at bounding box center [361, 243] width 457 height 48
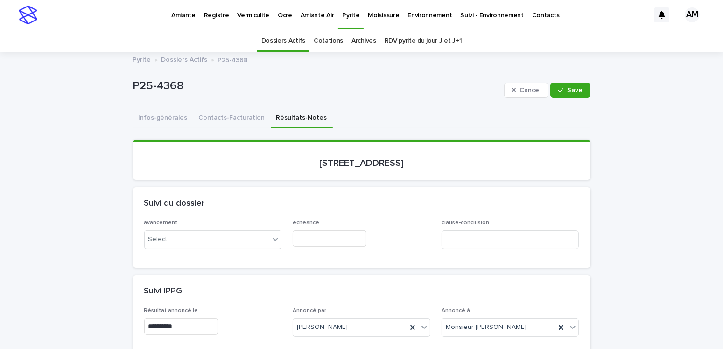
scroll to position [187, 0]
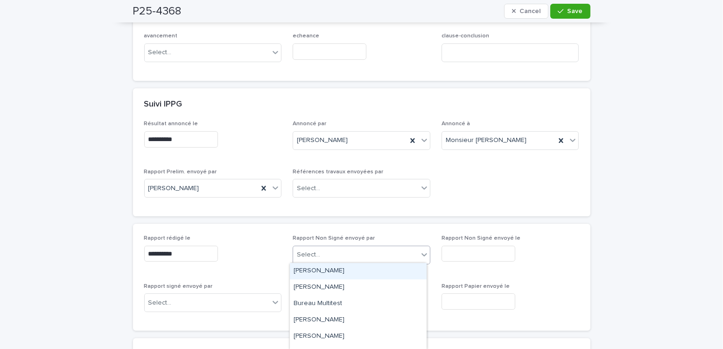
click at [331, 248] on div "Select..." at bounding box center [355, 254] width 125 height 15
drag, startPoint x: 324, startPoint y: 274, endPoint x: 435, endPoint y: 257, distance: 112.0
click at [324, 274] on div "Amilie Mainville" at bounding box center [358, 271] width 137 height 16
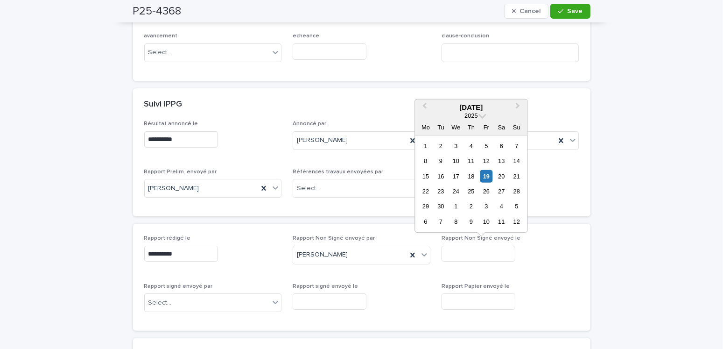
drag, startPoint x: 457, startPoint y: 244, endPoint x: 458, endPoint y: 239, distance: 5.3
click at [457, 246] on input "text" at bounding box center [479, 254] width 74 height 16
click at [487, 176] on div "19" at bounding box center [486, 175] width 13 height 13
type input "**********"
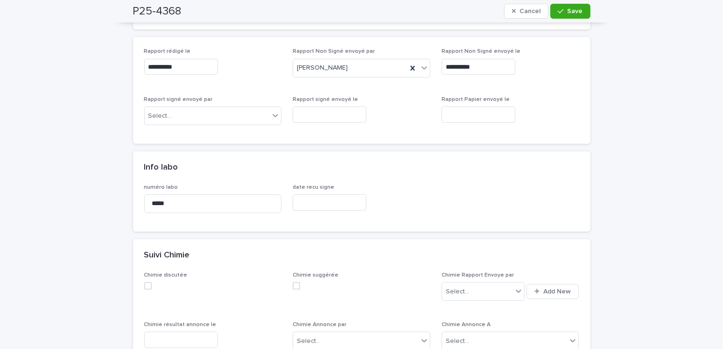
scroll to position [47, 0]
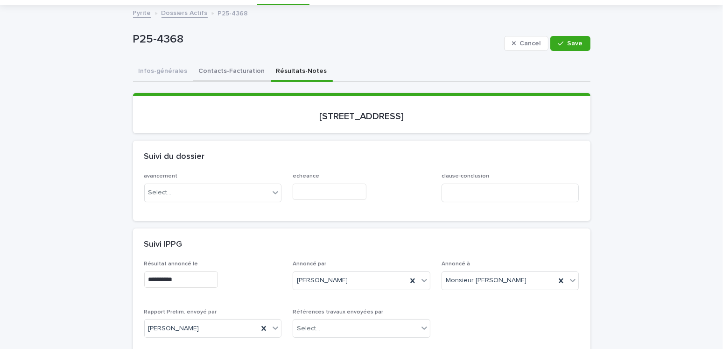
click at [234, 66] on button "Contacts-Facturation" at bounding box center [231, 72] width 77 height 20
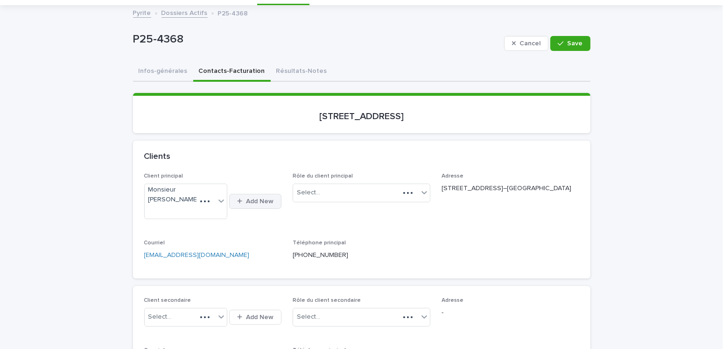
scroll to position [140, 0]
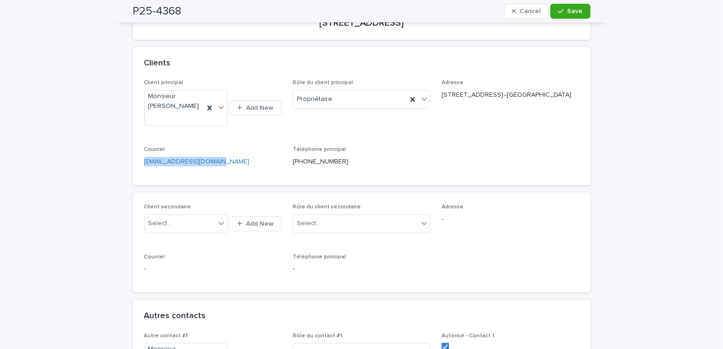
drag, startPoint x: 220, startPoint y: 162, endPoint x: 91, endPoint y: 157, distance: 128.9
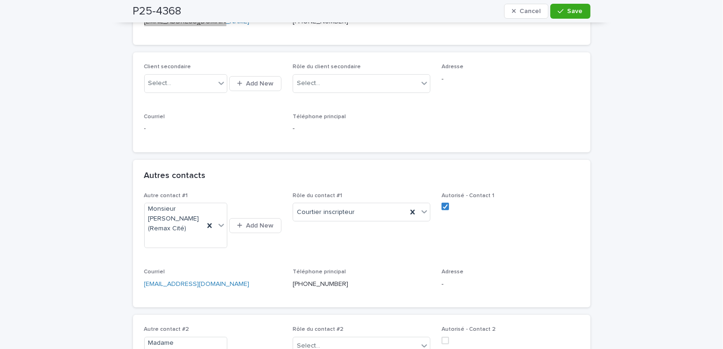
scroll to position [373, 0]
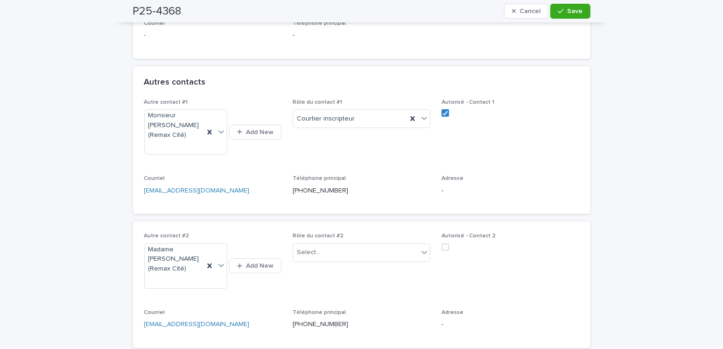
drag, startPoint x: 247, startPoint y: 193, endPoint x: 127, endPoint y: 185, distance: 119.8
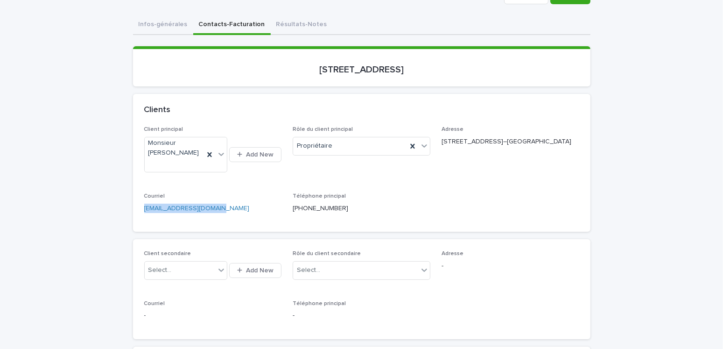
scroll to position [0, 0]
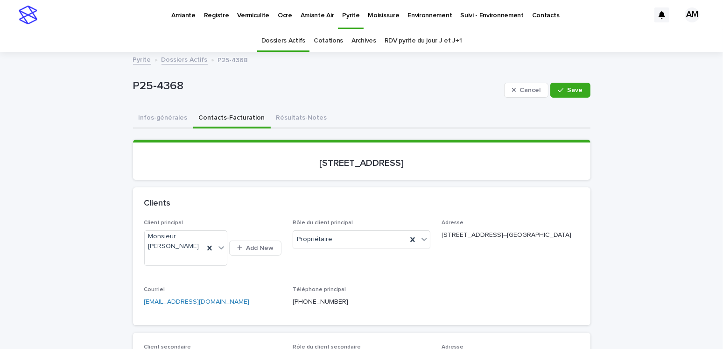
click at [563, 78] on div "Cancel Save" at bounding box center [547, 89] width 86 height 37
click at [574, 87] on span "Save" at bounding box center [575, 90] width 15 height 7
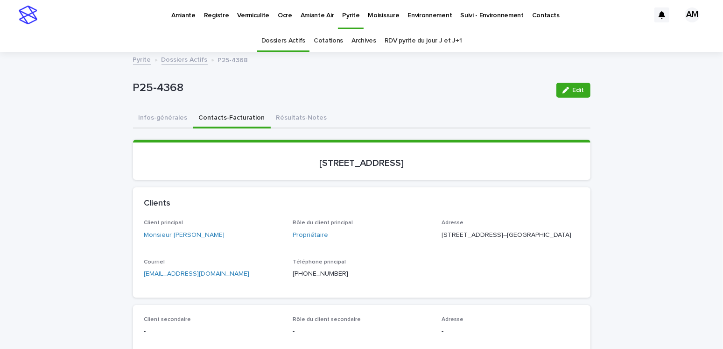
click at [384, 14] on p "Moisissure" at bounding box center [383, 10] width 31 height 20
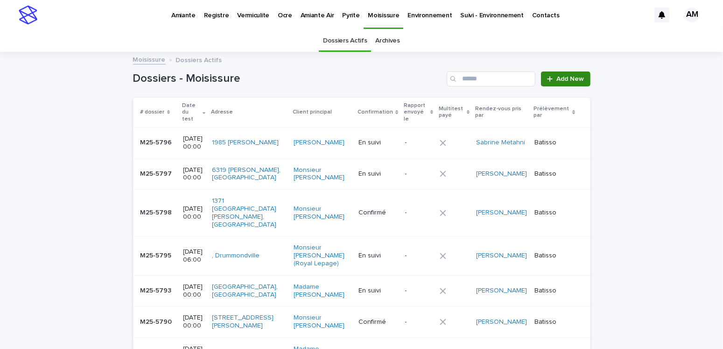
click at [570, 76] on span "Add New" at bounding box center [571, 79] width 28 height 7
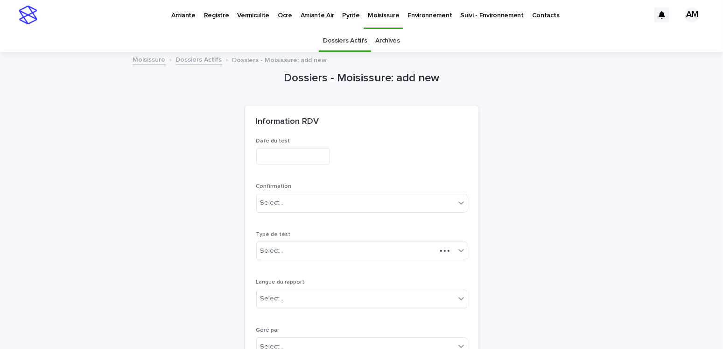
scroll to position [29, 0]
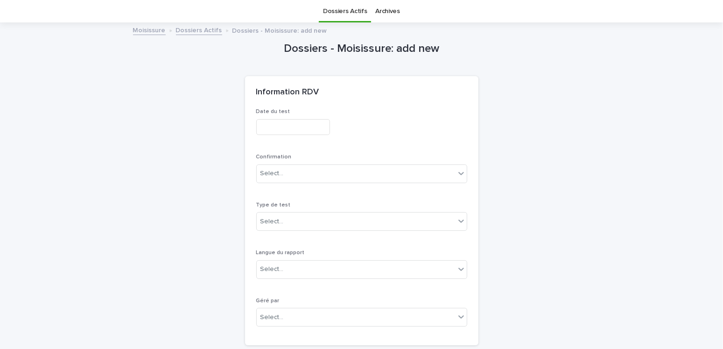
click at [281, 125] on input "text" at bounding box center [293, 127] width 74 height 16
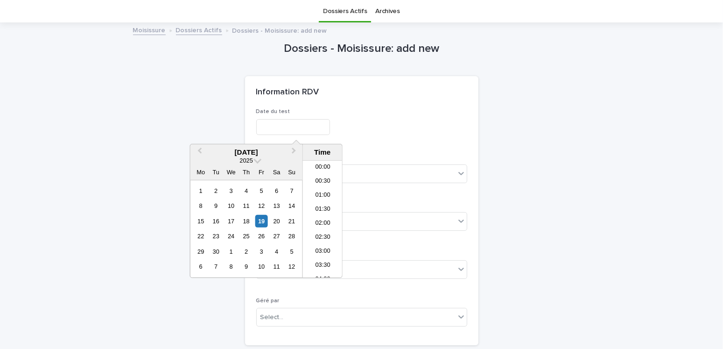
scroll to position [284, 0]
click at [260, 220] on div "19" at bounding box center [261, 221] width 13 height 13
type input "**********"
click at [398, 102] on div "Information RDV" at bounding box center [361, 92] width 233 height 33
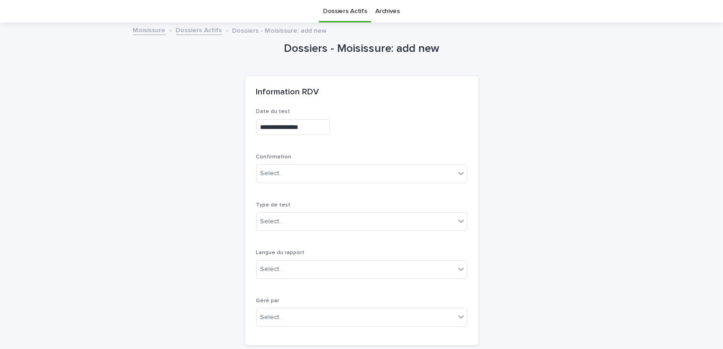
scroll to position [123, 0]
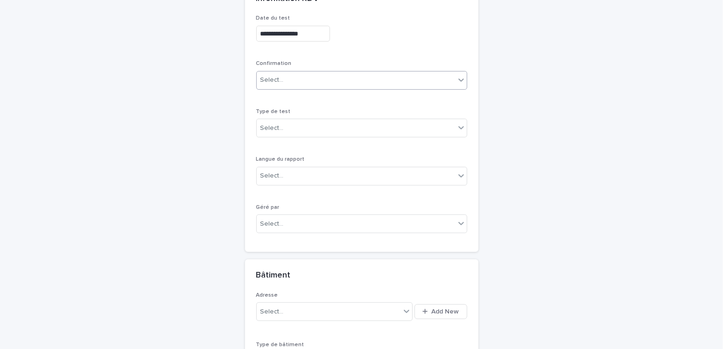
click at [284, 79] on div "Select..." at bounding box center [356, 79] width 198 height 15
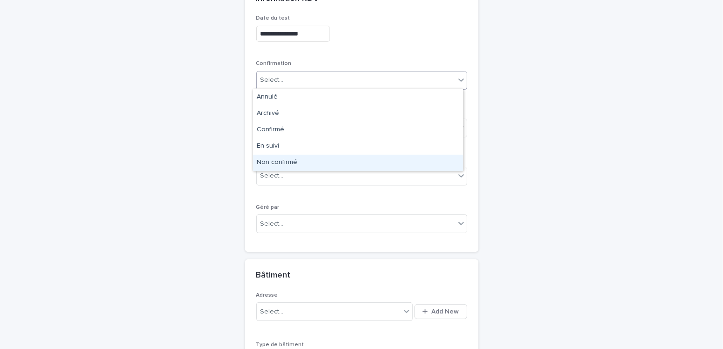
click at [278, 162] on div "Non confirmé" at bounding box center [358, 163] width 210 height 16
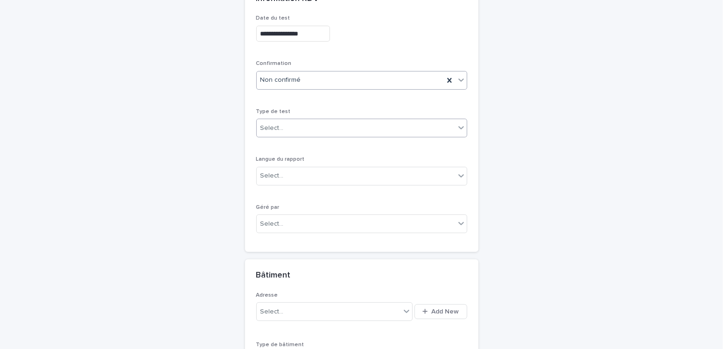
drag, startPoint x: 280, startPoint y: 124, endPoint x: 278, endPoint y: 129, distance: 5.0
click at [280, 124] on div "Select..." at bounding box center [356, 127] width 198 height 15
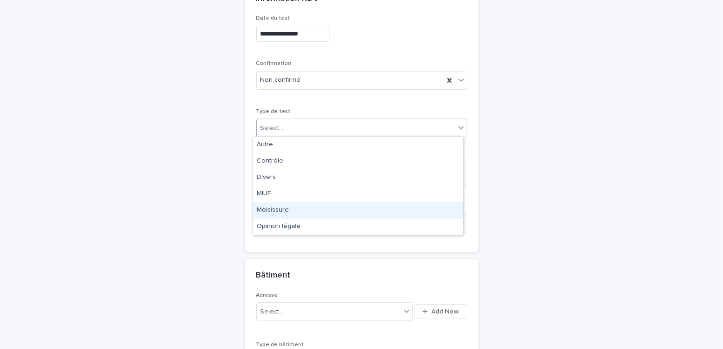
click at [267, 208] on div "Moisissure" at bounding box center [358, 210] width 210 height 16
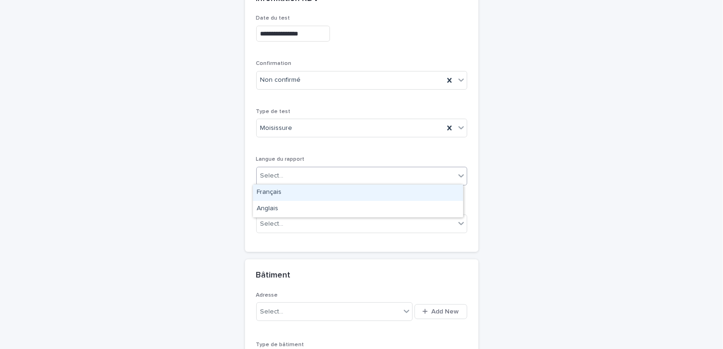
click at [273, 173] on div "Select..." at bounding box center [271, 176] width 23 height 10
drag, startPoint x: 274, startPoint y: 190, endPoint x: 281, endPoint y: 206, distance: 18.0
click at [274, 191] on div "Français" at bounding box center [358, 192] width 210 height 16
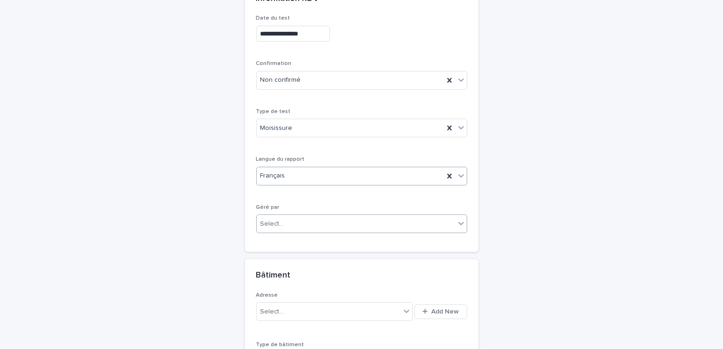
drag, startPoint x: 281, startPoint y: 223, endPoint x: 280, endPoint y: 229, distance: 6.6
click at [280, 223] on div "Select..." at bounding box center [356, 223] width 198 height 15
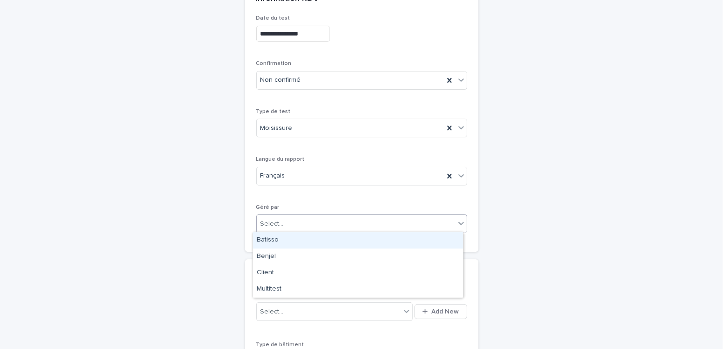
click at [275, 241] on div "Batisso" at bounding box center [358, 240] width 210 height 16
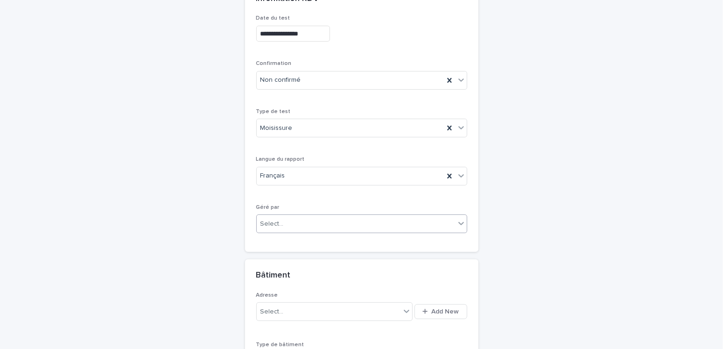
scroll to position [263, 0]
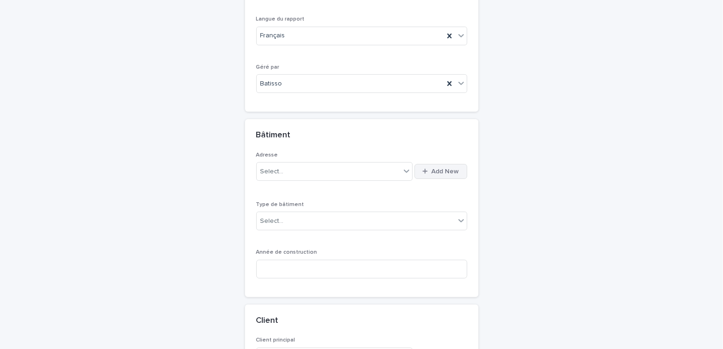
click at [443, 173] on span "Add New" at bounding box center [446, 171] width 28 height 7
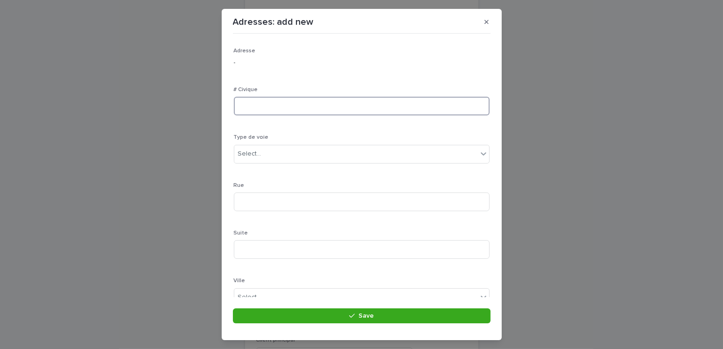
click at [277, 106] on input at bounding box center [362, 106] width 256 height 19
type input "****"
type input "*******"
click at [266, 151] on div "Select..." at bounding box center [355, 153] width 243 height 15
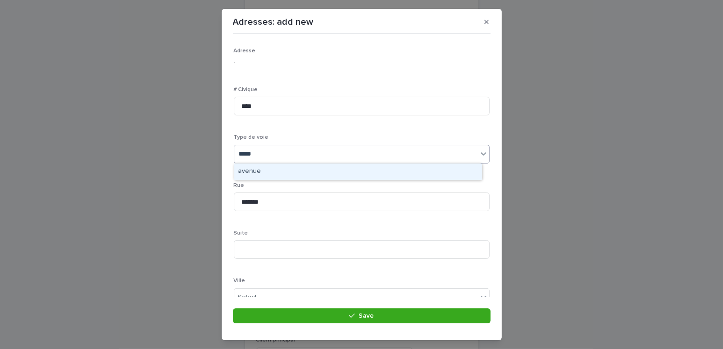
type input "******"
click at [265, 172] on div "avenue" at bounding box center [358, 171] width 248 height 16
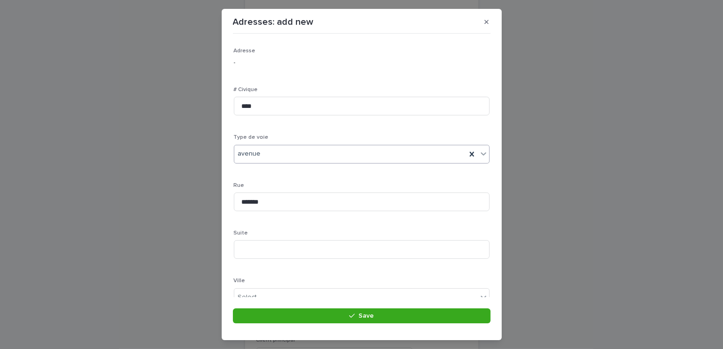
scroll to position [93, 0]
click at [263, 202] on div "Select..." at bounding box center [355, 203] width 243 height 15
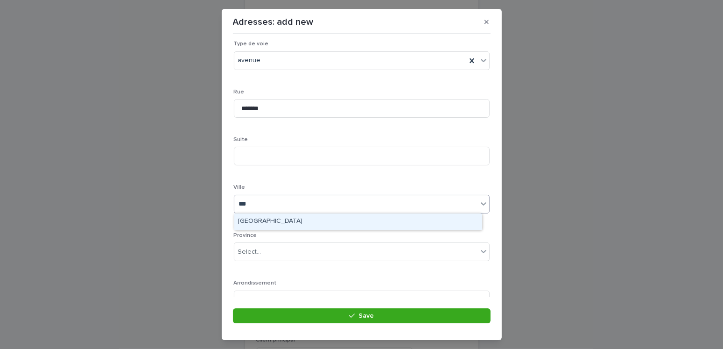
type input "****"
click at [282, 224] on div "Côte-Saint-Luc" at bounding box center [358, 221] width 248 height 16
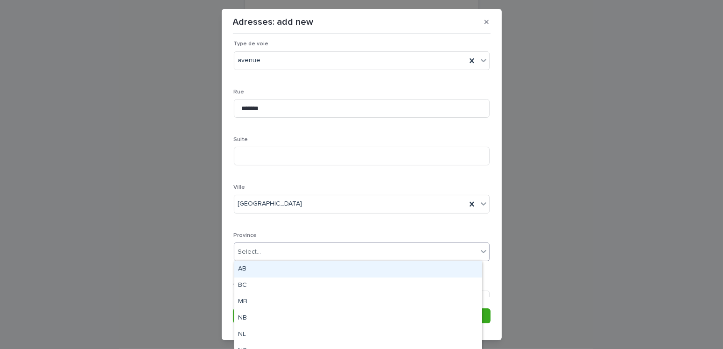
click at [259, 257] on div "Select..." at bounding box center [355, 251] width 243 height 15
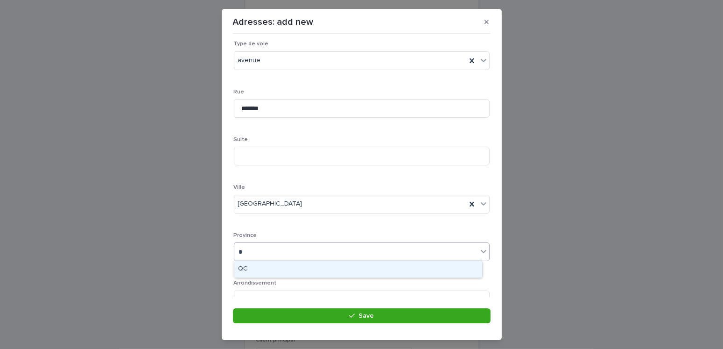
type input "**"
click at [252, 268] on div "QC" at bounding box center [358, 269] width 248 height 16
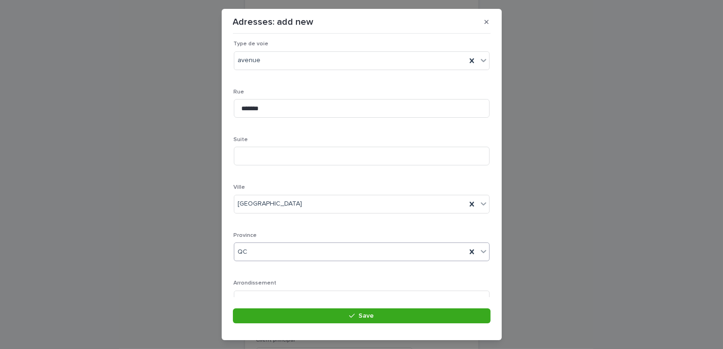
scroll to position [181, 0]
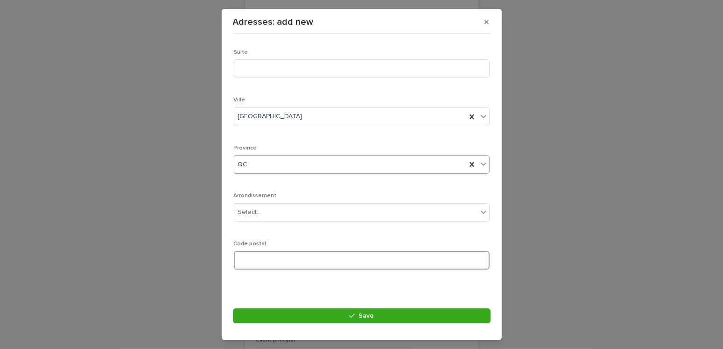
click at [250, 257] on input at bounding box center [362, 260] width 256 height 19
type input "*******"
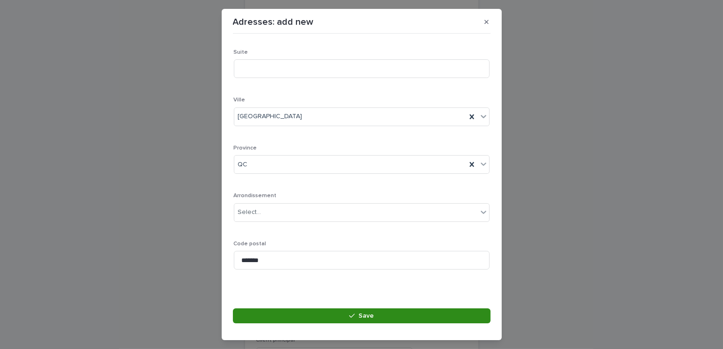
drag, startPoint x: 361, startPoint y: 313, endPoint x: 368, endPoint y: 313, distance: 7.0
click at [361, 312] on span "Save" at bounding box center [366, 315] width 15 height 7
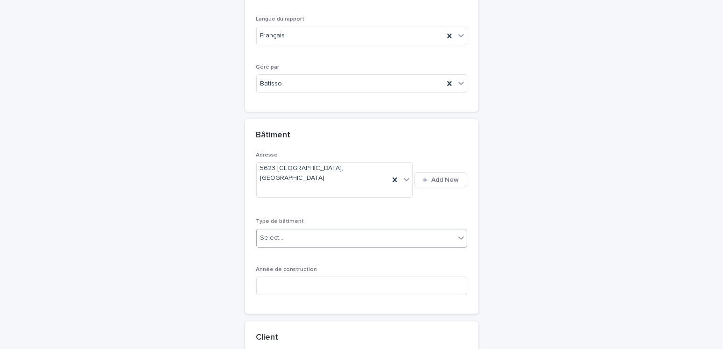
click at [284, 230] on div "Select..." at bounding box center [356, 237] width 198 height 15
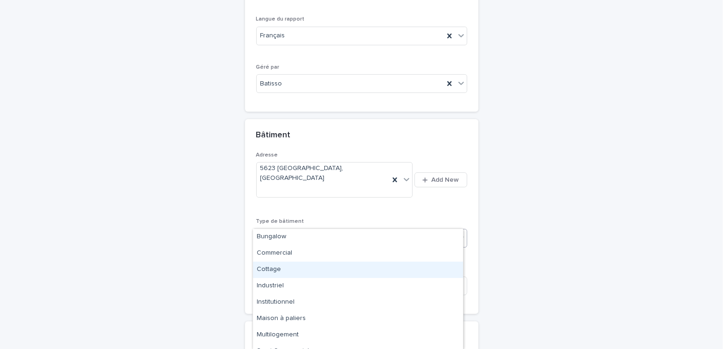
click at [278, 272] on div "Cottage" at bounding box center [358, 269] width 210 height 16
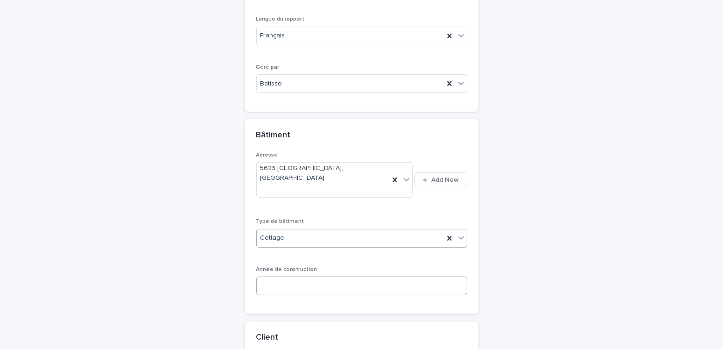
scroll to position [356, 0]
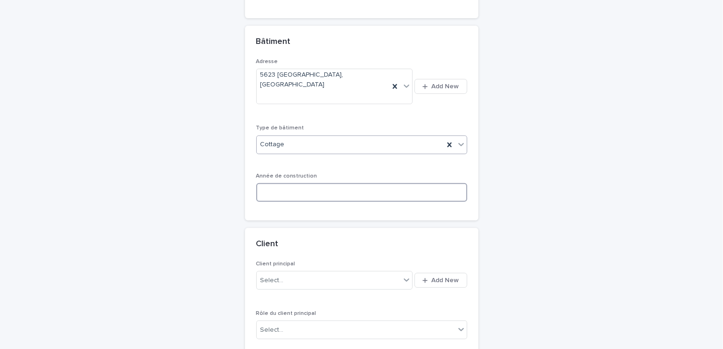
click at [286, 183] on input at bounding box center [361, 192] width 211 height 19
click at [272, 183] on input at bounding box center [361, 192] width 211 height 19
type input "****"
click at [434, 277] on span "Add New" at bounding box center [446, 280] width 28 height 7
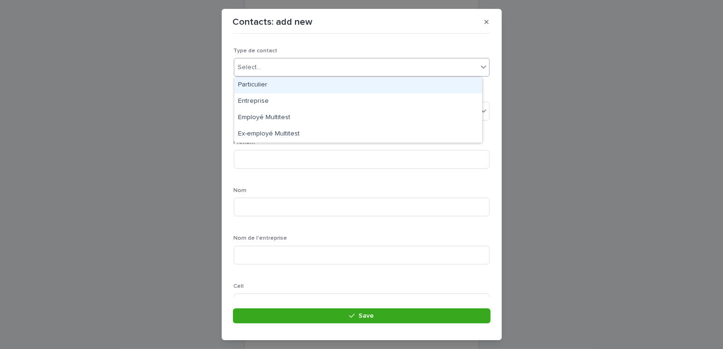
click at [272, 62] on div "Select..." at bounding box center [355, 67] width 243 height 15
click at [266, 84] on div "Particulier" at bounding box center [358, 85] width 248 height 16
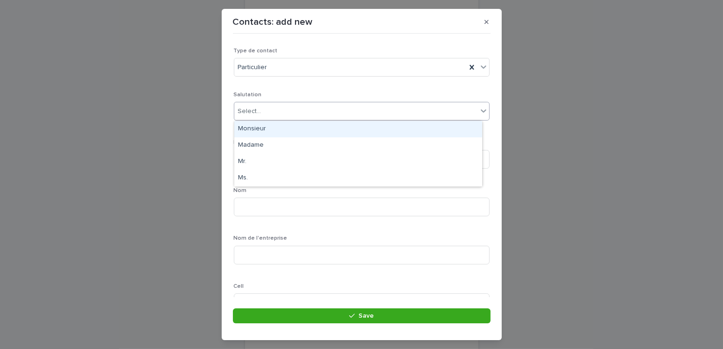
click at [257, 115] on div "Select..." at bounding box center [249, 111] width 23 height 10
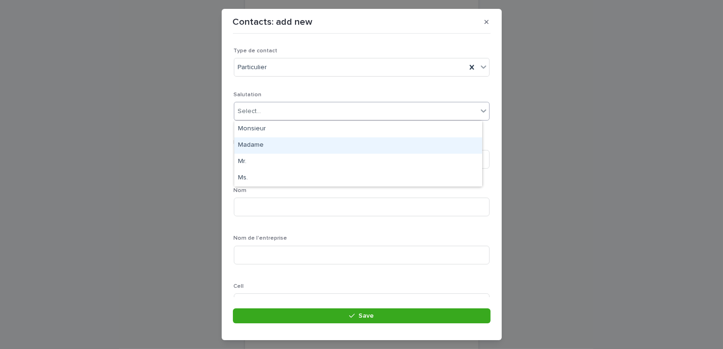
click at [249, 146] on div "Madame" at bounding box center [358, 145] width 248 height 16
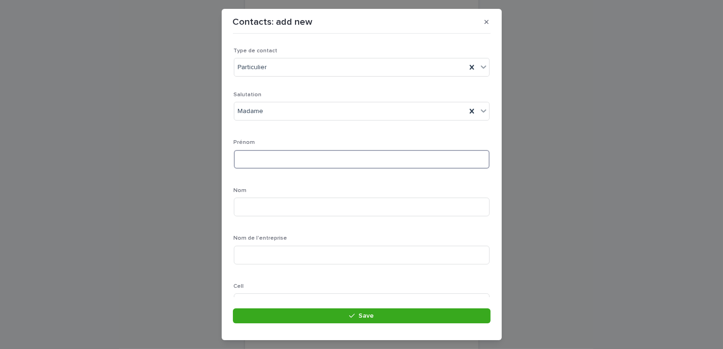
click at [260, 160] on input at bounding box center [362, 159] width 256 height 19
click at [270, 159] on input at bounding box center [362, 159] width 256 height 19
type input "*******"
type input "****"
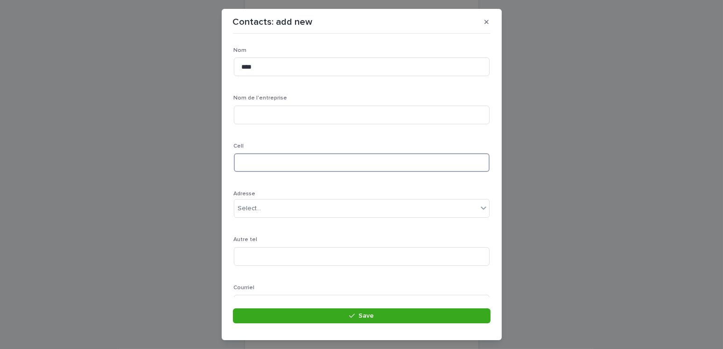
click at [265, 161] on input at bounding box center [362, 162] width 256 height 19
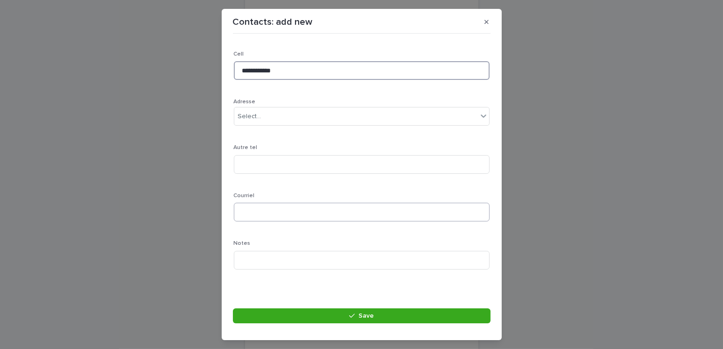
type input "**********"
click at [263, 211] on input at bounding box center [362, 212] width 256 height 19
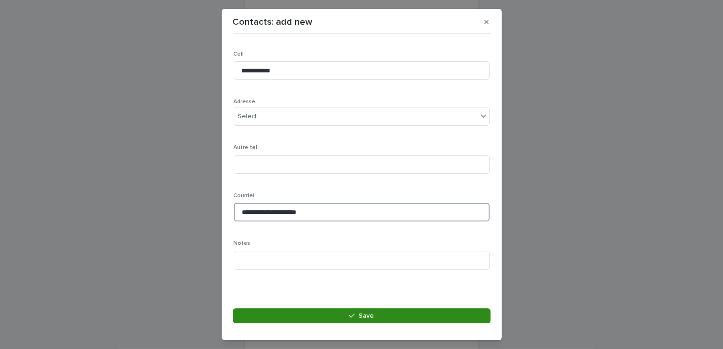
type input "**********"
click at [383, 317] on button "Save" at bounding box center [362, 315] width 258 height 15
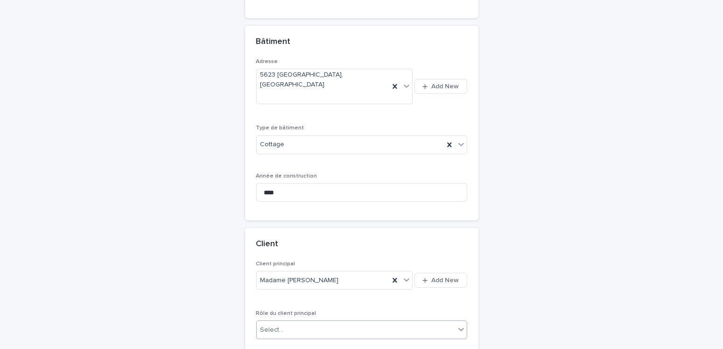
click at [284, 322] on div "Select..." at bounding box center [356, 329] width 198 height 15
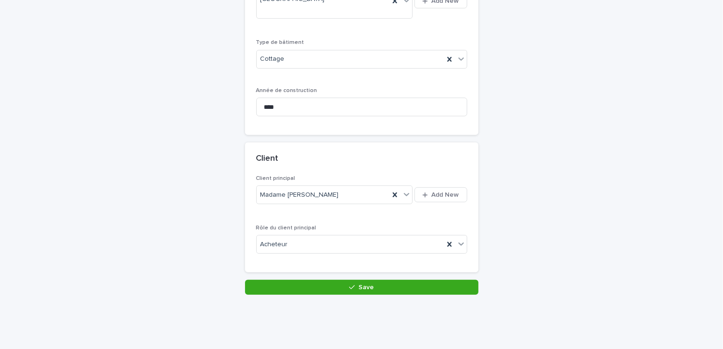
click at [339, 280] on button "Save" at bounding box center [361, 287] width 233 height 15
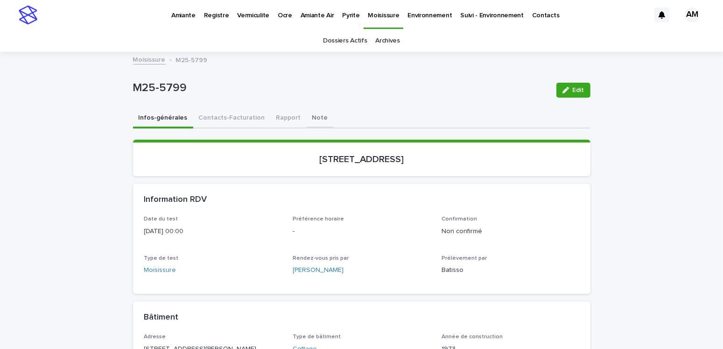
click at [307, 114] on button "Note" at bounding box center [320, 119] width 27 height 20
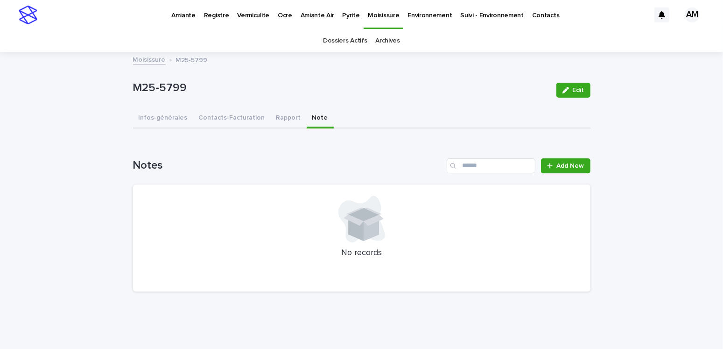
click at [567, 173] on div "Notes Add New No records" at bounding box center [361, 225] width 457 height 134
click at [574, 165] on span "Add New" at bounding box center [571, 165] width 28 height 7
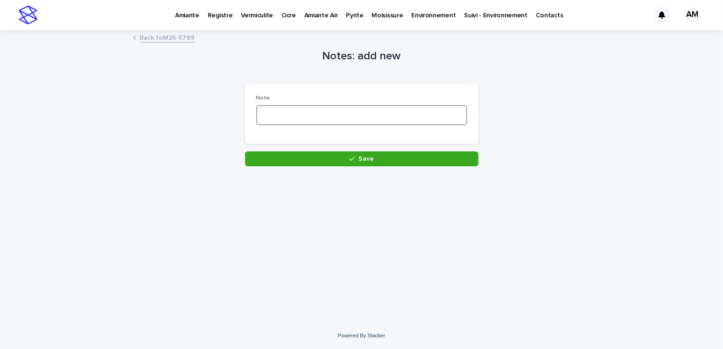
click at [338, 116] on textarea at bounding box center [361, 115] width 211 height 20
click at [295, 117] on textarea "**********" at bounding box center [361, 115] width 211 height 20
click at [294, 117] on textarea "**********" at bounding box center [361, 115] width 211 height 20
click at [296, 116] on textarea "**********" at bounding box center [361, 115] width 211 height 20
type textarea "**********"
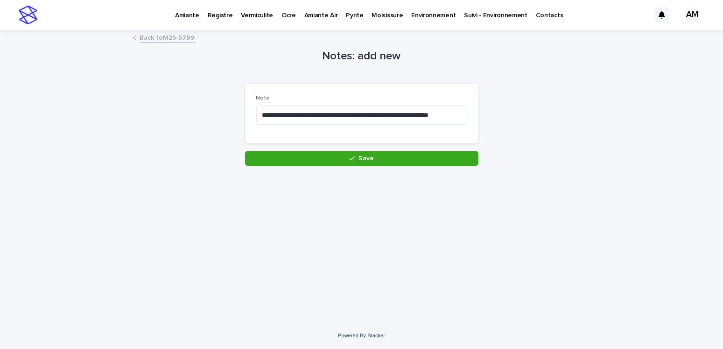
click at [369, 149] on div "**********" at bounding box center [361, 118] width 233 height 68
click at [406, 161] on button "Save" at bounding box center [361, 158] width 233 height 15
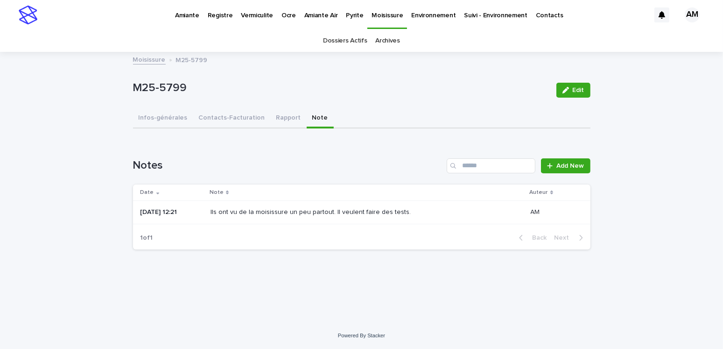
click at [181, 209] on p "19/09/2025 12:21" at bounding box center [172, 212] width 63 height 8
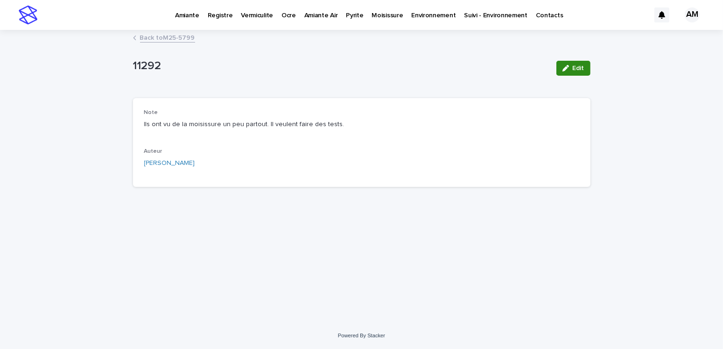
click at [570, 63] on button "Edit" at bounding box center [573, 68] width 34 height 15
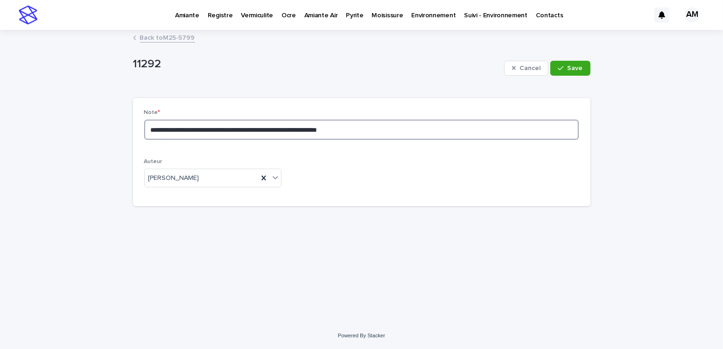
click at [266, 130] on textarea "**********" at bounding box center [361, 130] width 435 height 20
click at [338, 128] on textarea "**********" at bounding box center [361, 130] width 435 height 20
click at [440, 130] on textarea "**********" at bounding box center [361, 130] width 435 height 20
click at [439, 129] on textarea "**********" at bounding box center [361, 130] width 435 height 20
click at [447, 128] on textarea "**********" at bounding box center [361, 130] width 435 height 20
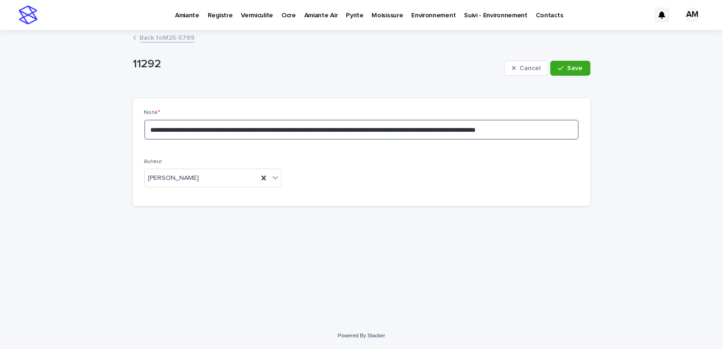
click at [440, 130] on textarea "**********" at bounding box center [361, 130] width 435 height 20
click at [465, 128] on textarea "**********" at bounding box center [361, 130] width 435 height 20
type textarea "**********"
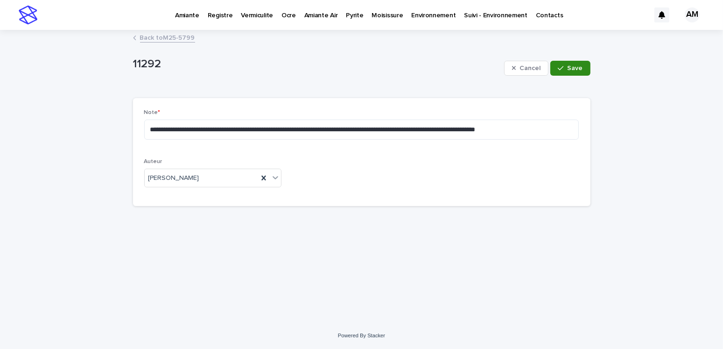
click at [575, 66] on span "Save" at bounding box center [575, 68] width 15 height 7
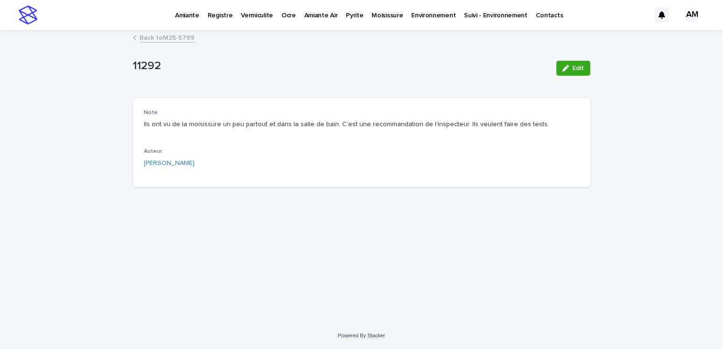
click at [157, 36] on link "Back to M25-5799" at bounding box center [167, 37] width 55 height 11
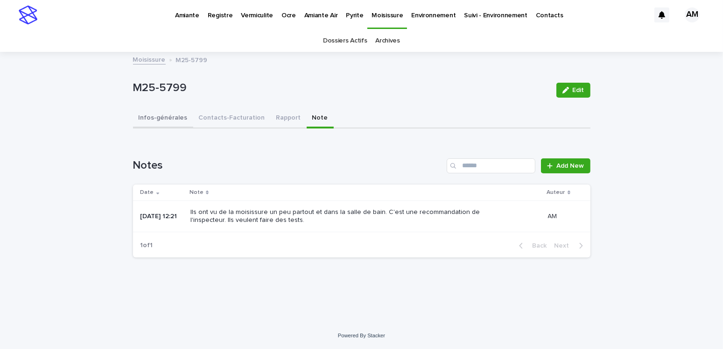
click at [168, 119] on button "Infos-générales" at bounding box center [163, 119] width 60 height 20
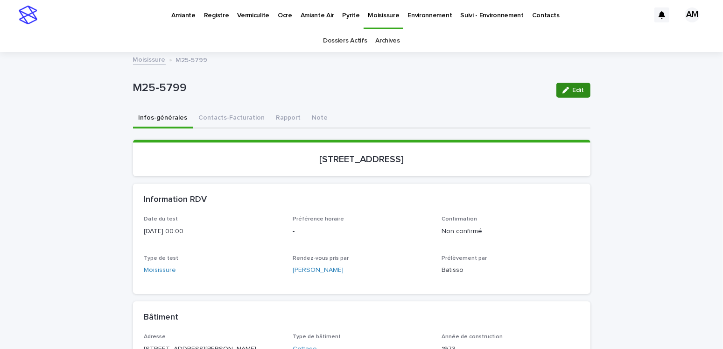
click at [581, 86] on button "Edit" at bounding box center [573, 90] width 34 height 15
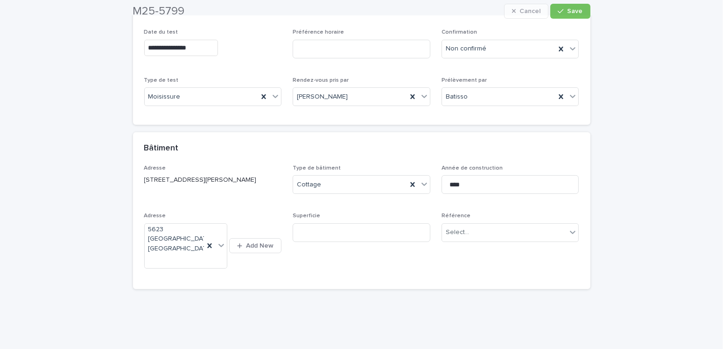
scroll to position [197, 0]
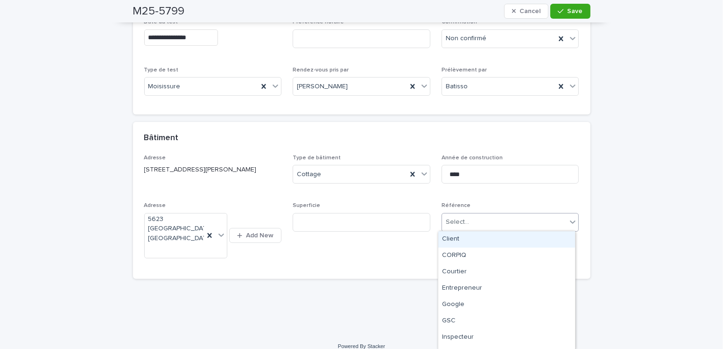
click at [472, 215] on div "Select..." at bounding box center [504, 221] width 125 height 15
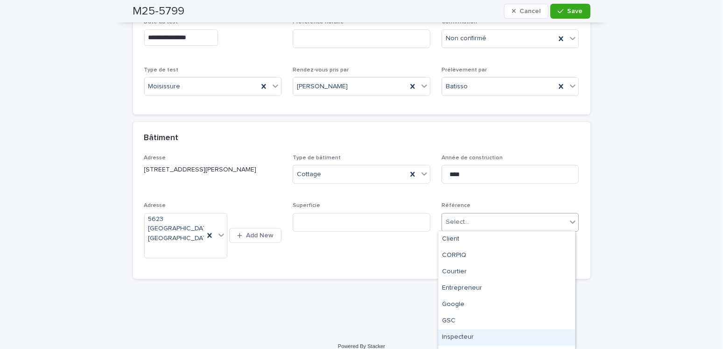
click at [467, 342] on div "Inspecteur" at bounding box center [506, 337] width 137 height 16
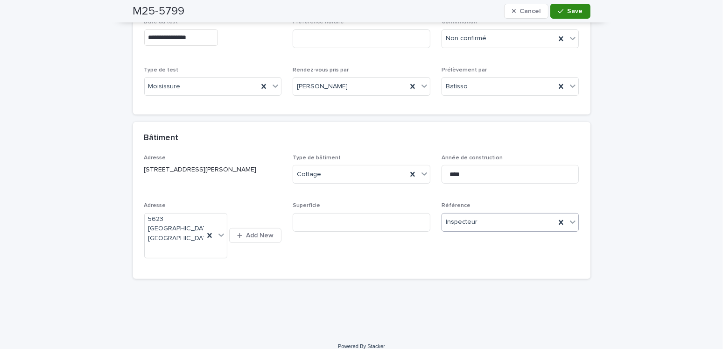
click at [568, 8] on span "Save" at bounding box center [575, 11] width 15 height 7
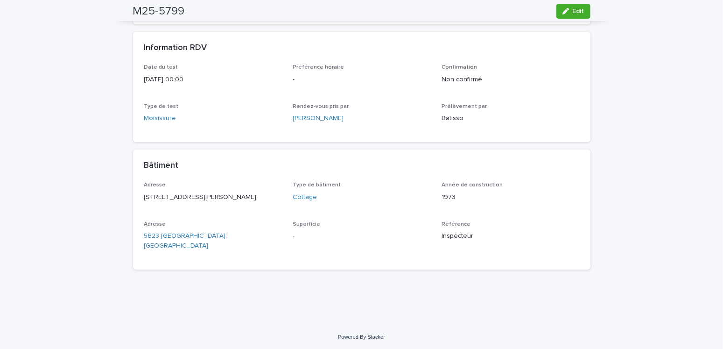
scroll to position [0, 0]
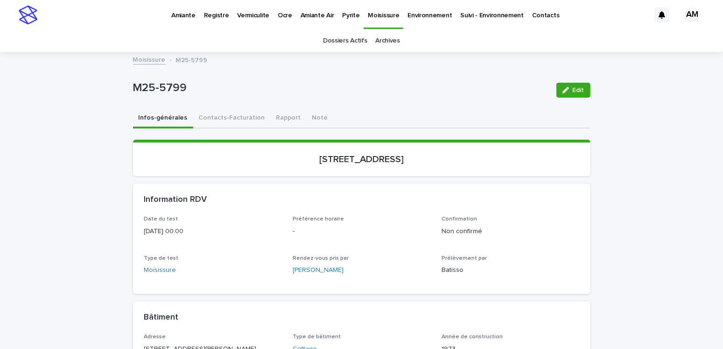
click at [151, 59] on link "Moisissure" at bounding box center [149, 59] width 33 height 11
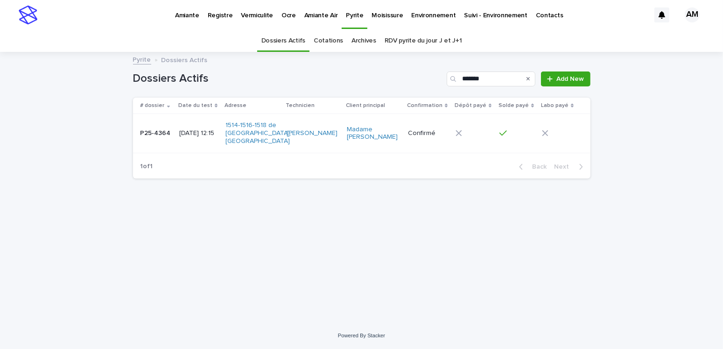
click at [414, 42] on link "RDV pyrite du jour J et J+1" at bounding box center [423, 41] width 77 height 22
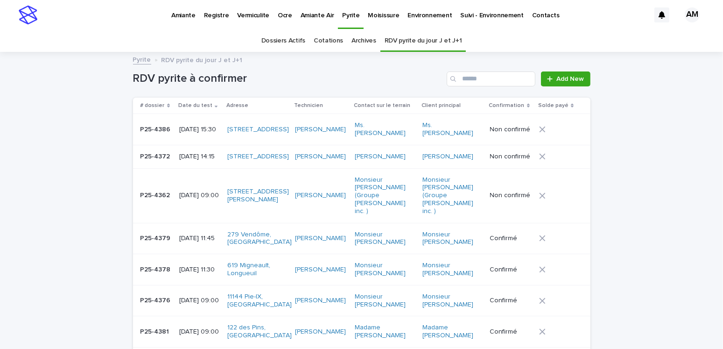
click at [433, 43] on link "RDV pyrite du jour J et J+1" at bounding box center [423, 41] width 77 height 22
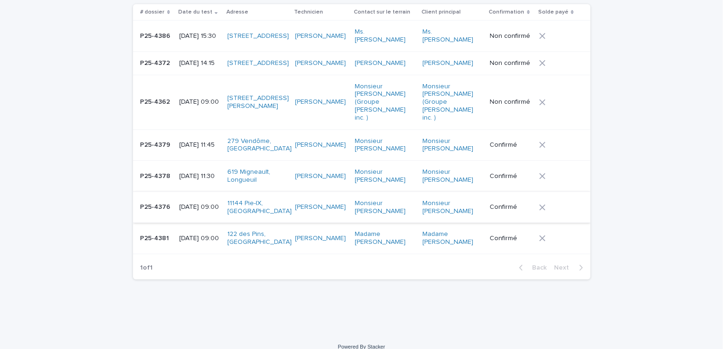
scroll to position [47, 0]
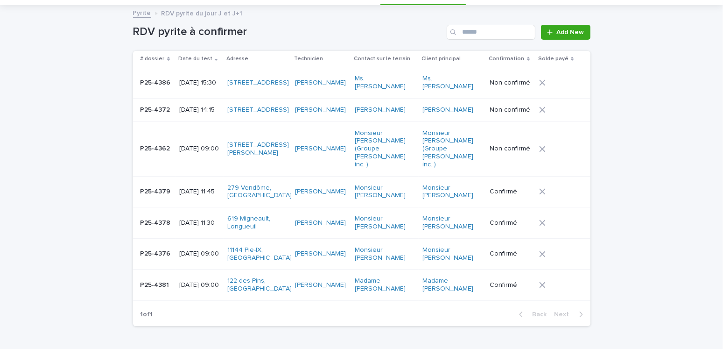
click at [197, 284] on p "[DATE] 09:00" at bounding box center [199, 285] width 41 height 8
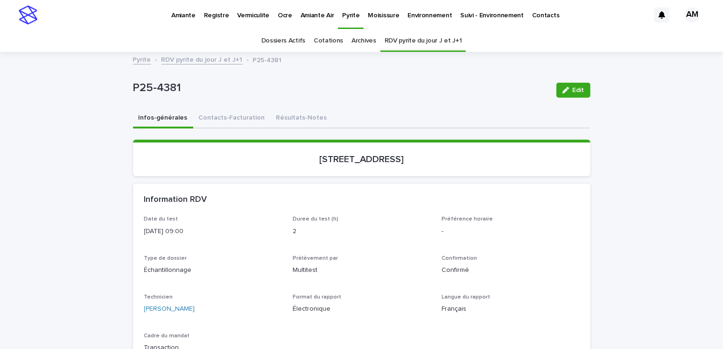
drag, startPoint x: 569, startPoint y: 91, endPoint x: 391, endPoint y: 214, distance: 215.7
click at [569, 91] on button "Edit" at bounding box center [573, 90] width 34 height 15
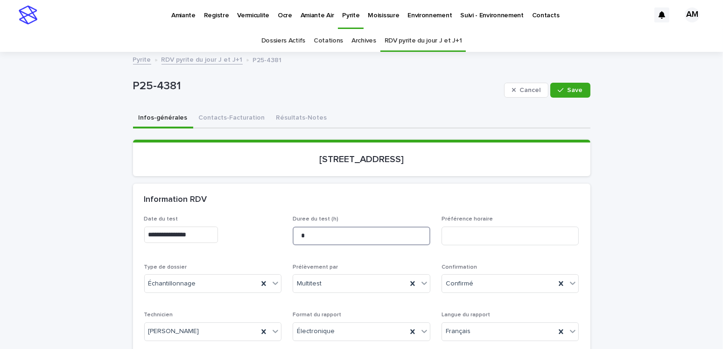
click at [311, 234] on input "*" at bounding box center [362, 235] width 138 height 19
type input "****"
click at [573, 91] on span "Save" at bounding box center [575, 90] width 15 height 7
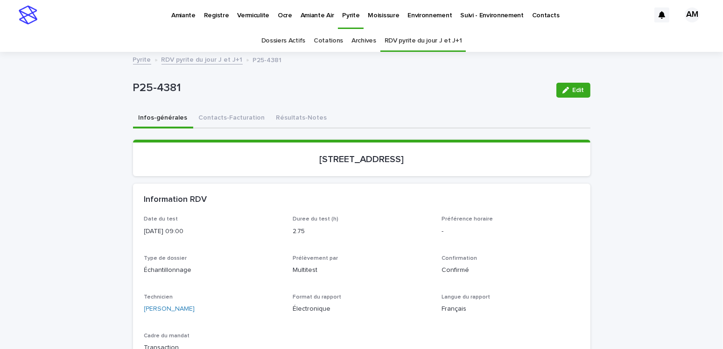
click at [196, 59] on link "RDV pyrite du jour J et J+1" at bounding box center [202, 59] width 81 height 11
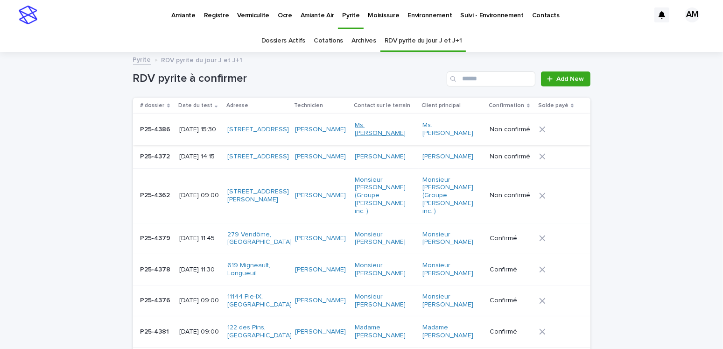
scroll to position [29, 0]
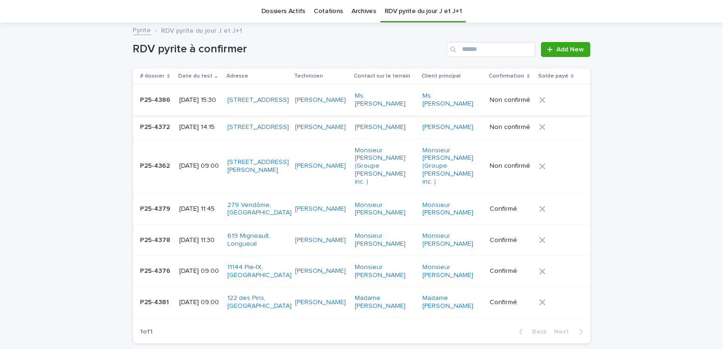
click at [206, 238] on p "[DATE] 11:30" at bounding box center [199, 240] width 41 height 8
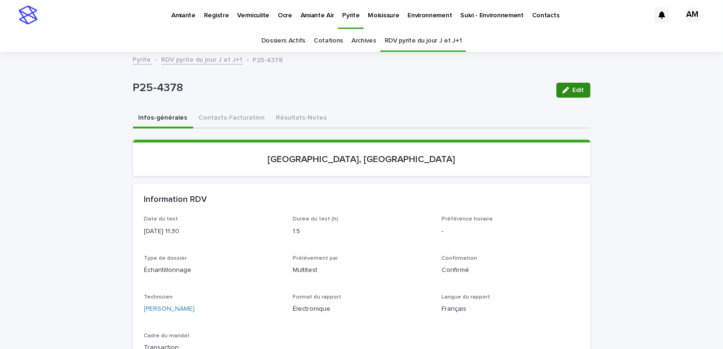
click at [570, 97] on button "Edit" at bounding box center [573, 90] width 34 height 15
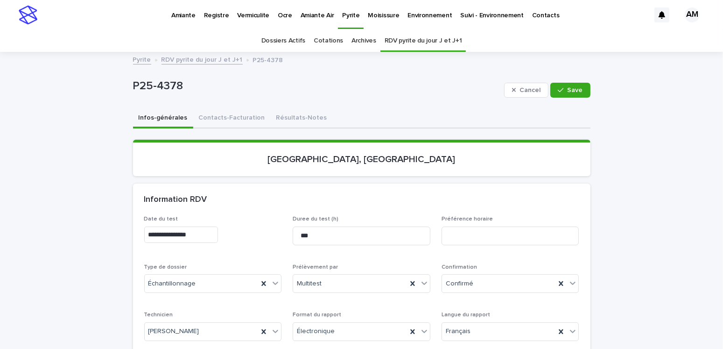
click at [185, 235] on input "**********" at bounding box center [181, 234] width 74 height 16
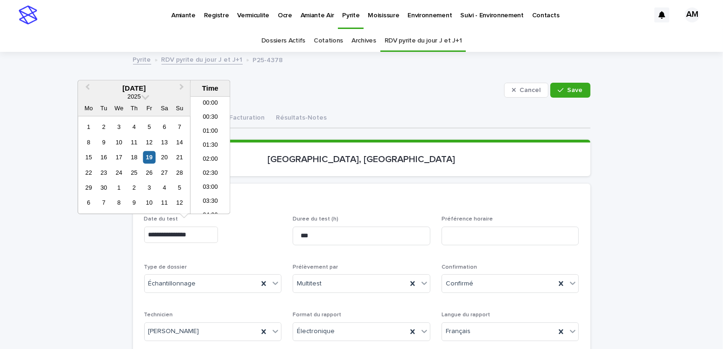
scroll to position [270, 0]
type input "**********"
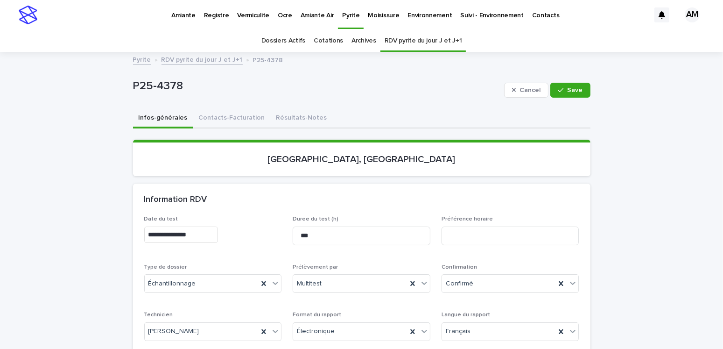
click at [405, 197] on div "Information RDV" at bounding box center [359, 200] width 431 height 10
click at [568, 89] on span "Save" at bounding box center [575, 90] width 15 height 7
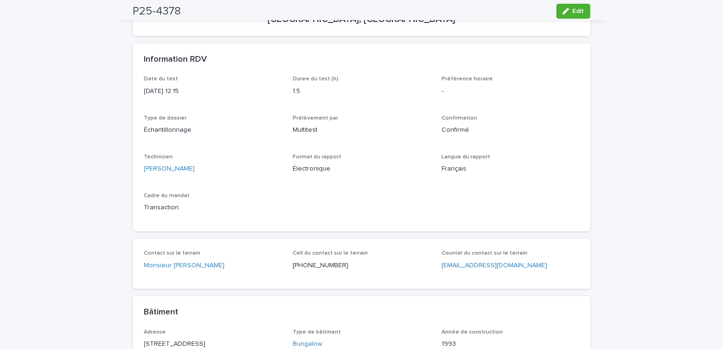
scroll to position [0, 0]
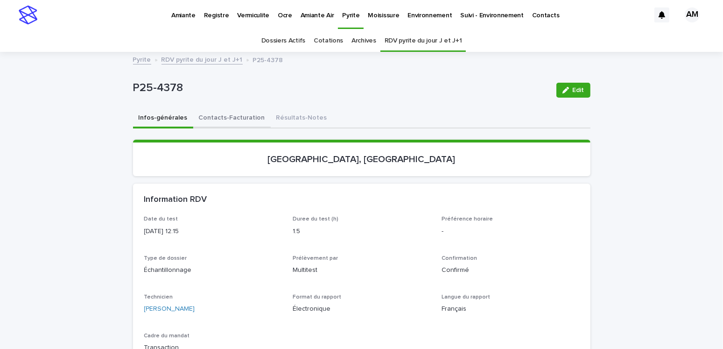
click at [240, 116] on button "Contacts-Facturation" at bounding box center [231, 119] width 77 height 20
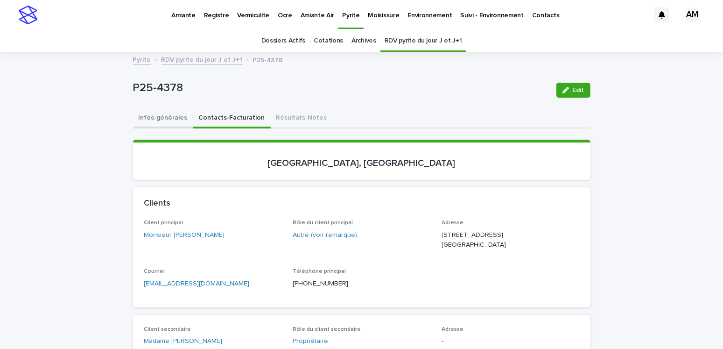
click at [166, 117] on button "Infos-générales" at bounding box center [163, 119] width 60 height 20
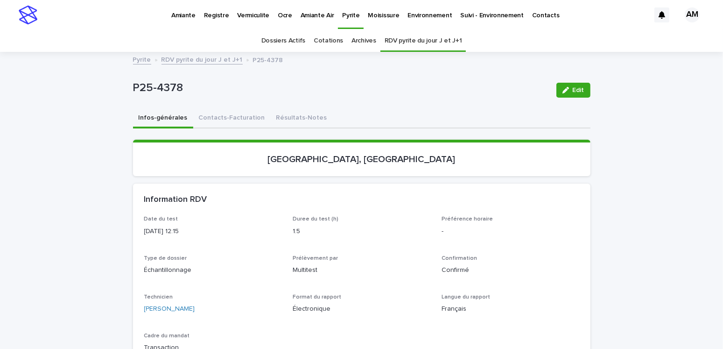
scroll to position [93, 0]
